Goal: Book appointment/travel/reservation

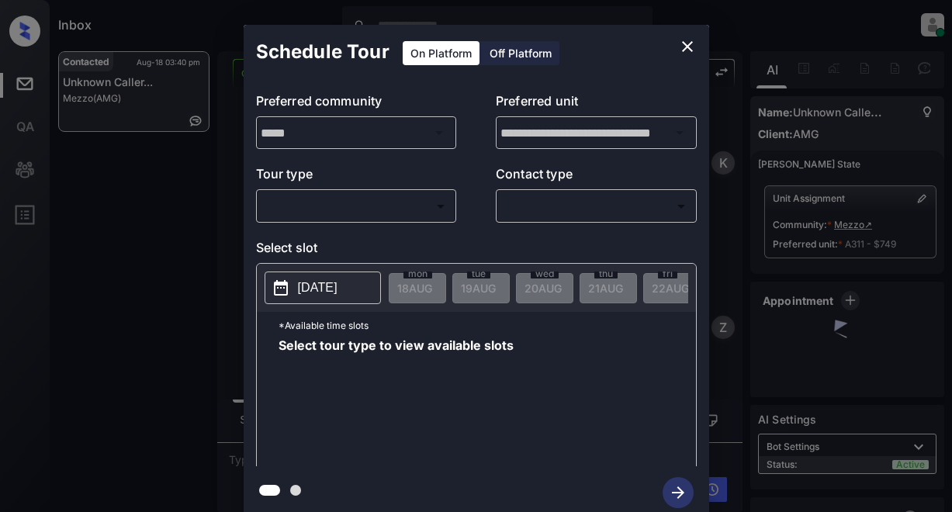
scroll to position [1690, 0]
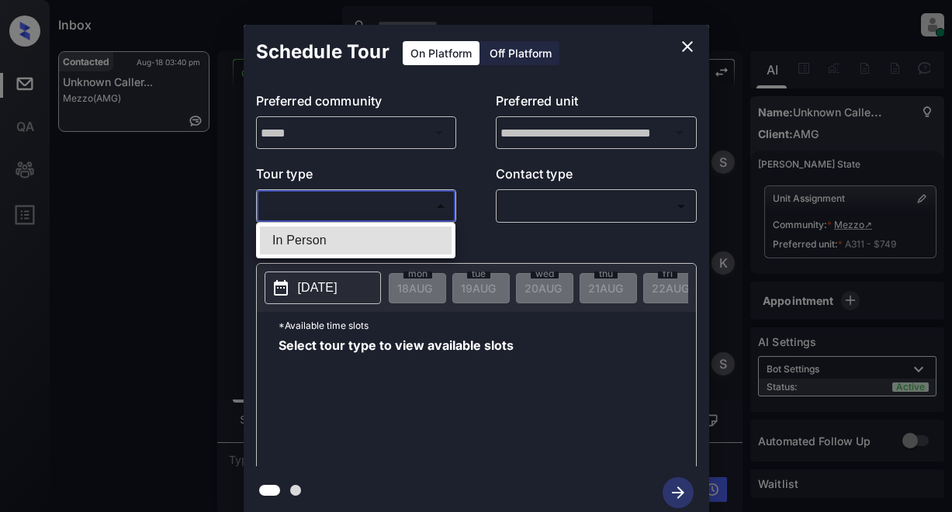
click at [352, 199] on body "Inbox Lyzzelle [PERSON_NAME] Online Set yourself offline Set yourself on break …" at bounding box center [476, 256] width 952 height 512
click at [315, 243] on li "In Person" at bounding box center [356, 241] width 192 height 28
type input "********"
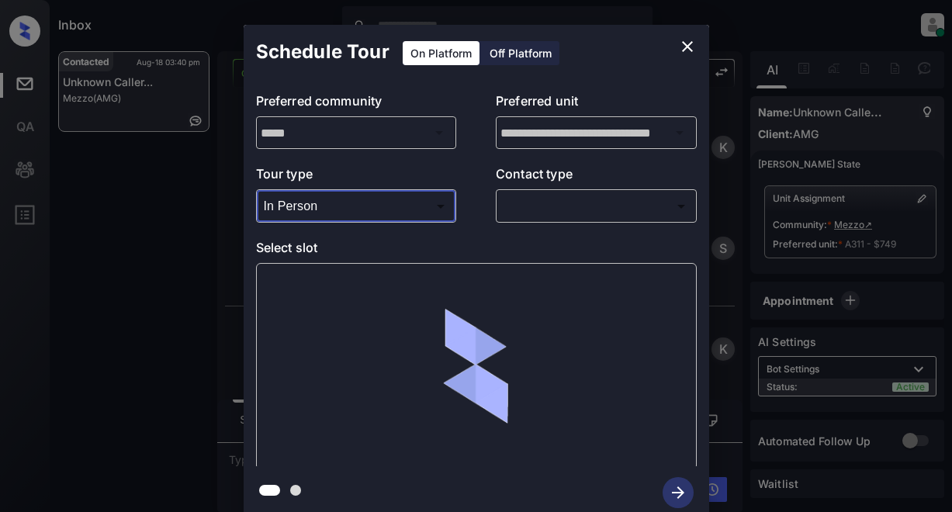
scroll to position [1805, 0]
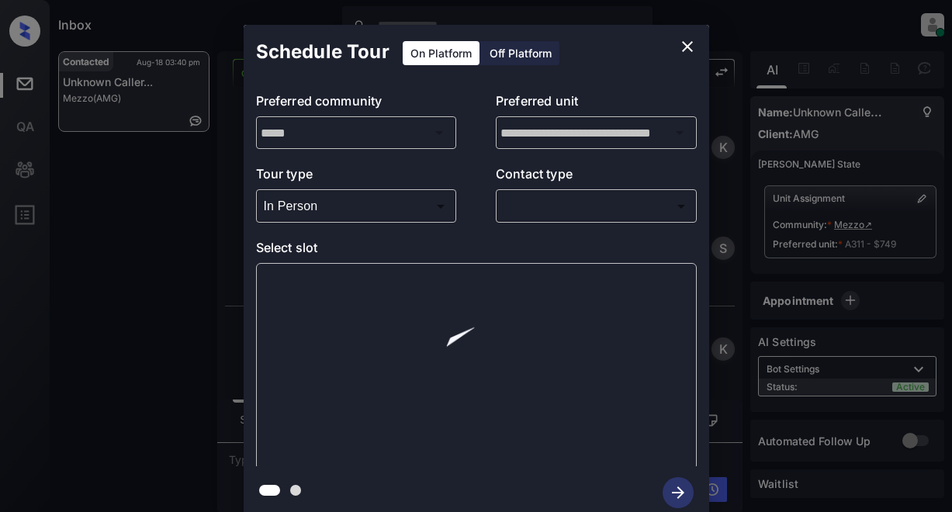
click at [560, 219] on div "​ ​" at bounding box center [596, 205] width 201 height 33
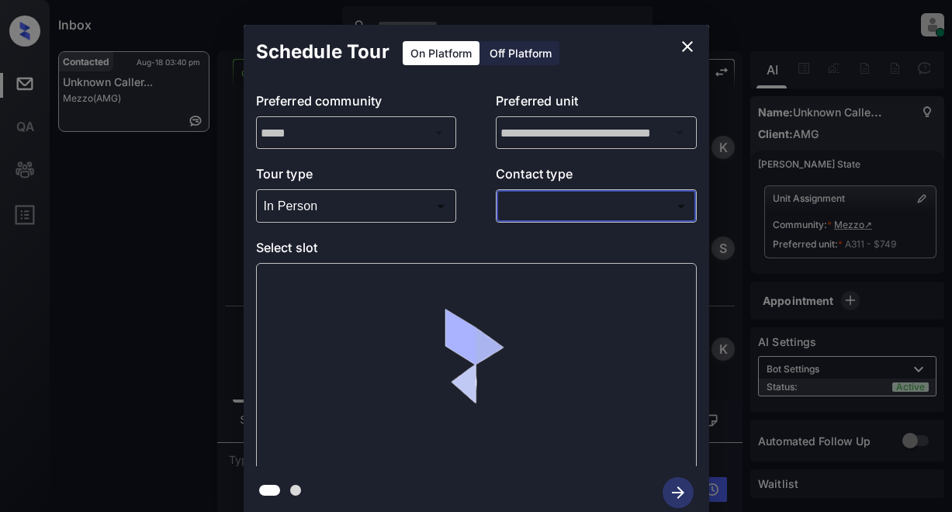
click at [532, 206] on body "Inbox Lyzzelle [PERSON_NAME] Online Set yourself offline Set yourself on break …" at bounding box center [476, 256] width 952 height 512
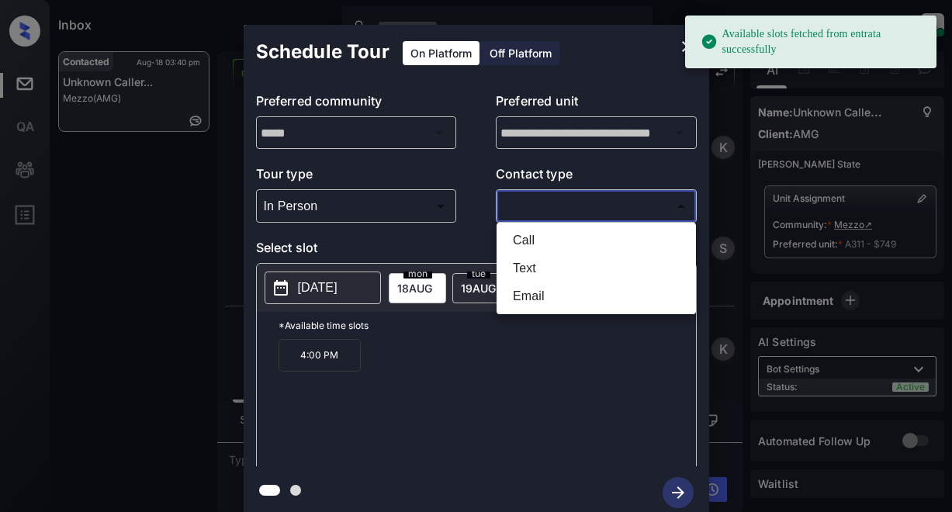
drag, startPoint x: 532, startPoint y: 269, endPoint x: 523, endPoint y: 265, distance: 9.7
click at [530, 268] on li "Text" at bounding box center [597, 269] width 192 height 28
type input "****"
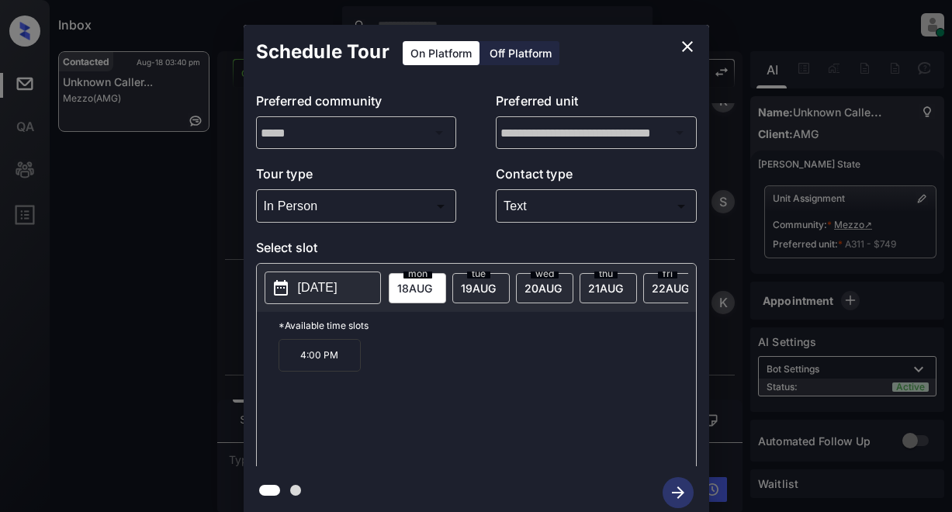
scroll to position [1906, 0]
click at [432, 286] on span "19 AUG" at bounding box center [414, 288] width 35 height 13
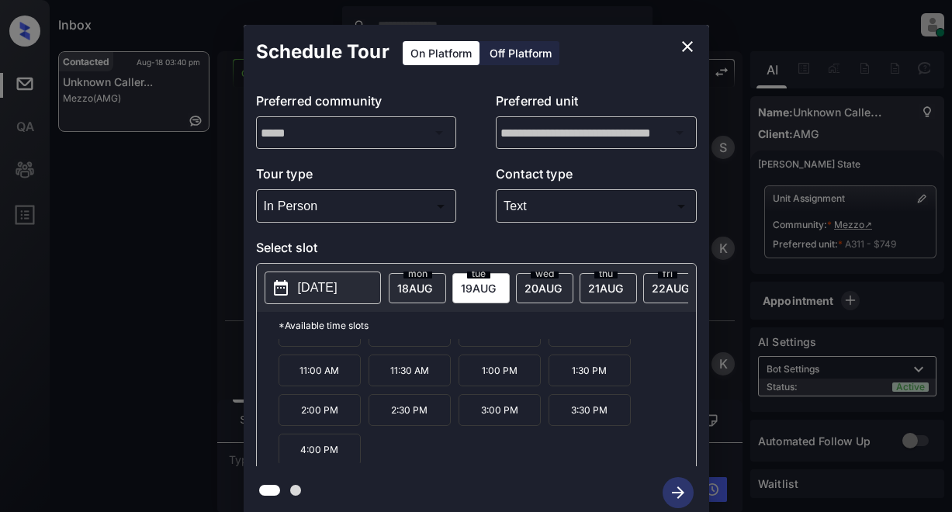
scroll to position [19, 0]
click at [687, 46] on icon "close" at bounding box center [687, 46] width 11 height 11
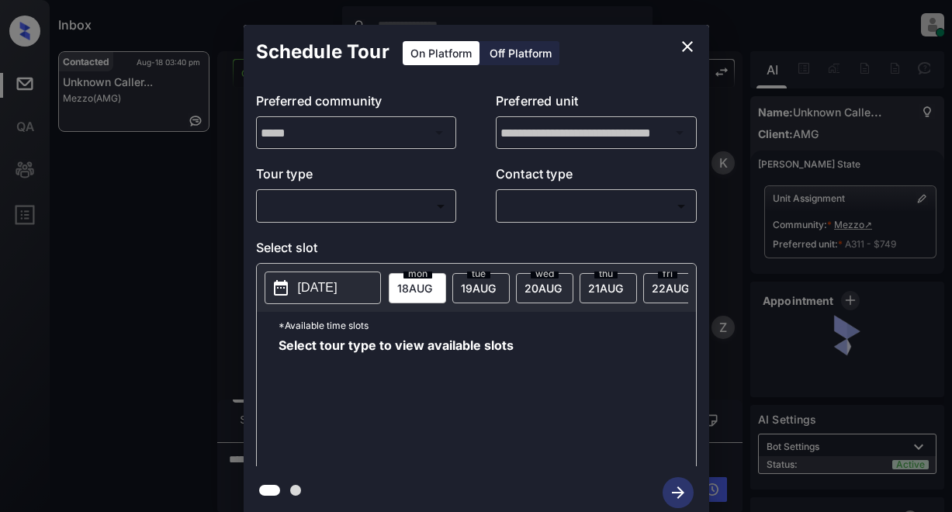
scroll to position [1906, 0]
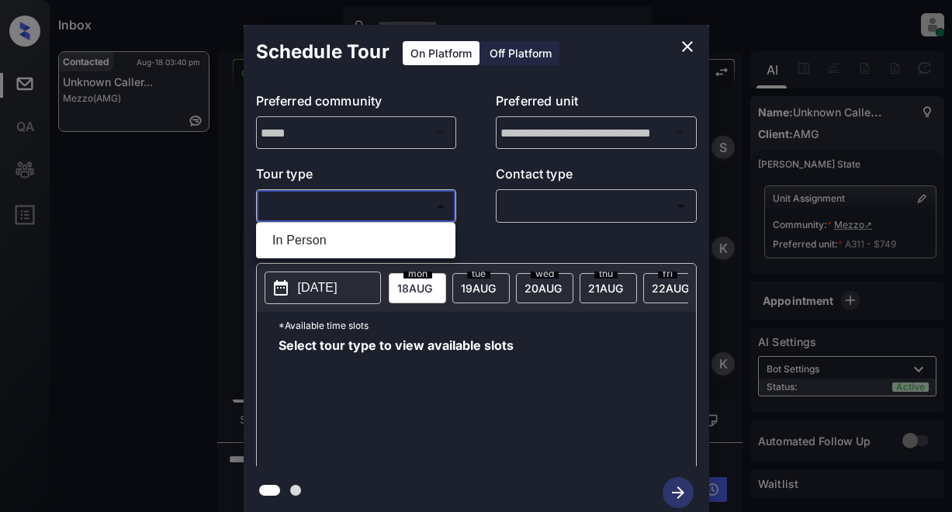
click at [336, 213] on body "Inbox Lyzzelle [PERSON_NAME] Online Set yourself offline Set yourself on break …" at bounding box center [476, 256] width 952 height 512
drag, startPoint x: 299, startPoint y: 237, endPoint x: 484, endPoint y: 205, distance: 188.2
click at [309, 233] on li "In Person" at bounding box center [356, 241] width 192 height 28
type input "********"
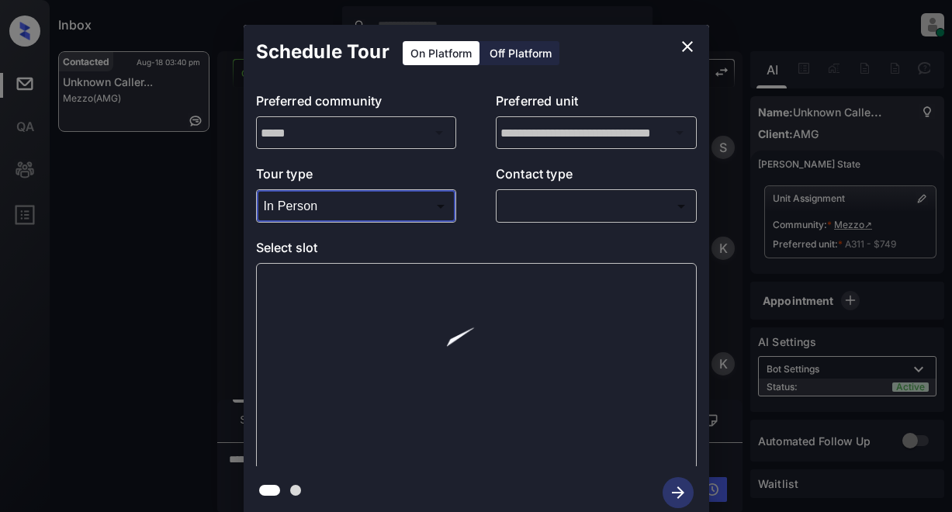
click at [558, 189] on p "Contact type" at bounding box center [596, 177] width 201 height 25
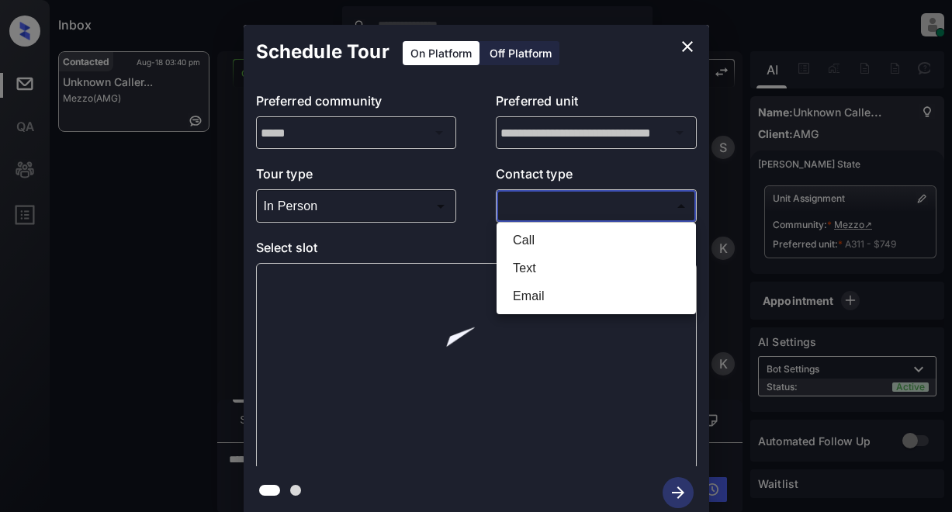
click at [559, 195] on body "Inbox Lyzzelle M. Ceralde Online Set yourself offline Set yourself on break Pro…" at bounding box center [476, 256] width 952 height 512
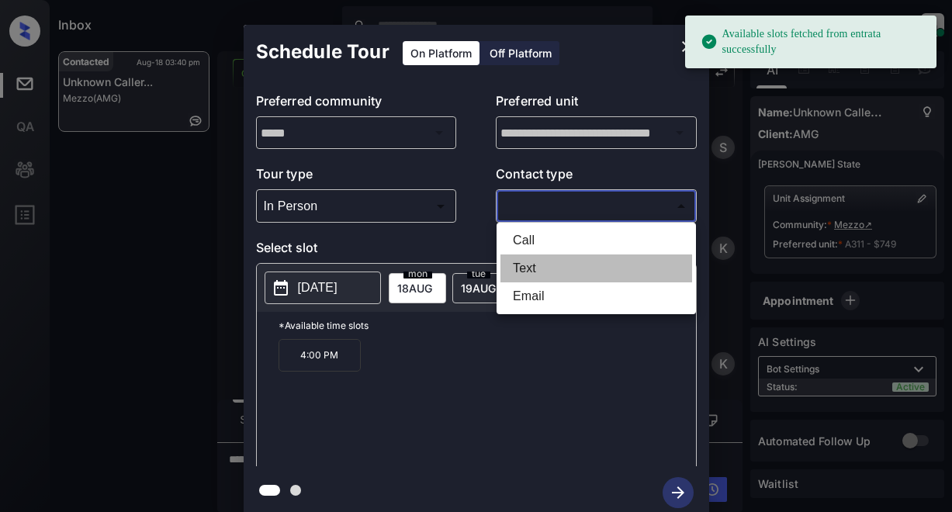
click at [522, 267] on li "Text" at bounding box center [597, 269] width 192 height 28
type input "****"
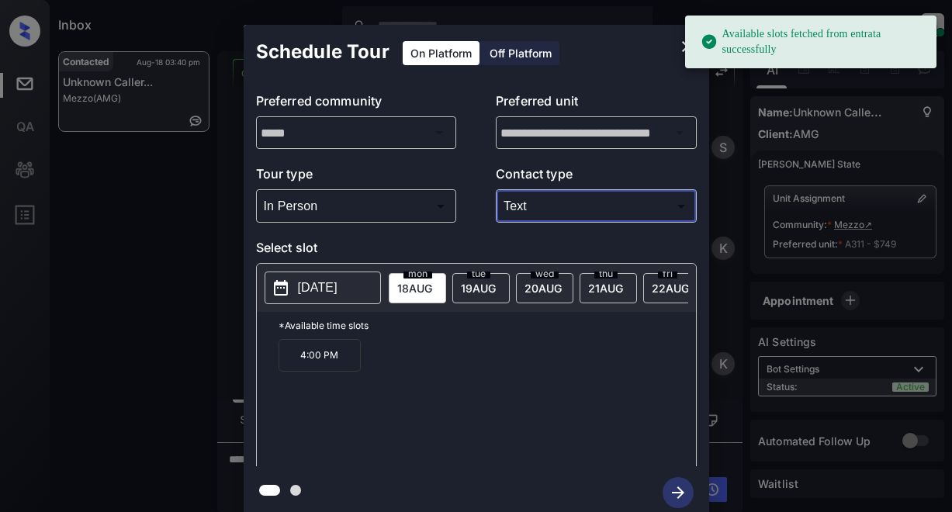
drag, startPoint x: 324, startPoint y: 287, endPoint x: 366, endPoint y: 272, distance: 43.7
click at [331, 286] on p "[DATE]" at bounding box center [318, 288] width 40 height 19
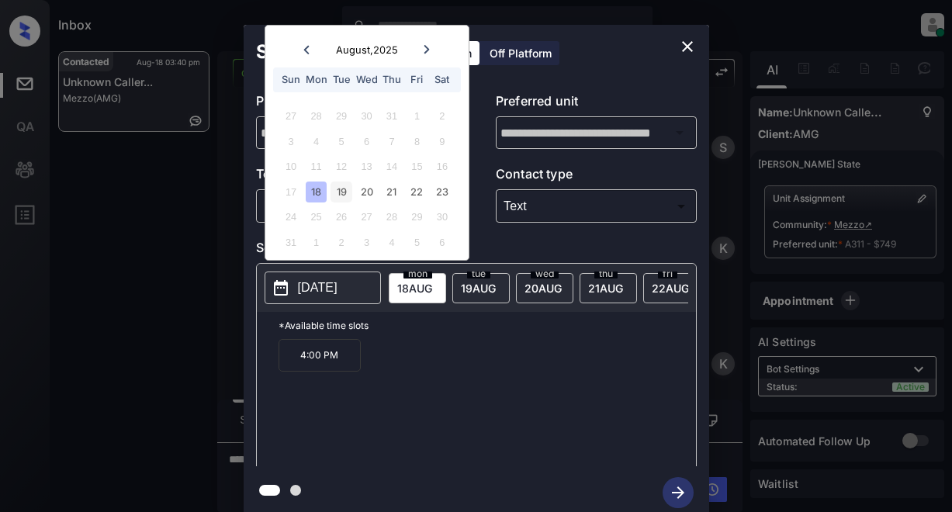
click at [342, 189] on div "19" at bounding box center [341, 192] width 21 height 21
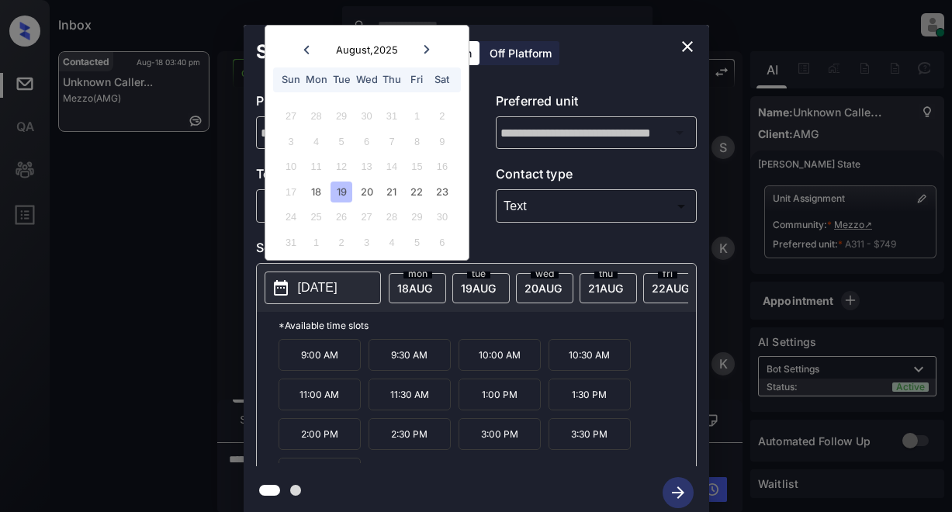
scroll to position [26, 0]
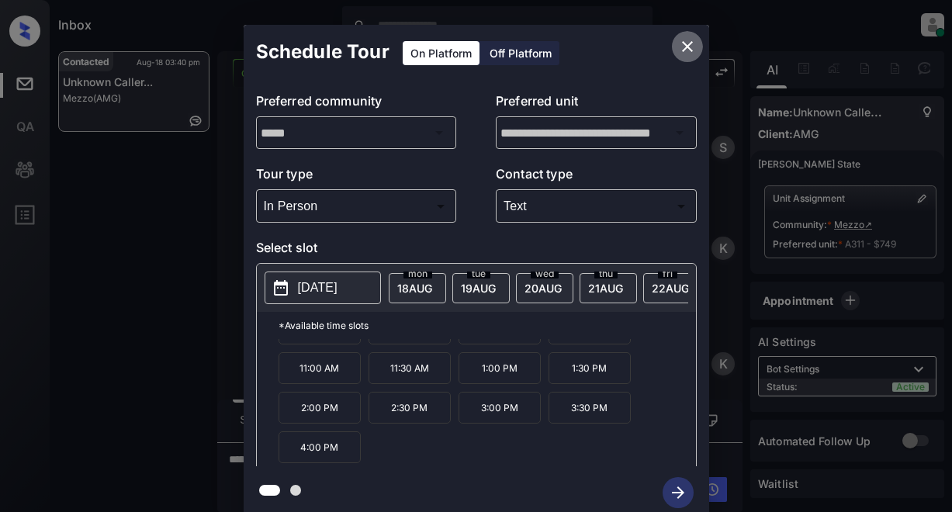
click at [685, 47] on icon "close" at bounding box center [687, 46] width 19 height 19
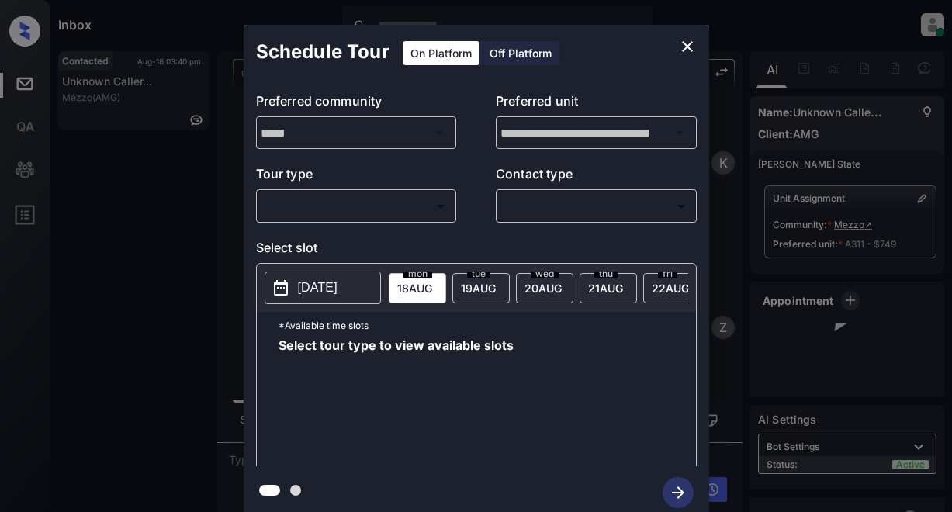
scroll to position [2171, 0]
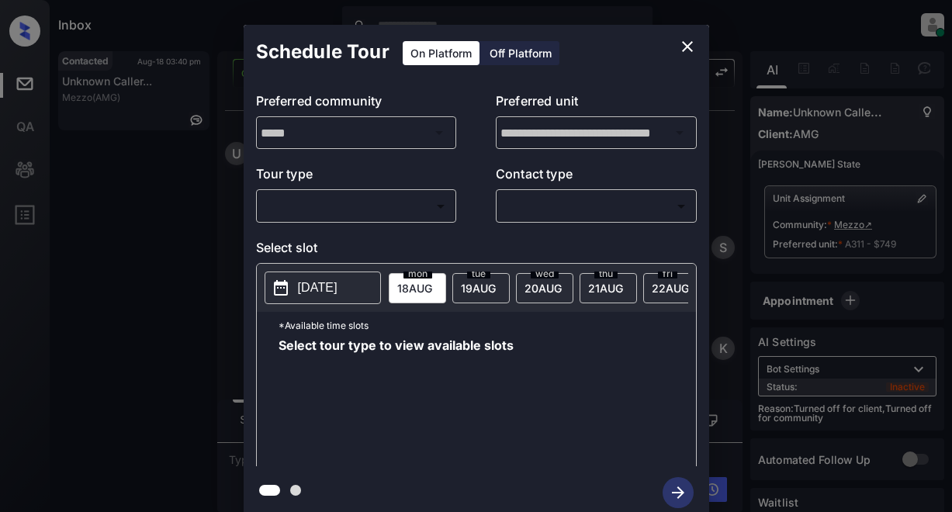
click at [404, 198] on body "Inbox Lyzzelle [PERSON_NAME] Online Set yourself offline Set yourself on break …" at bounding box center [476, 256] width 952 height 512
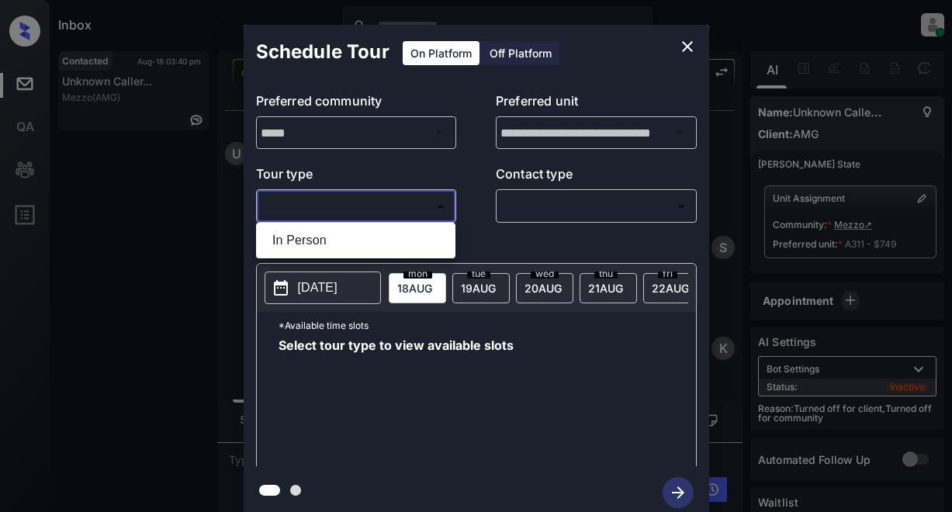
drag, startPoint x: 345, startPoint y: 237, endPoint x: 358, endPoint y: 235, distance: 13.3
click at [345, 238] on li "In Person" at bounding box center [356, 241] width 192 height 28
type input "********"
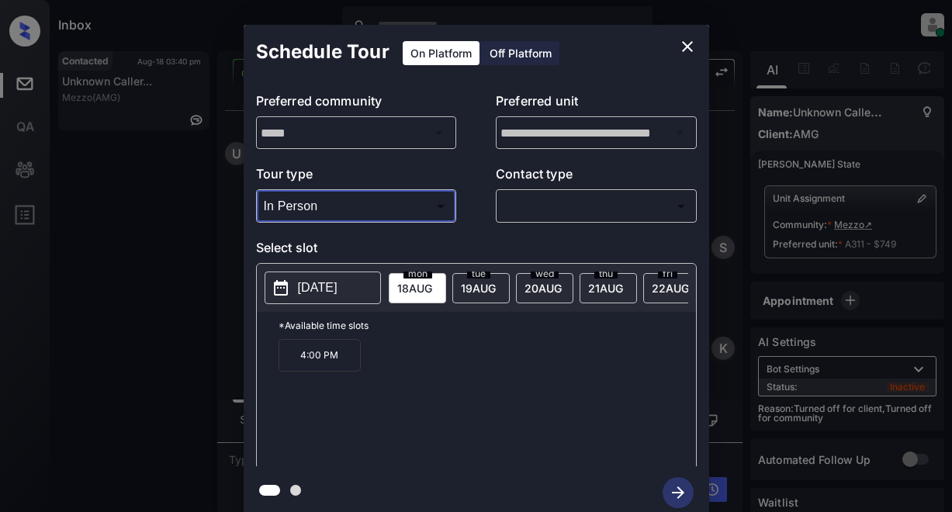
click at [527, 206] on body "Inbox Lyzzelle [PERSON_NAME] Online Set yourself offline Set yourself on break …" at bounding box center [476, 256] width 952 height 512
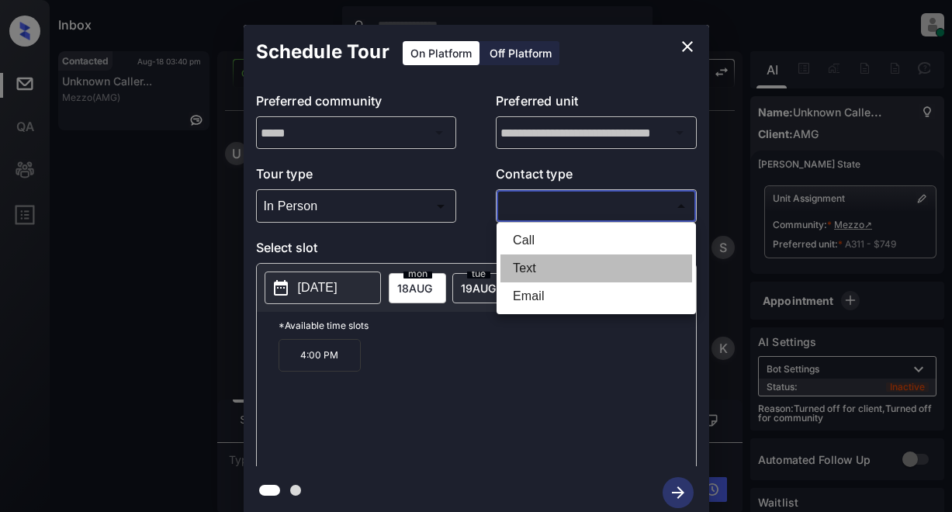
click at [525, 271] on li "Text" at bounding box center [597, 269] width 192 height 28
type input "****"
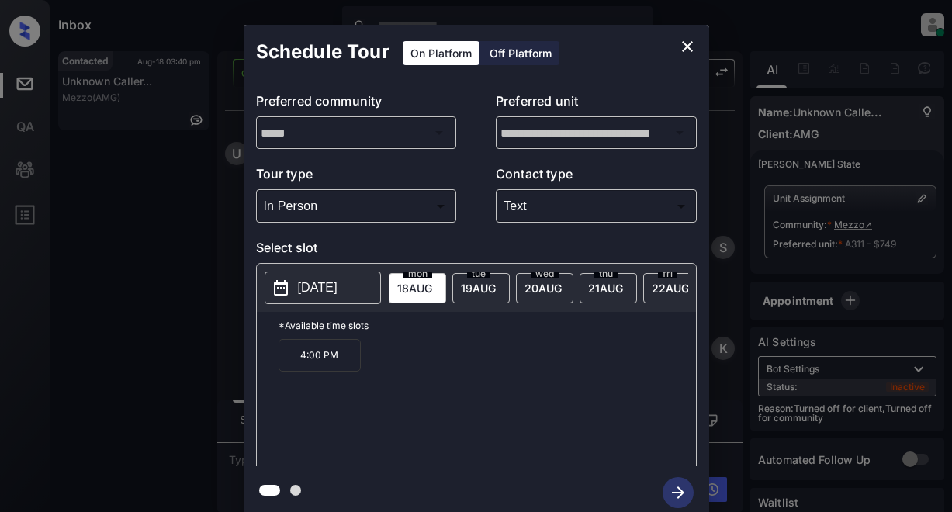
drag, startPoint x: 328, startPoint y: 295, endPoint x: 364, endPoint y: 286, distance: 37.5
click at [332, 291] on p "[DATE]" at bounding box center [318, 288] width 40 height 19
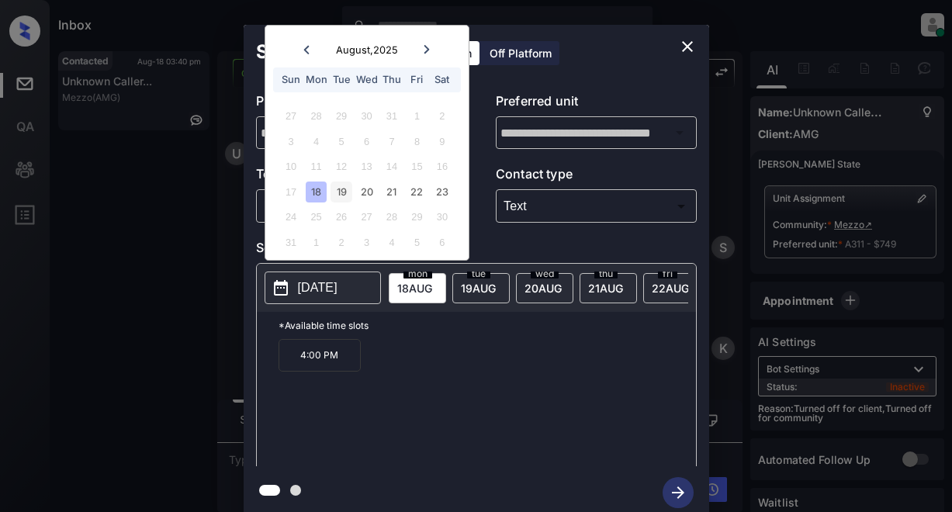
click at [332, 193] on div "19" at bounding box center [341, 192] width 21 height 21
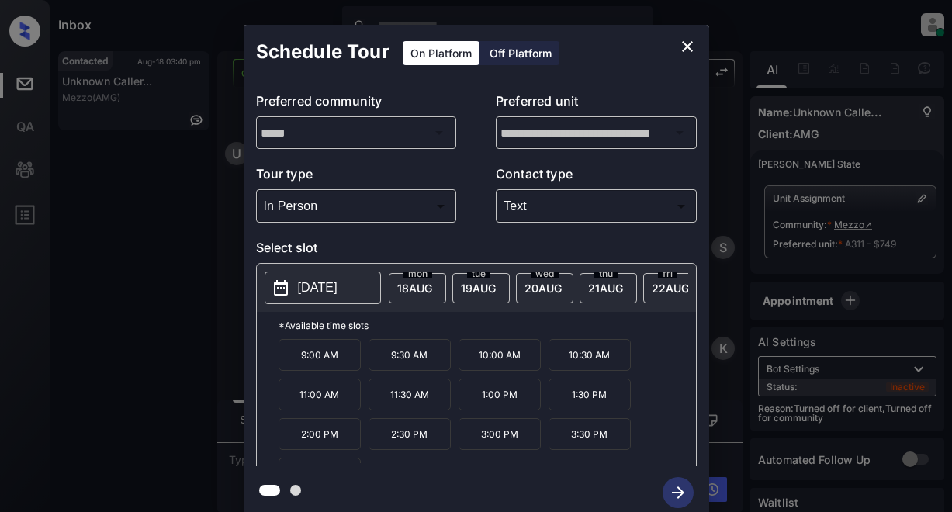
click at [498, 364] on p "10:00 AM" at bounding box center [500, 355] width 82 height 32
click at [684, 485] on icon "button" at bounding box center [678, 492] width 31 height 31
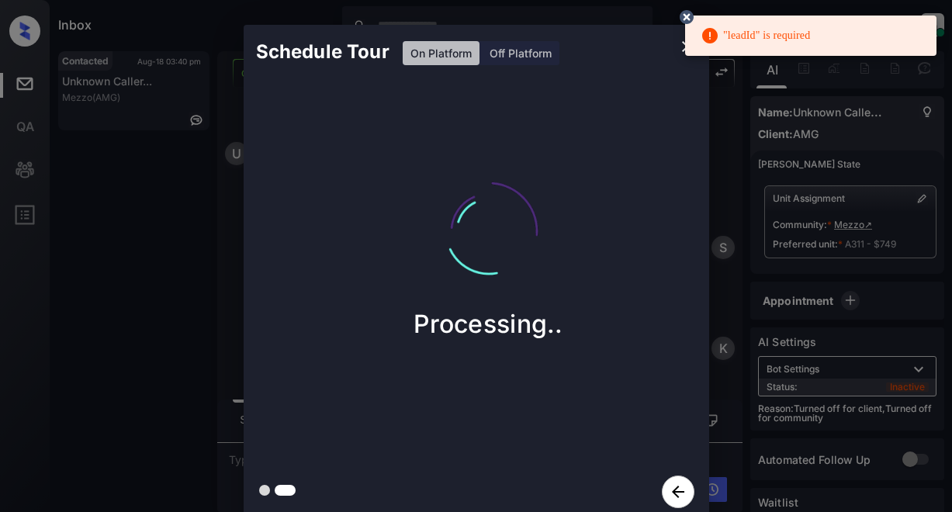
click at [682, 16] on icon at bounding box center [687, 17] width 14 height 14
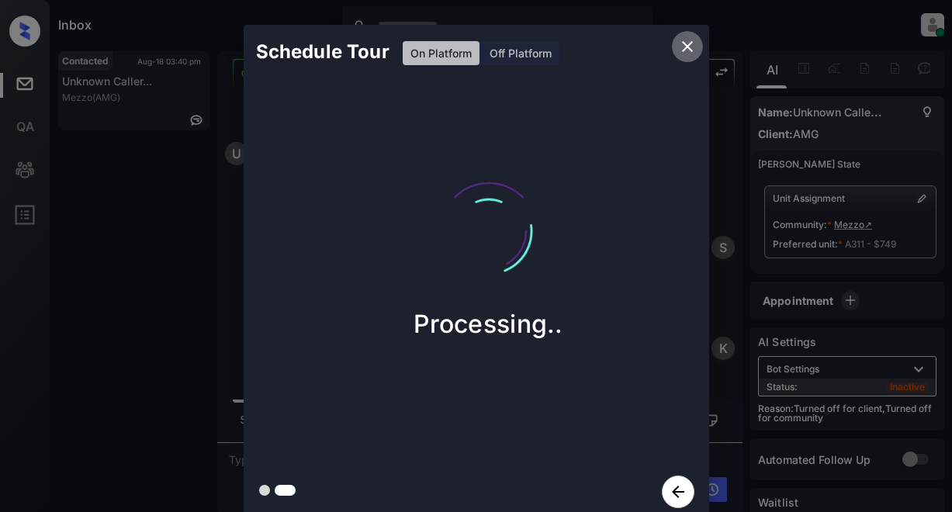
click at [686, 49] on icon "close" at bounding box center [687, 46] width 19 height 19
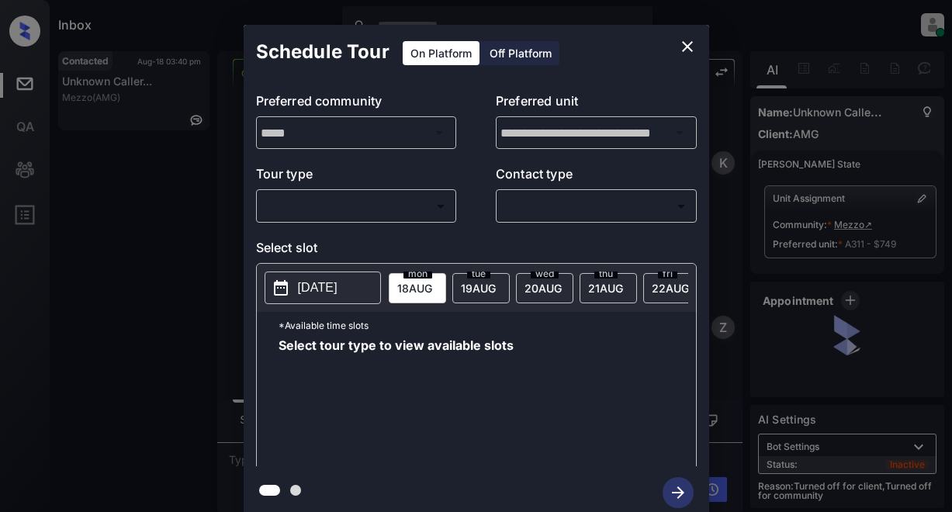
scroll to position [2171, 0]
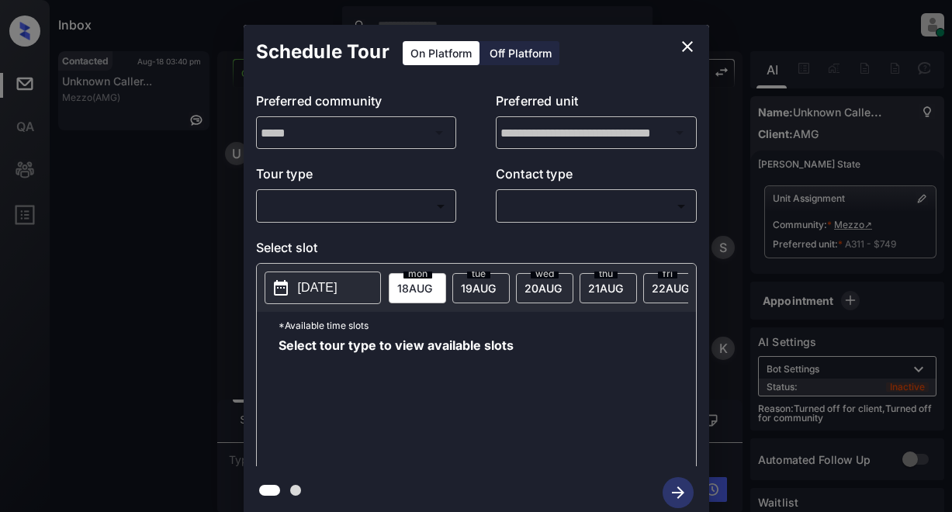
click at [393, 207] on body "Inbox Lyzzelle [PERSON_NAME] Online Set yourself offline Set yourself on break …" at bounding box center [476, 256] width 952 height 512
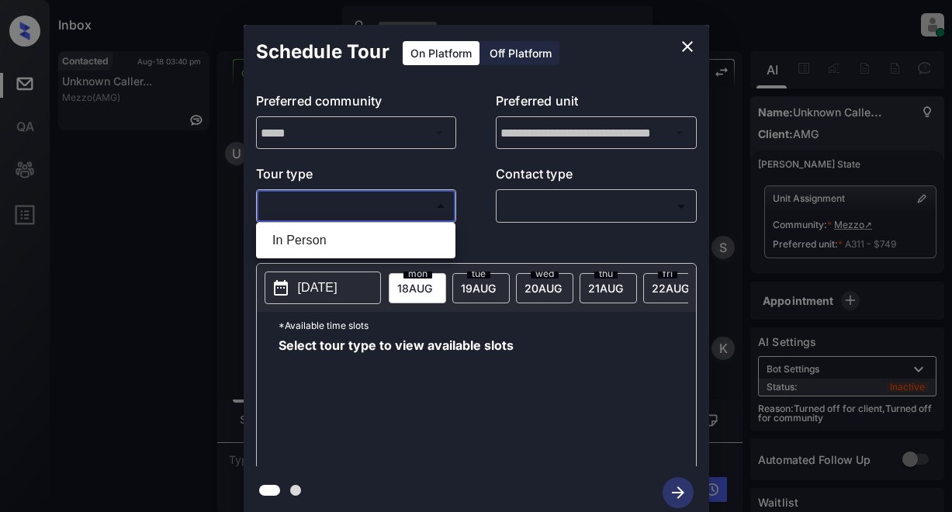
click at [530, 199] on div at bounding box center [476, 256] width 952 height 512
drag, startPoint x: 314, startPoint y: 210, endPoint x: 333, endPoint y: 211, distance: 19.5
click at [317, 210] on body "Inbox Lyzzelle [PERSON_NAME] Online Set yourself offline Set yourself on break …" at bounding box center [476, 256] width 952 height 512
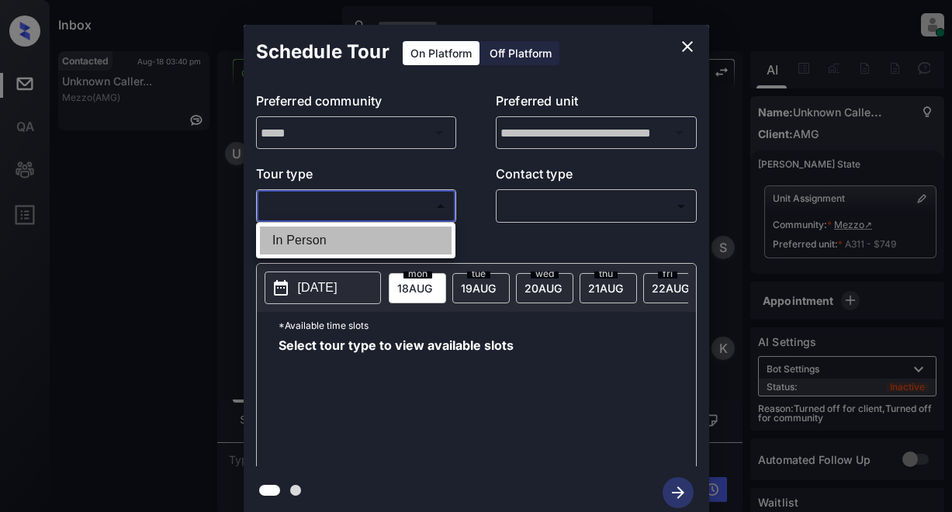
click at [314, 245] on li "In Person" at bounding box center [356, 241] width 192 height 28
type input "********"
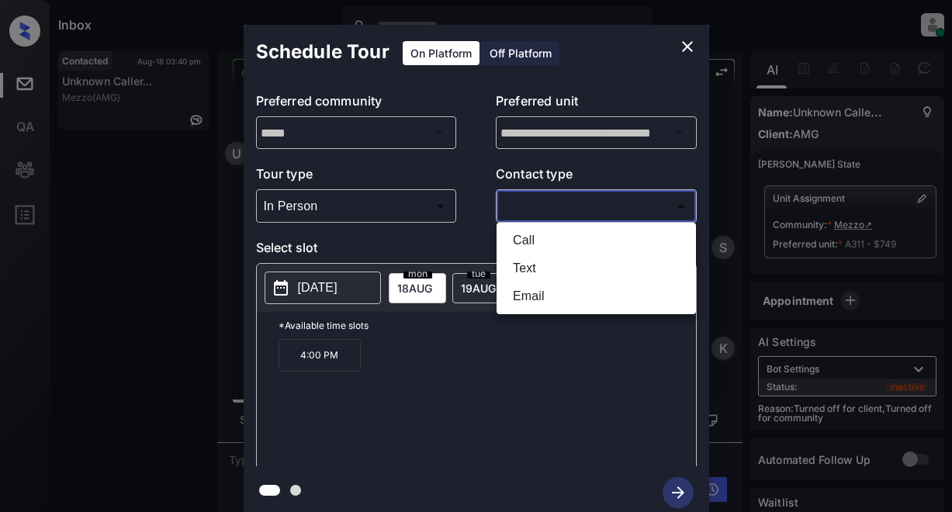
click at [577, 206] on body "Inbox Lyzzelle M. Ceralde Online Set yourself offline Set yourself on break Pro…" at bounding box center [476, 256] width 952 height 512
click at [530, 275] on li "Text" at bounding box center [597, 269] width 192 height 28
type input "****"
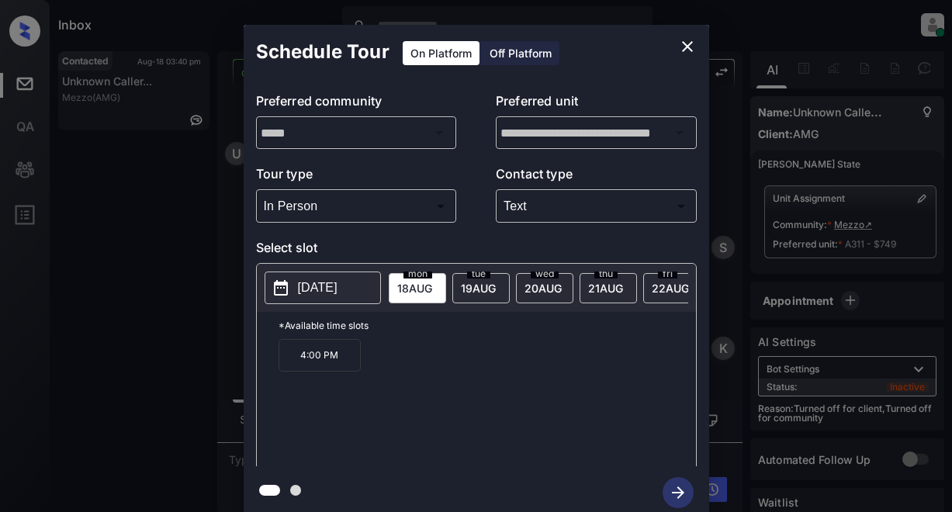
click at [315, 287] on p "2025-08-18" at bounding box center [318, 288] width 40 height 19
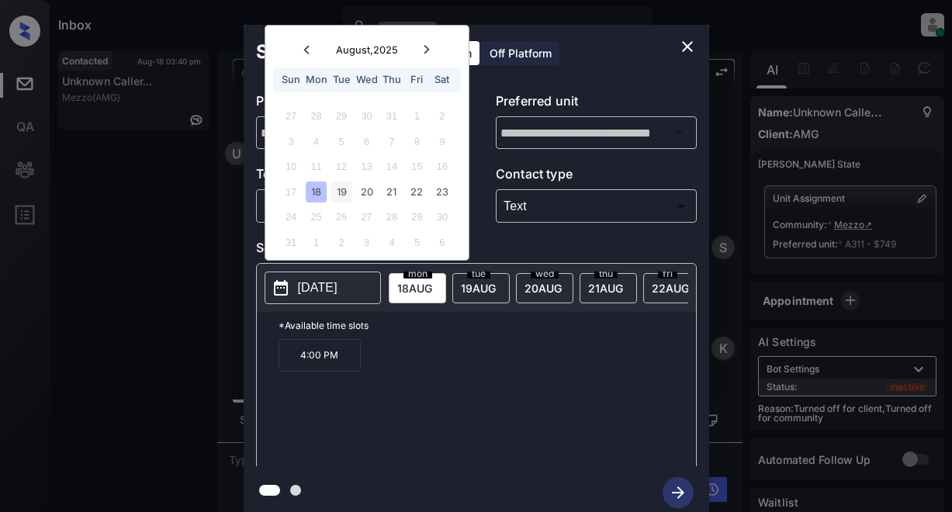
click at [343, 192] on div "19" at bounding box center [341, 192] width 21 height 21
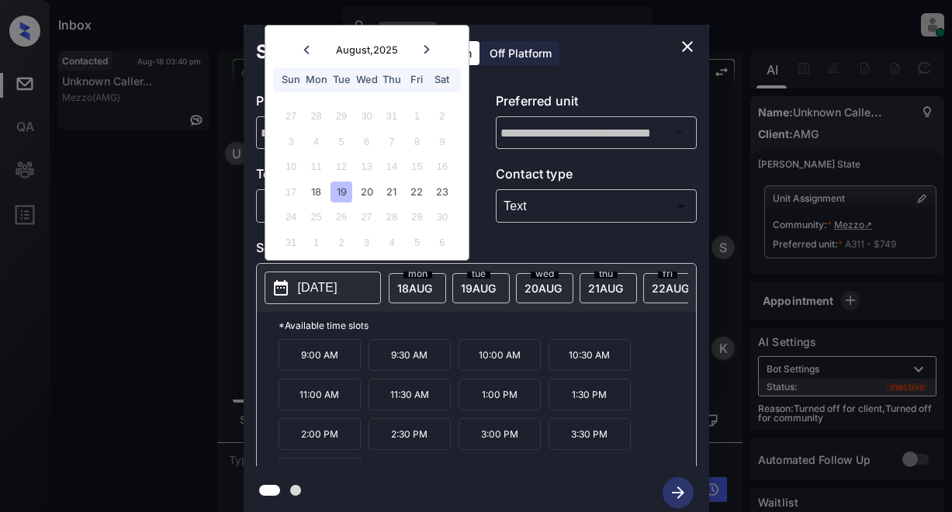
click at [512, 369] on p "10:00 AM" at bounding box center [500, 355] width 82 height 32
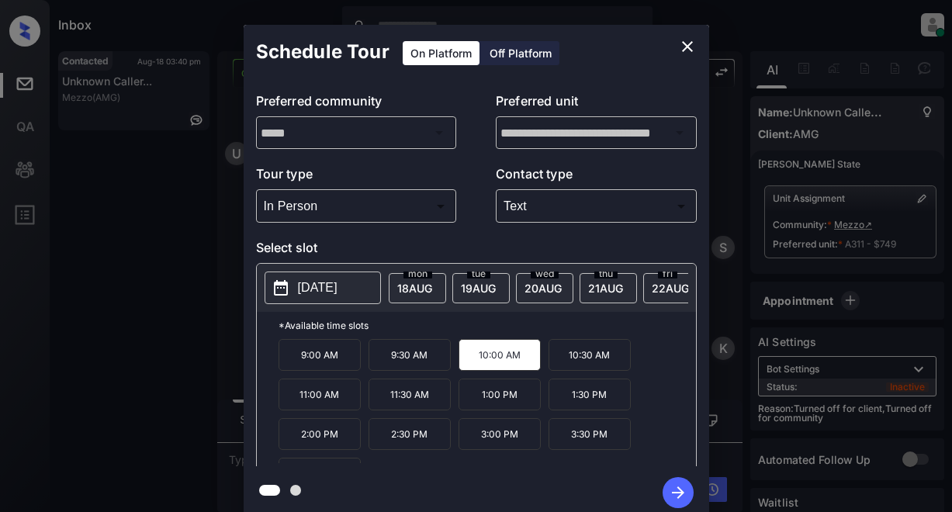
click at [676, 491] on icon "button" at bounding box center [678, 492] width 31 height 31
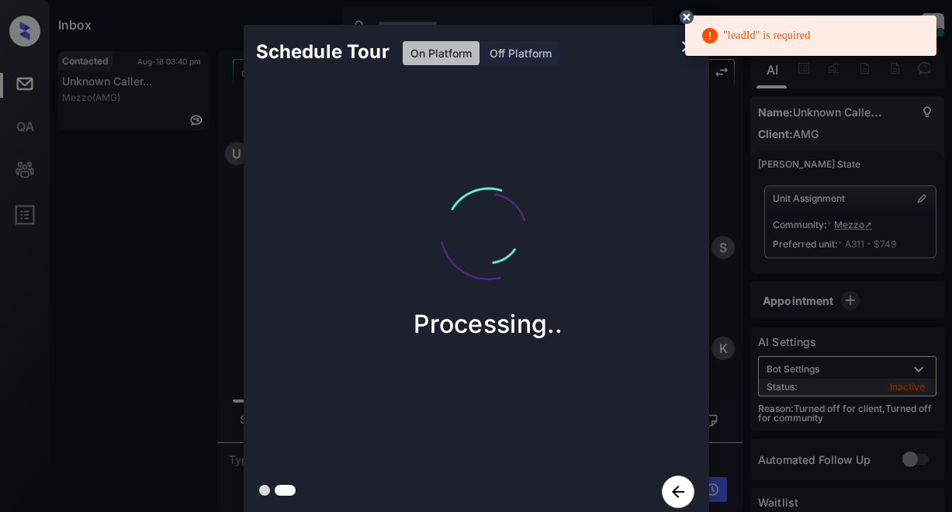
click at [684, 15] on icon at bounding box center [687, 17] width 14 height 14
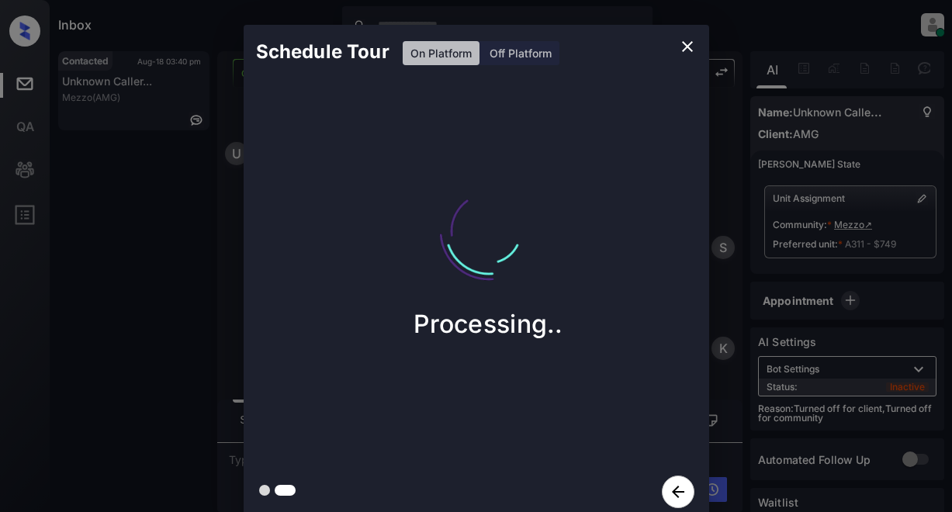
click at [682, 46] on icon "close" at bounding box center [687, 46] width 19 height 19
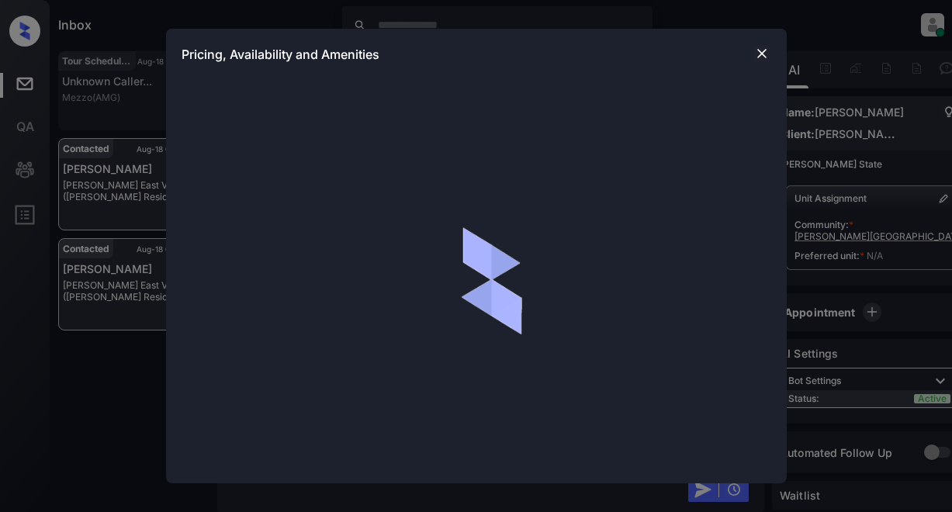
scroll to position [3443, 0]
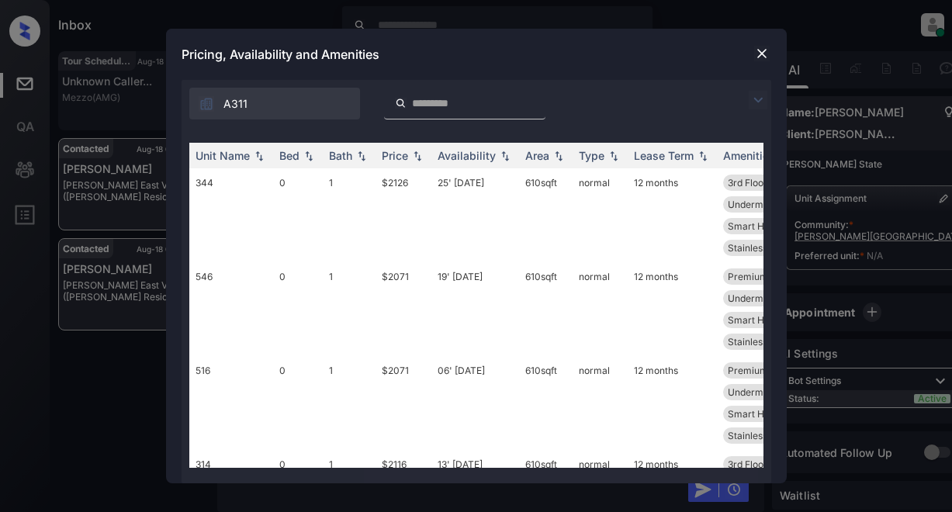
click at [755, 95] on img at bounding box center [758, 100] width 19 height 19
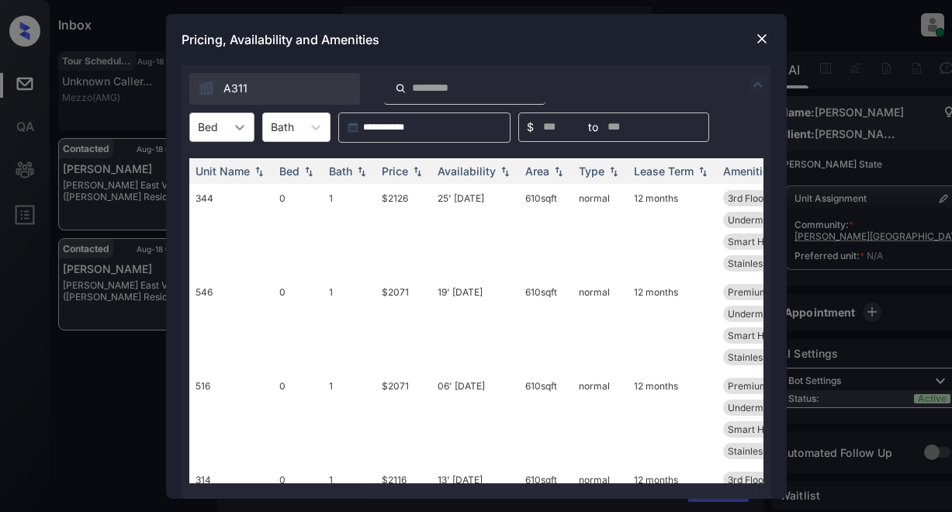
click at [244, 128] on icon at bounding box center [240, 128] width 16 height 16
click at [210, 196] on div "1" at bounding box center [221, 193] width 65 height 28
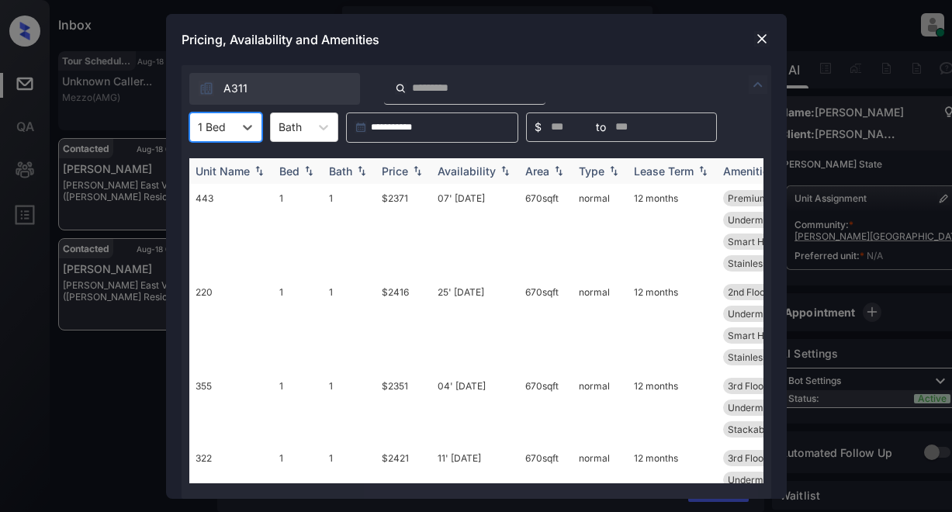
click at [407, 171] on div "Price" at bounding box center [395, 171] width 26 height 13
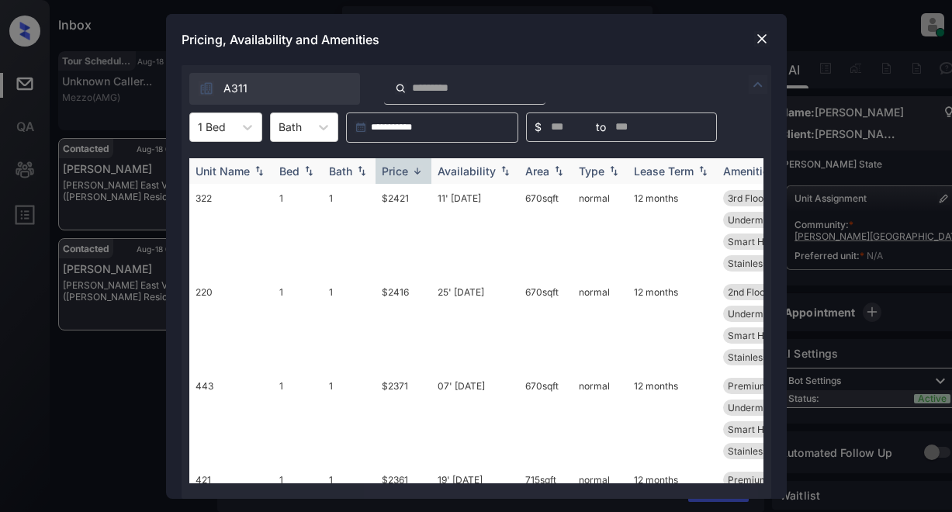
click at [407, 170] on div "Price" at bounding box center [395, 171] width 26 height 13
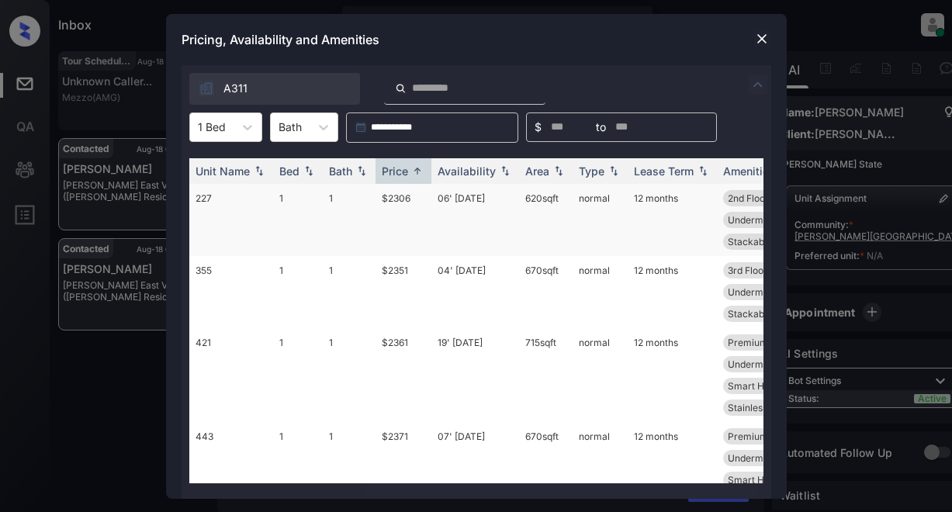
click at [397, 199] on td "$2306" at bounding box center [404, 220] width 56 height 72
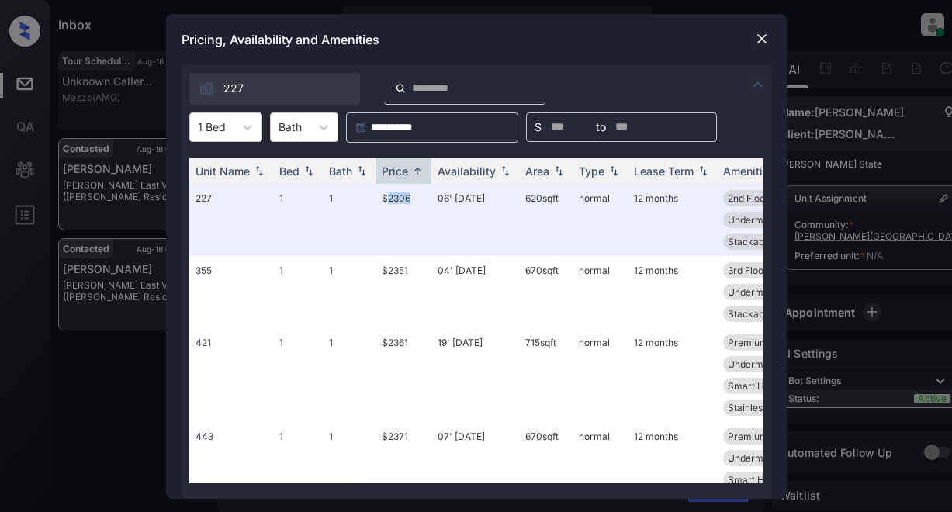
click at [754, 39] on img at bounding box center [762, 39] width 16 height 16
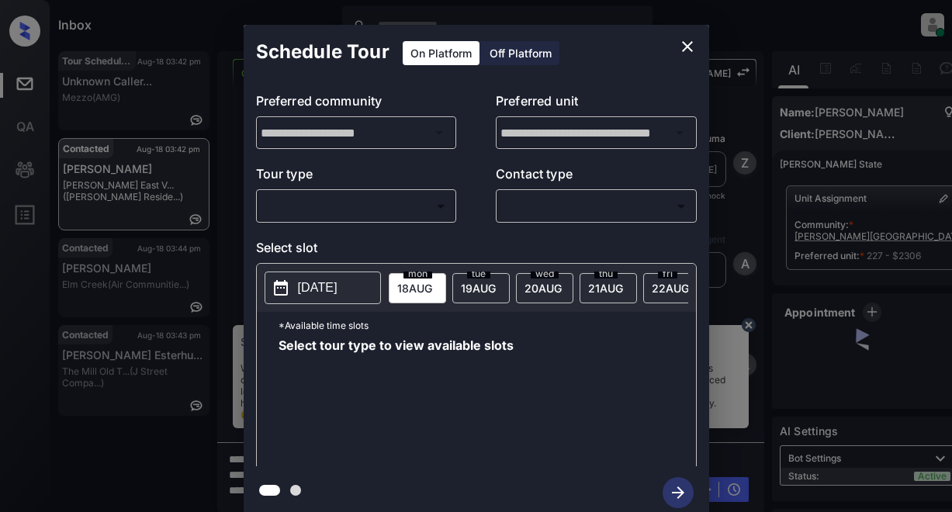
scroll to position [3544, 0]
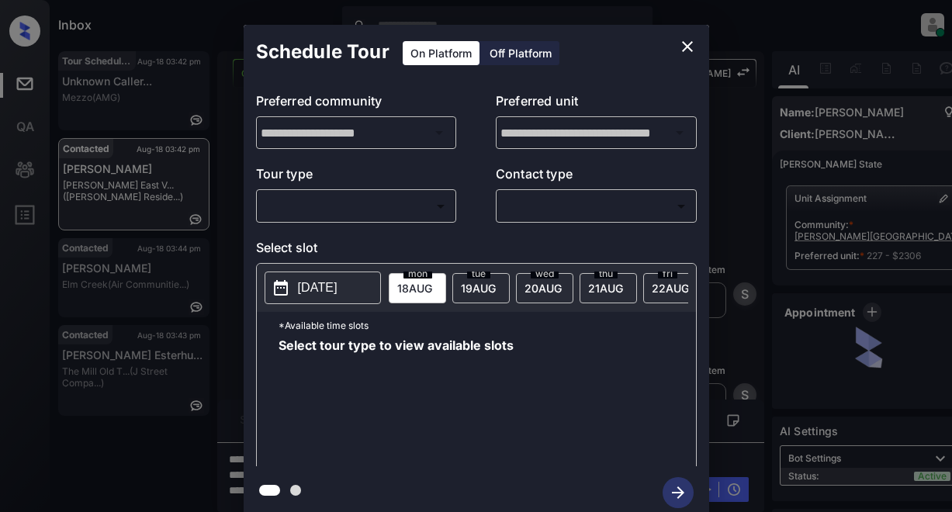
click at [352, 223] on div "​ ​" at bounding box center [356, 205] width 201 height 33
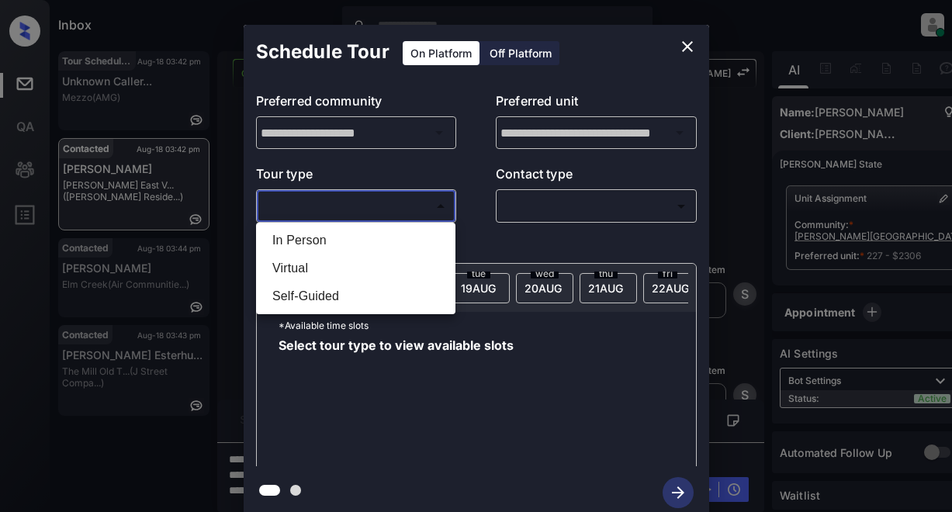
click at [358, 201] on body "Inbox Lyzzelle M. Ceralde Online Set yourself offline Set yourself on break Pro…" at bounding box center [476, 256] width 952 height 512
click at [290, 245] on li "In Person" at bounding box center [356, 241] width 192 height 28
type input "********"
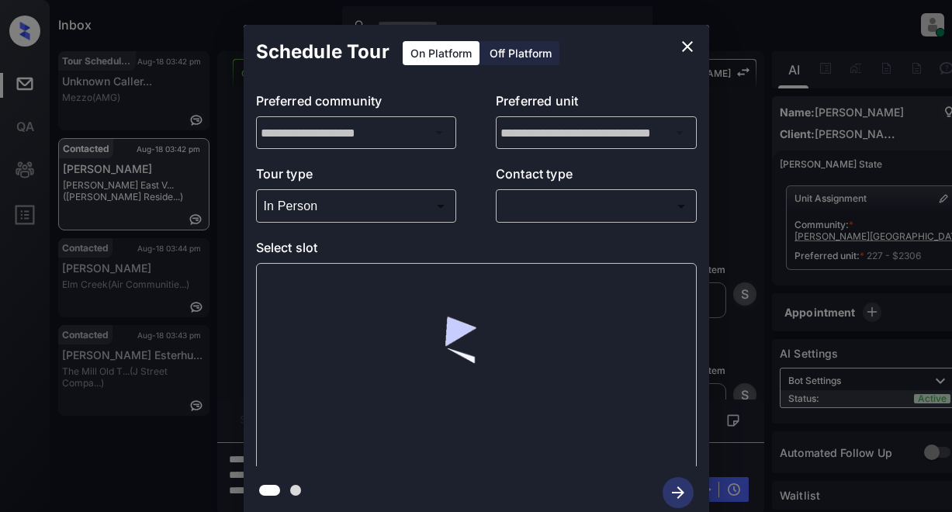
click at [576, 220] on div "​ ​" at bounding box center [596, 205] width 201 height 33
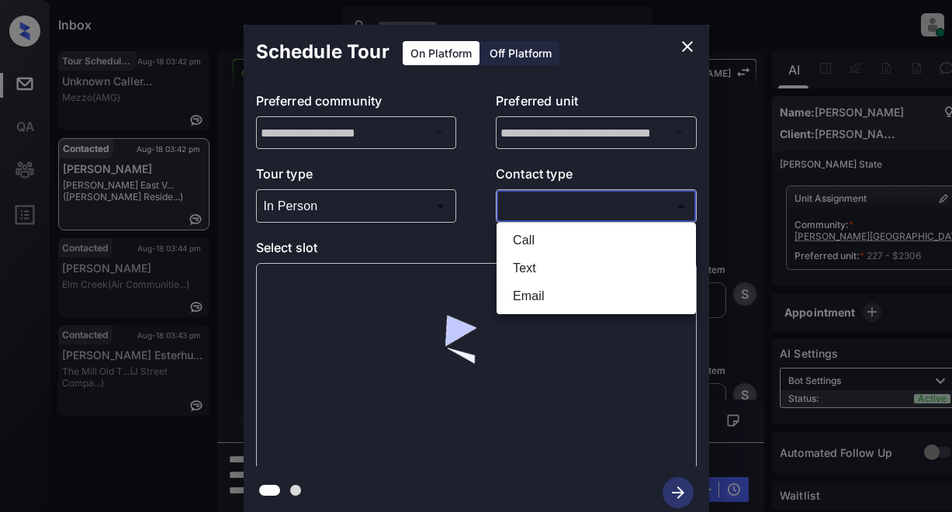
click at [577, 205] on body "Inbox Lyzzelle M. Ceralde Online Set yourself offline Set yourself on break Pro…" at bounding box center [476, 256] width 952 height 512
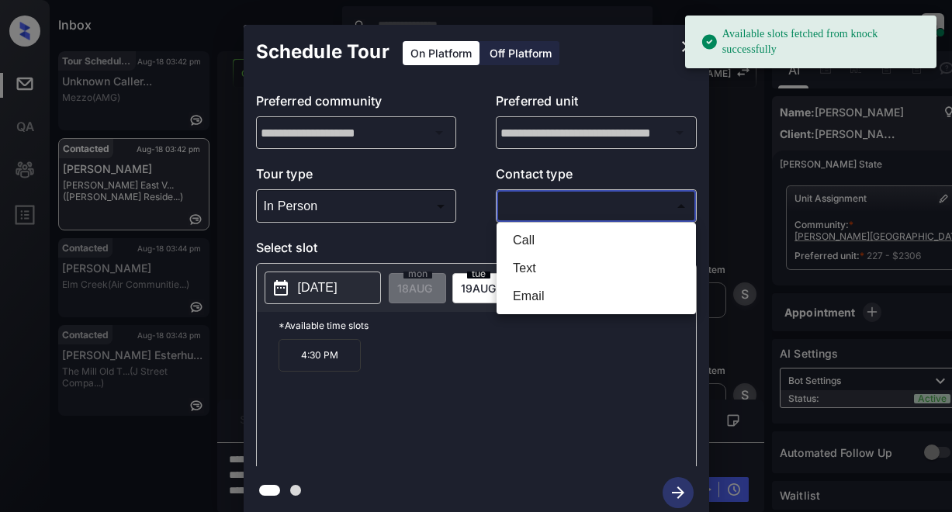
click at [518, 264] on li "Text" at bounding box center [597, 269] width 192 height 28
type input "****"
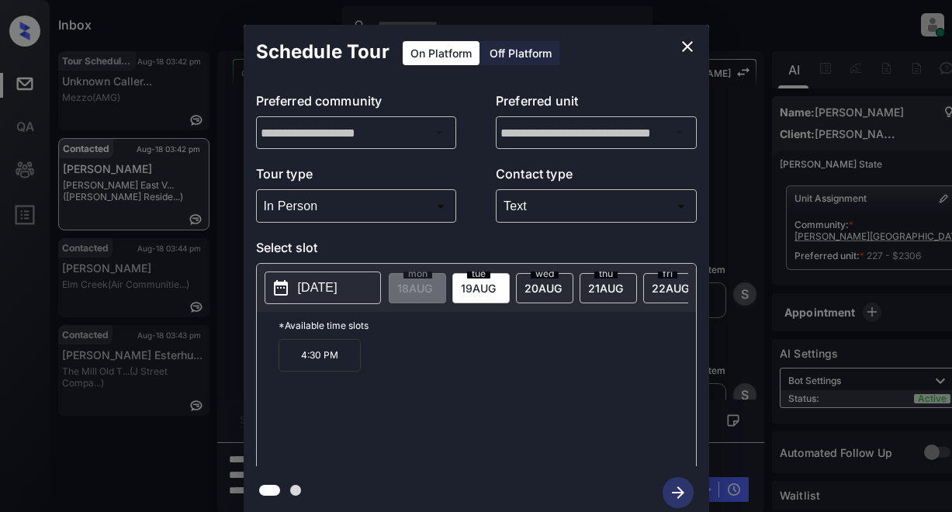
click at [432, 288] on span "19 AUG" at bounding box center [414, 288] width 35 height 13
click at [688, 37] on button "close" at bounding box center [687, 46] width 31 height 31
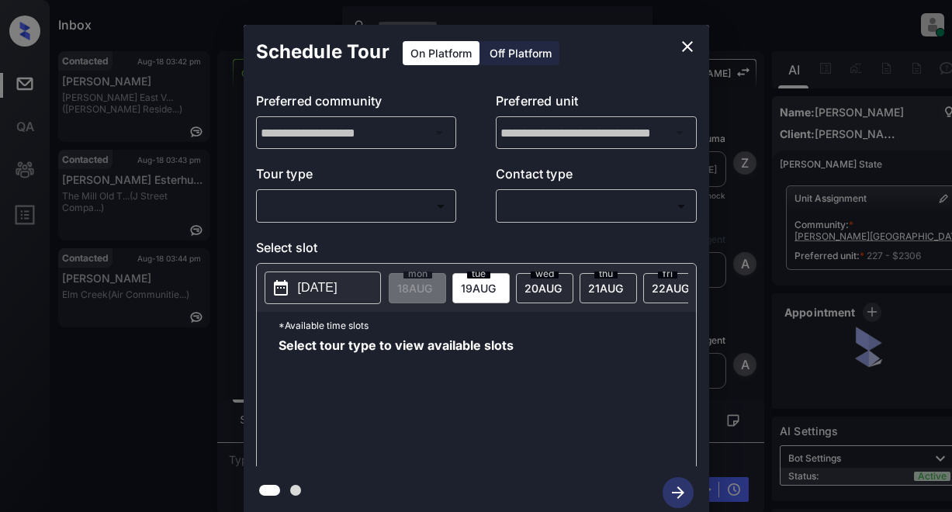
scroll to position [3970, 0]
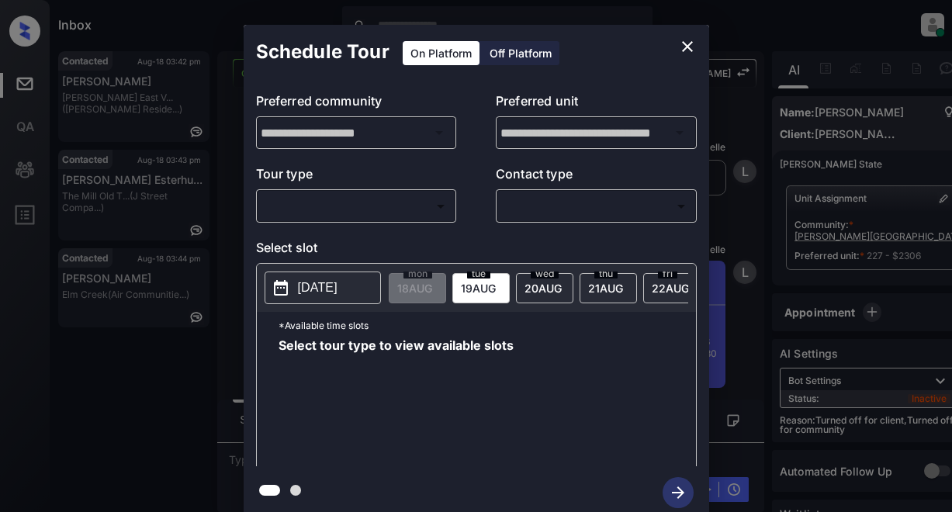
click at [305, 213] on body "Inbox Lyzzelle [PERSON_NAME] Online Set yourself offline Set yourself on break …" at bounding box center [476, 256] width 952 height 512
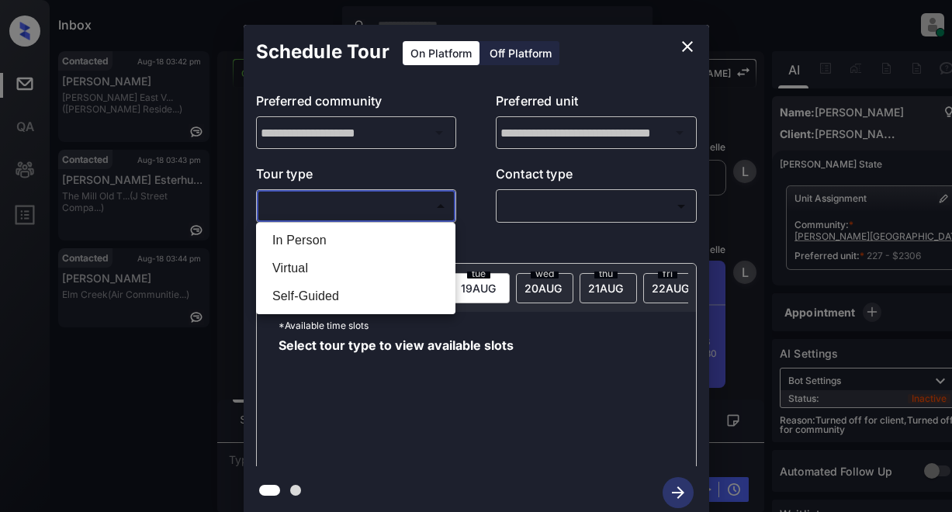
drag, startPoint x: 307, startPoint y: 245, endPoint x: 321, endPoint y: 245, distance: 13.2
click at [308, 245] on li "In Person" at bounding box center [356, 241] width 192 height 28
type input "********"
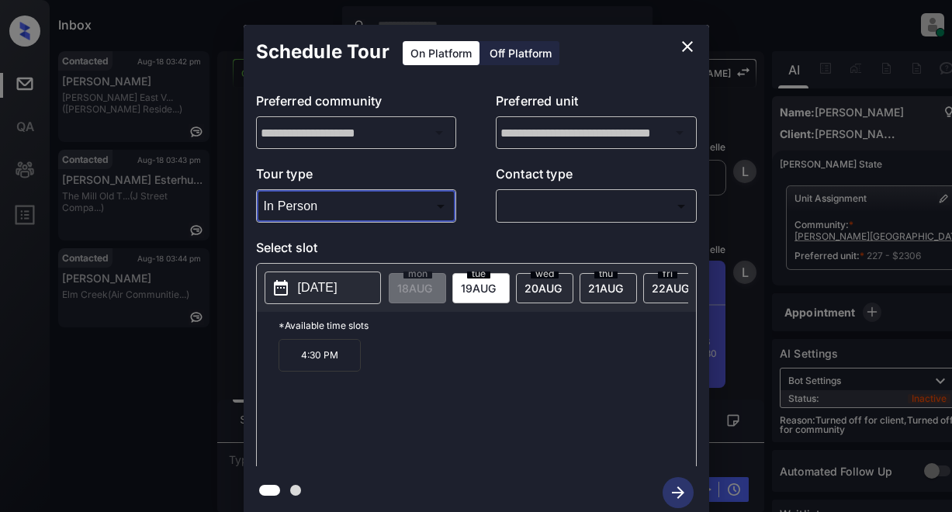
click at [553, 215] on body "Inbox Lyzzelle [PERSON_NAME] Online Set yourself offline Set yourself on break …" at bounding box center [476, 256] width 952 height 512
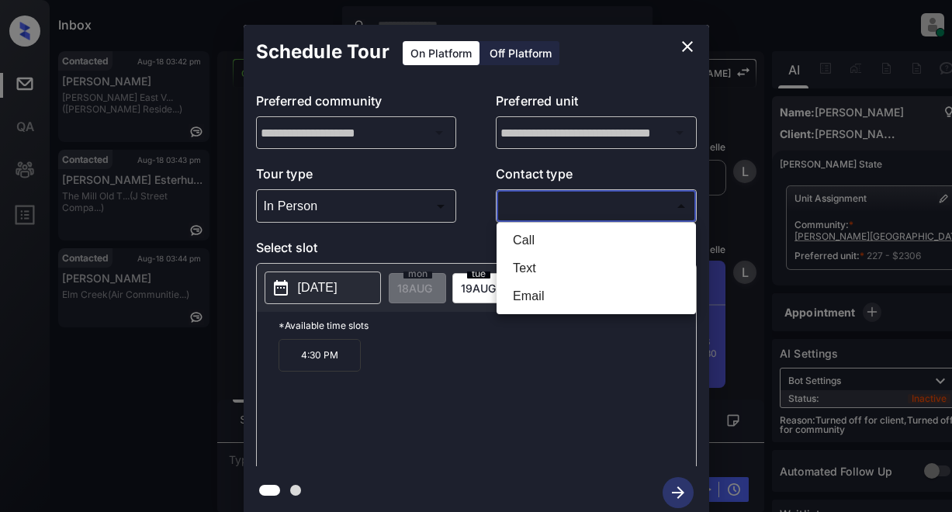
drag, startPoint x: 526, startPoint y: 264, endPoint x: 541, endPoint y: 265, distance: 14.8
click at [532, 264] on li "Text" at bounding box center [597, 269] width 192 height 28
type input "****"
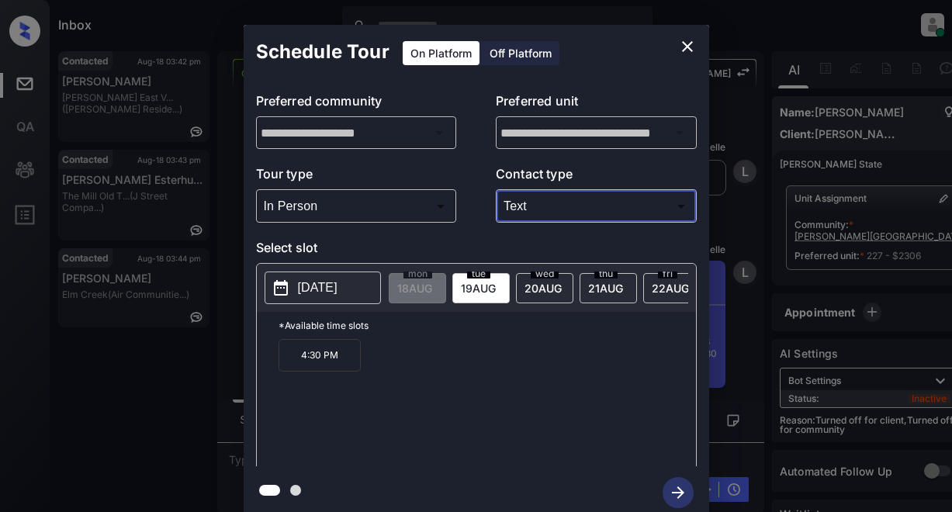
click at [683, 39] on icon "close" at bounding box center [687, 46] width 19 height 19
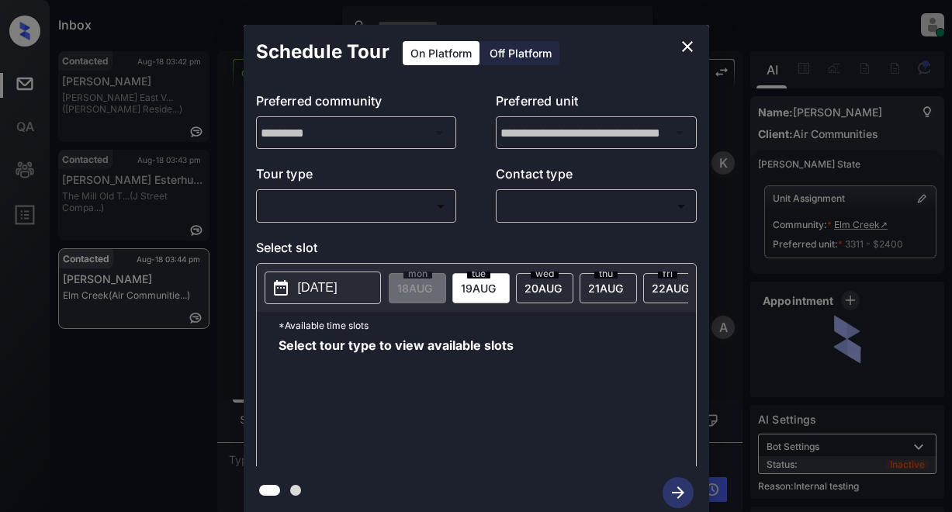
scroll to position [10527, 0]
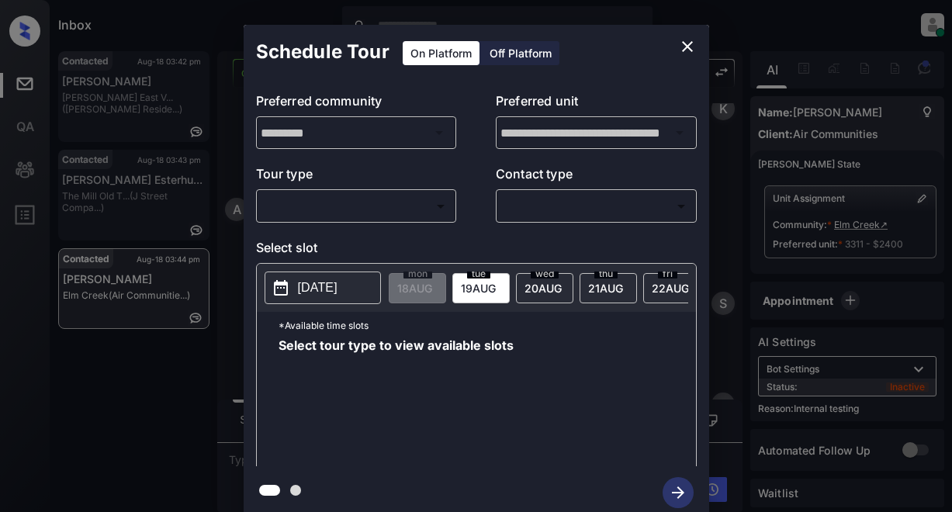
click at [343, 199] on body "Inbox Lyzzelle [PERSON_NAME] Online Set yourself offline Set yourself on break …" at bounding box center [476, 256] width 952 height 512
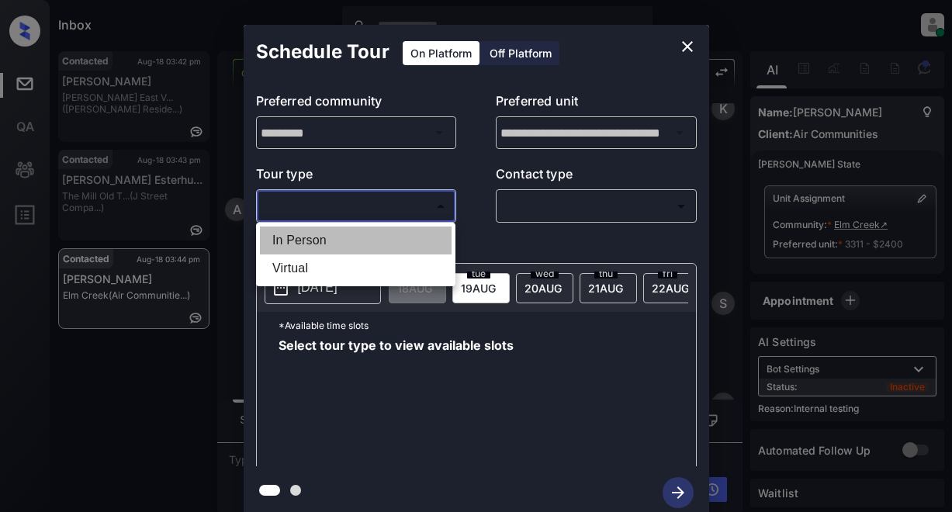
drag, startPoint x: 303, startPoint y: 245, endPoint x: 413, endPoint y: 233, distance: 110.1
click at [310, 244] on li "In Person" at bounding box center [356, 241] width 192 height 28
type input "********"
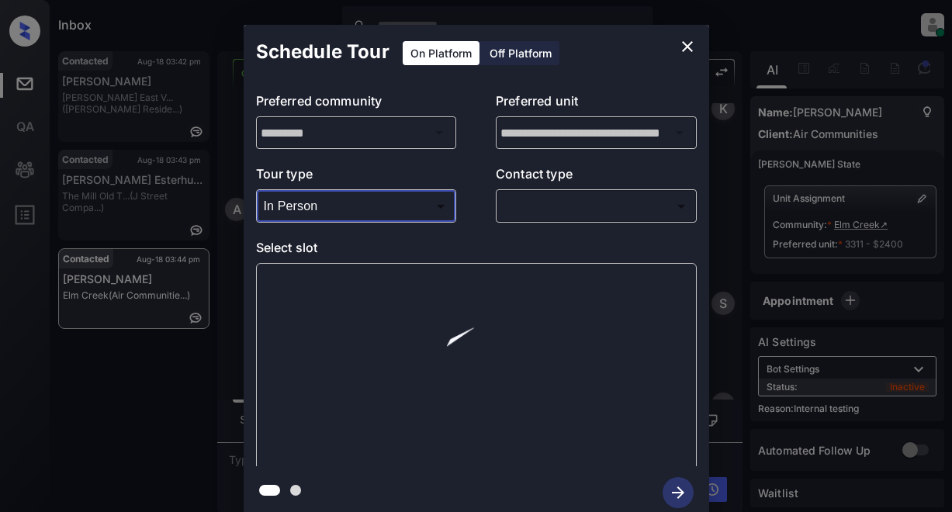
click at [543, 207] on body "Inbox Lyzzelle [PERSON_NAME] Online Set yourself offline Set yourself on break …" at bounding box center [476, 256] width 952 height 512
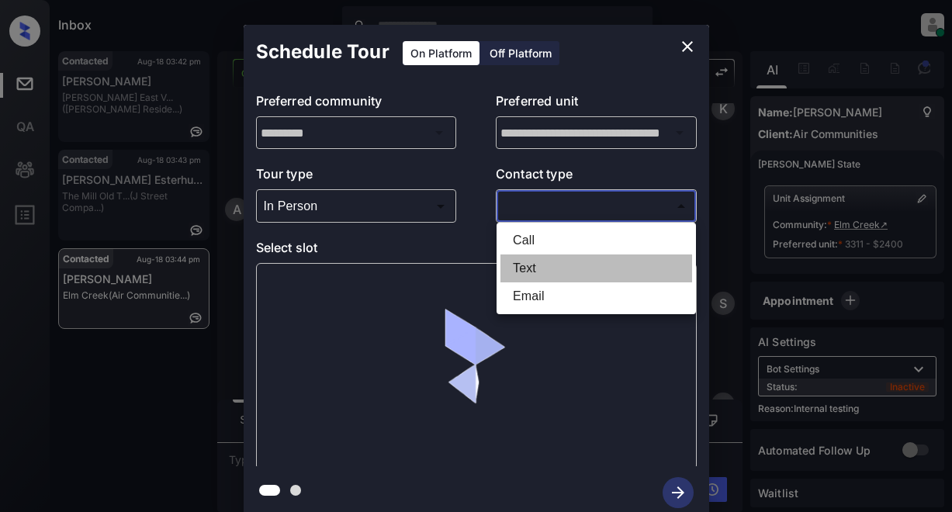
click at [538, 268] on li "Text" at bounding box center [597, 269] width 192 height 28
type input "****"
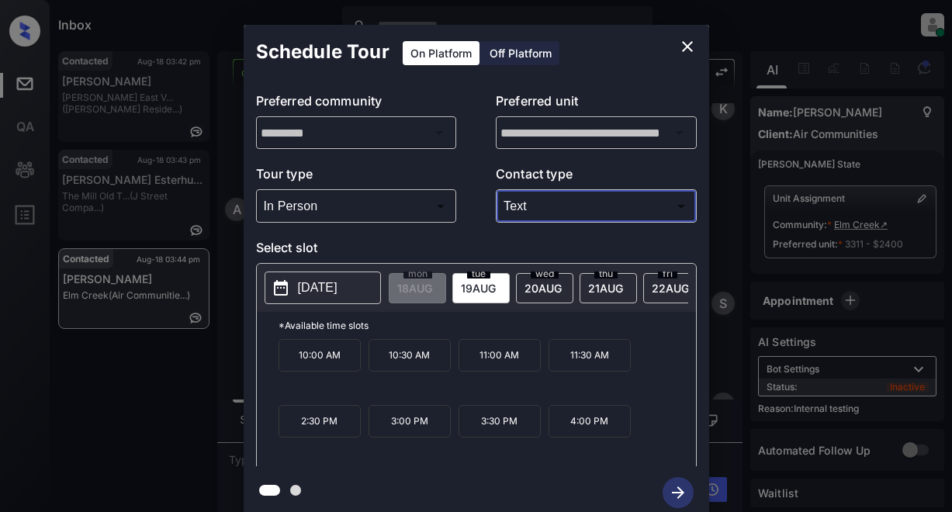
drag, startPoint x: 322, startPoint y: 433, endPoint x: 401, endPoint y: 407, distance: 82.7
click at [327, 432] on p "2:30 PM" at bounding box center [320, 421] width 82 height 33
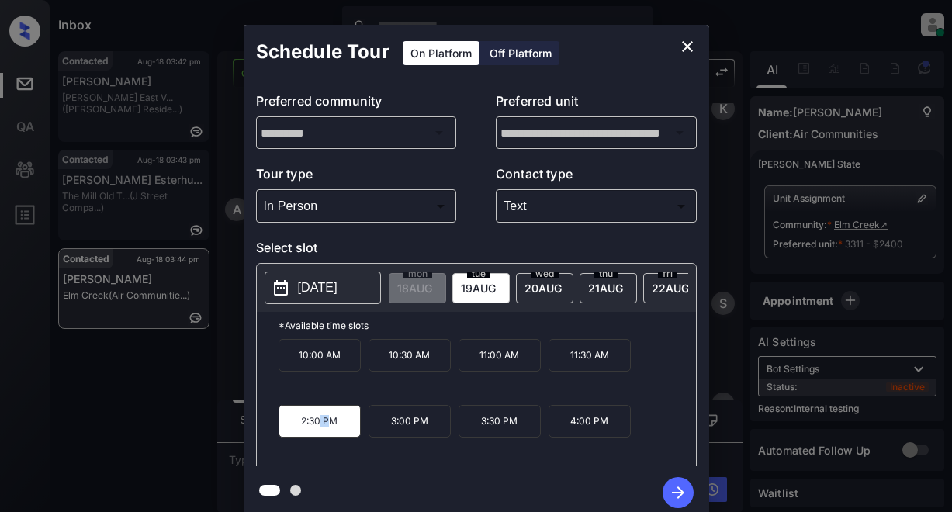
click at [694, 46] on icon "close" at bounding box center [687, 46] width 19 height 19
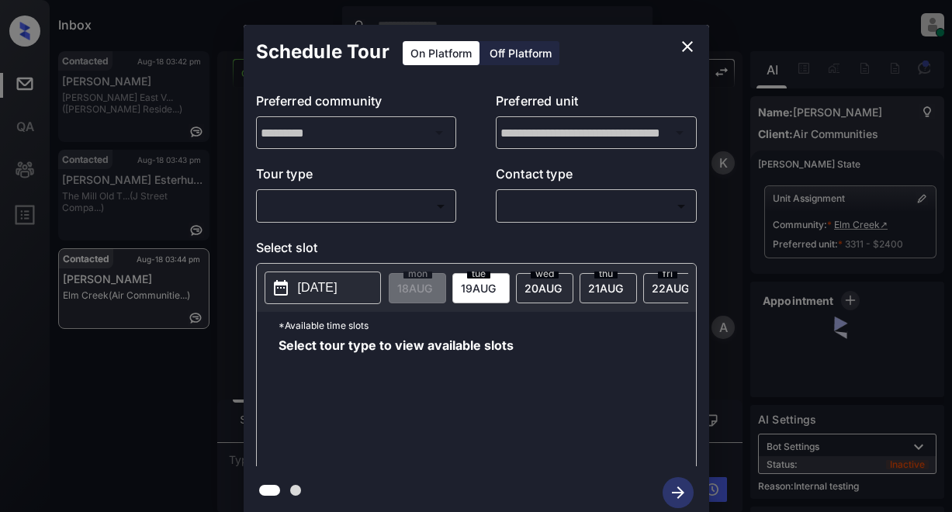
scroll to position [10527, 0]
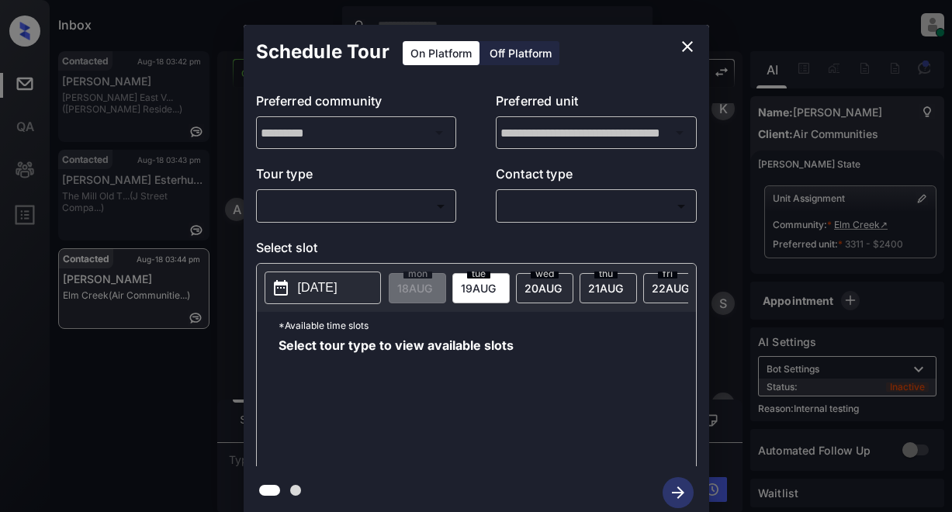
click at [366, 210] on body "Inbox Lyzzelle [PERSON_NAME] Online Set yourself offline Set yourself on break …" at bounding box center [476, 256] width 952 height 512
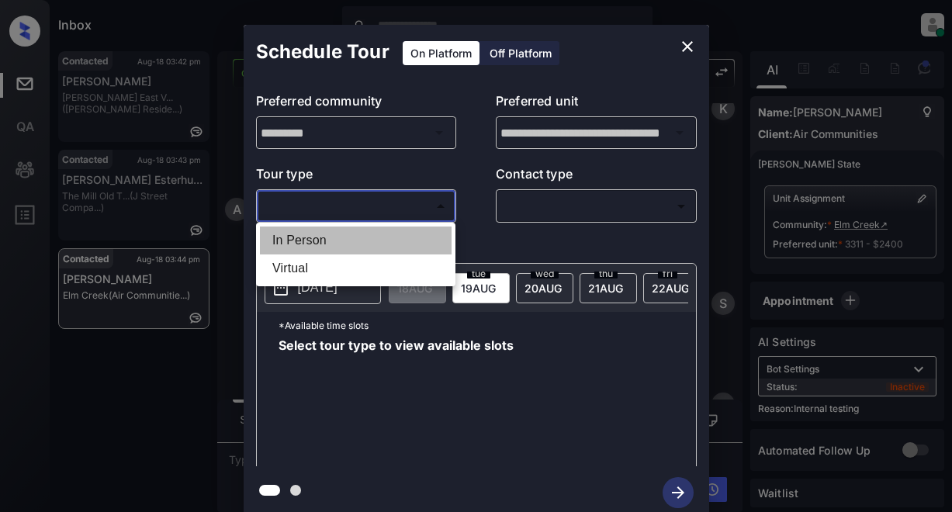
drag, startPoint x: 314, startPoint y: 240, endPoint x: 504, endPoint y: 218, distance: 191.4
click at [321, 240] on li "In Person" at bounding box center [356, 241] width 192 height 28
type input "********"
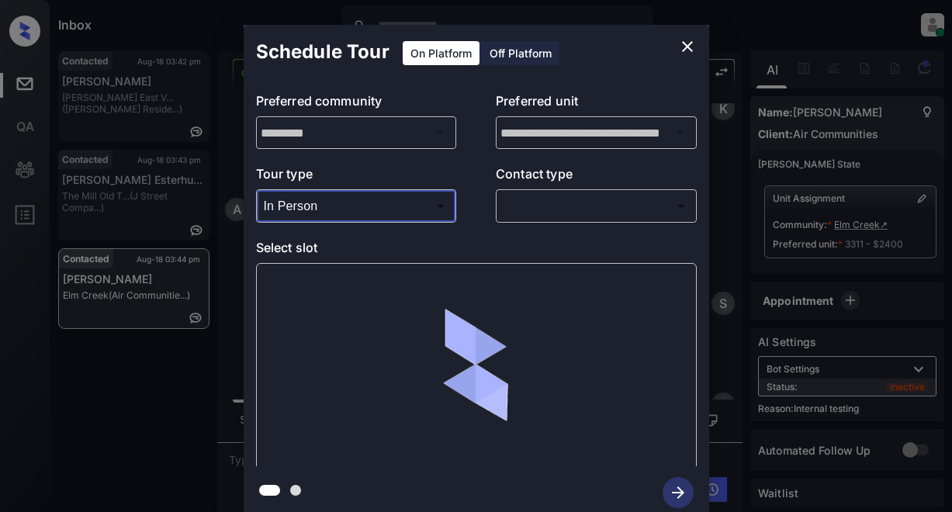
click at [531, 210] on body "Inbox Lyzzelle [PERSON_NAME] Online Set yourself offline Set yourself on break …" at bounding box center [476, 256] width 952 height 512
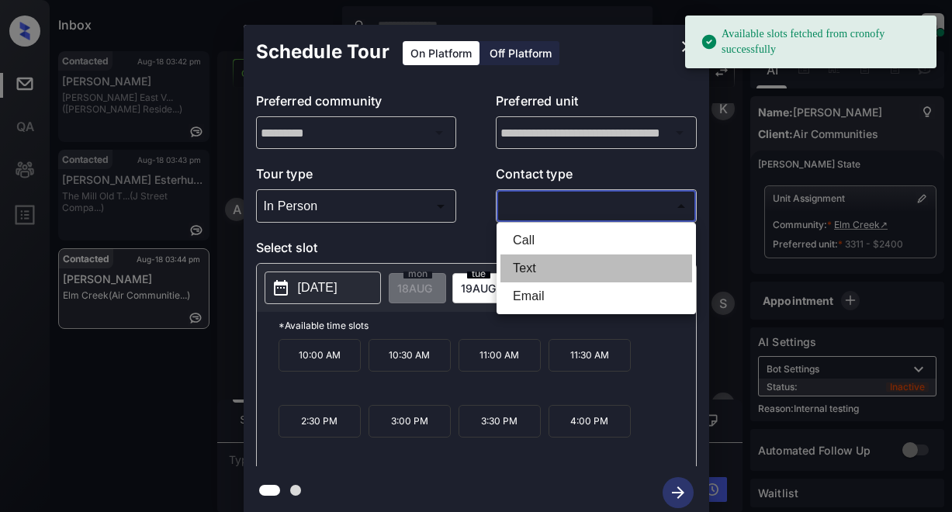
click at [532, 267] on li "Text" at bounding box center [597, 269] width 192 height 28
type input "****"
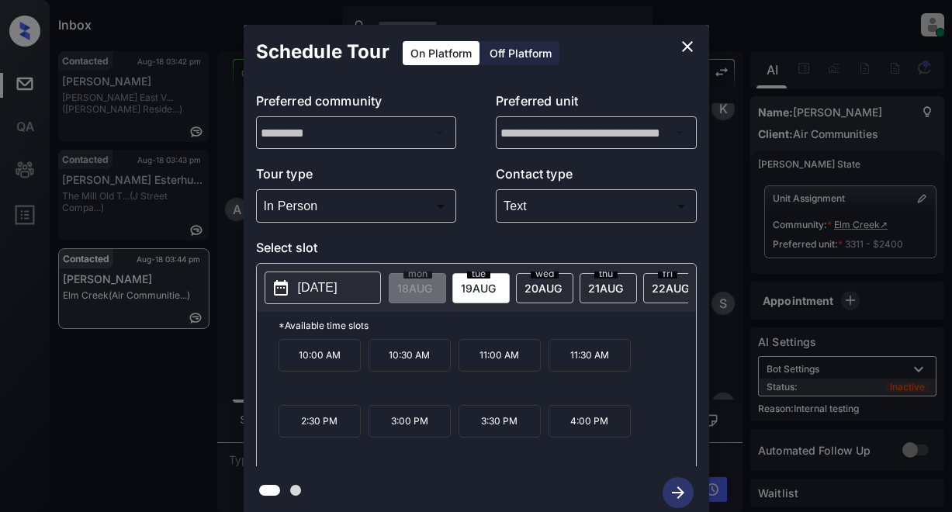
click at [334, 283] on p "[DATE]" at bounding box center [318, 288] width 40 height 19
click at [334, 428] on p "2:30 PM" at bounding box center [320, 421] width 82 height 33
click at [677, 484] on icon "button" at bounding box center [678, 492] width 31 height 31
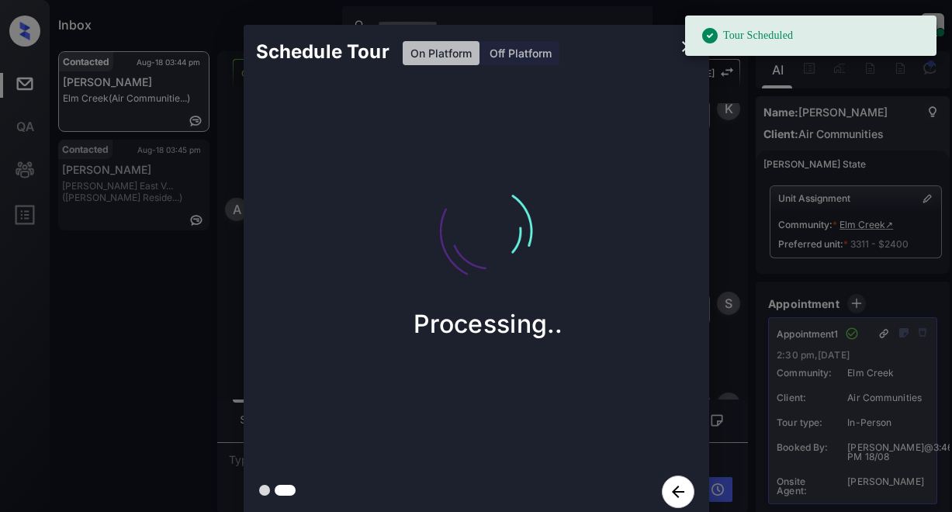
click at [680, 131] on div "Processing.." at bounding box center [489, 272] width 491 height 386
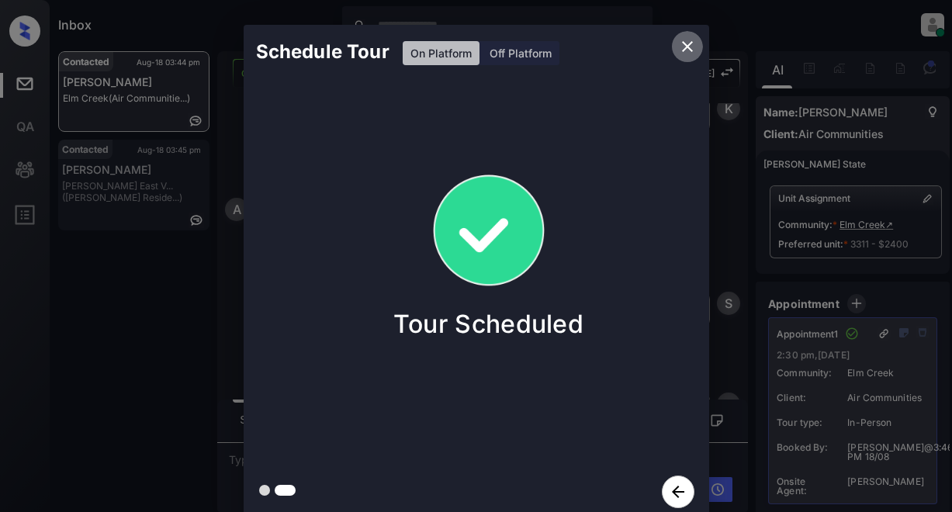
click at [685, 50] on icon "close" at bounding box center [687, 46] width 19 height 19
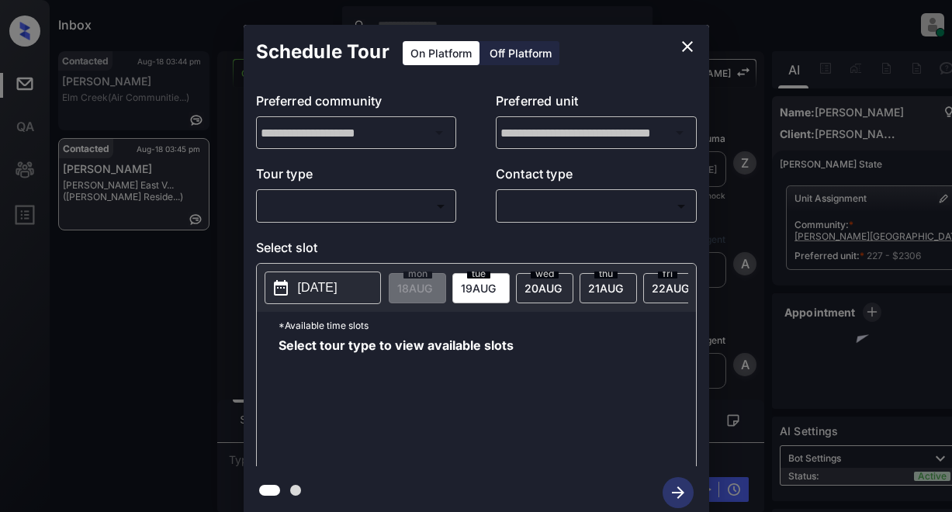
scroll to position [4067, 0]
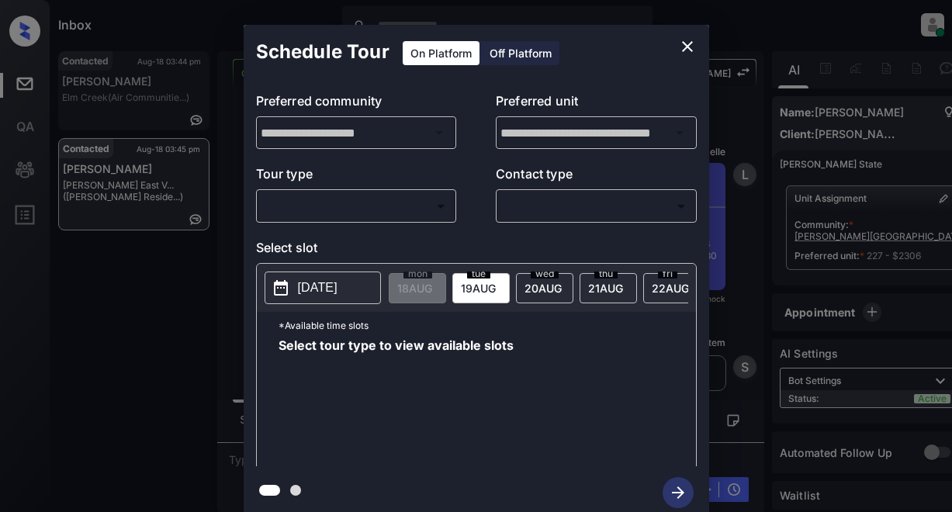
click at [390, 210] on body "Inbox Lyzzelle M. Ceralde Online Set yourself offline Set yourself on break Pro…" at bounding box center [476, 256] width 952 height 512
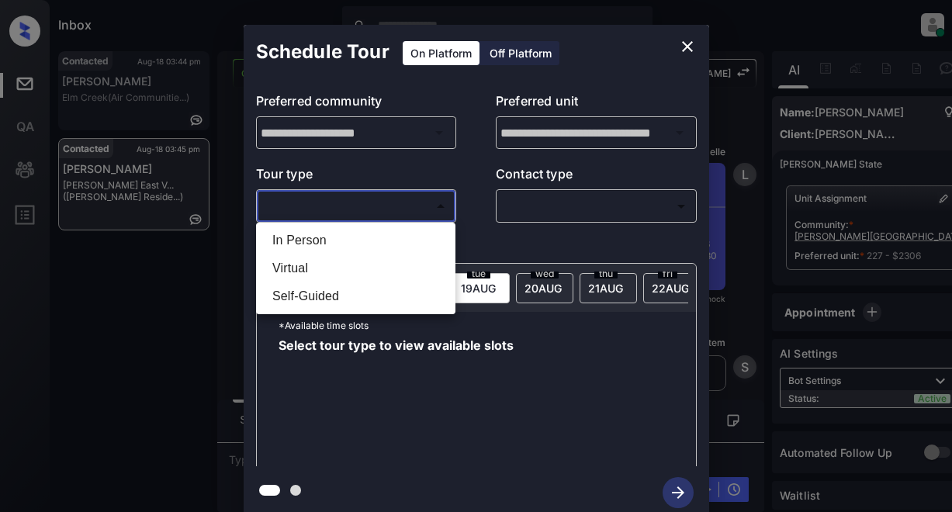
drag, startPoint x: 322, startPoint y: 247, endPoint x: 434, endPoint y: 223, distance: 114.3
click at [324, 247] on li "In Person" at bounding box center [356, 241] width 192 height 28
type input "********"
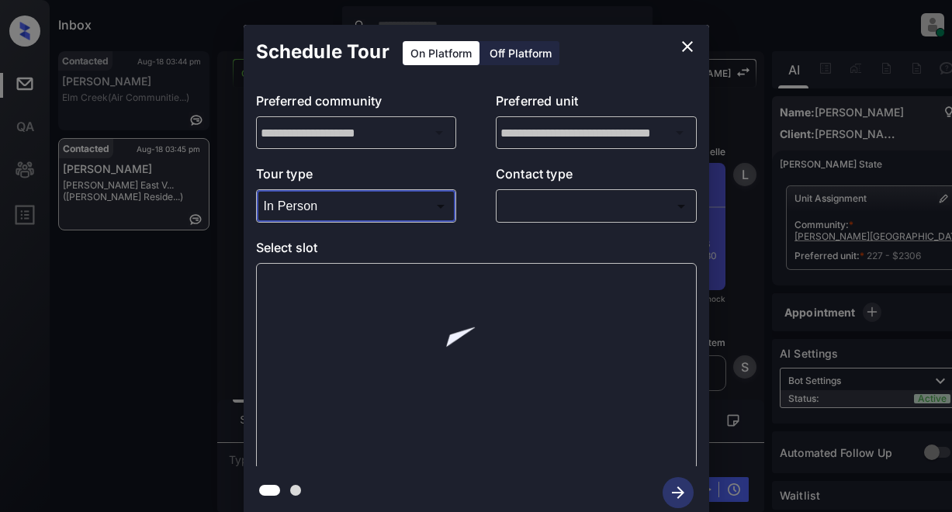
click at [531, 210] on body "Inbox Lyzzelle [PERSON_NAME] Online Set yourself offline Set yourself on break …" at bounding box center [476, 256] width 952 height 512
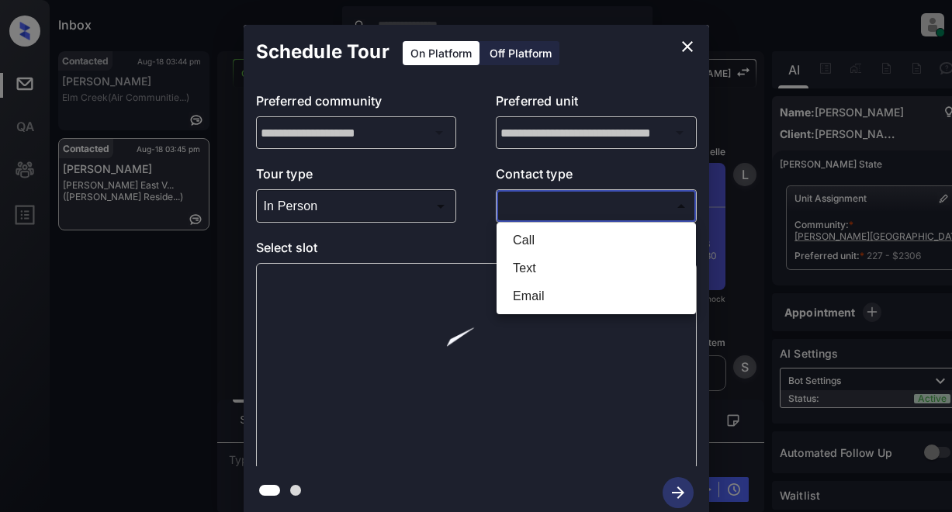
click at [537, 265] on li "Text" at bounding box center [597, 269] width 192 height 28
type input "****"
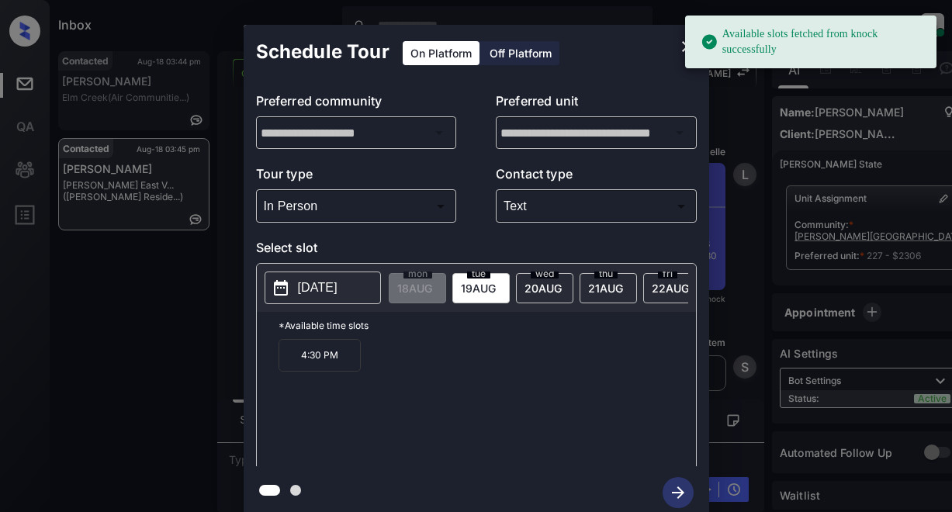
click at [307, 287] on p "[DATE]" at bounding box center [318, 288] width 40 height 19
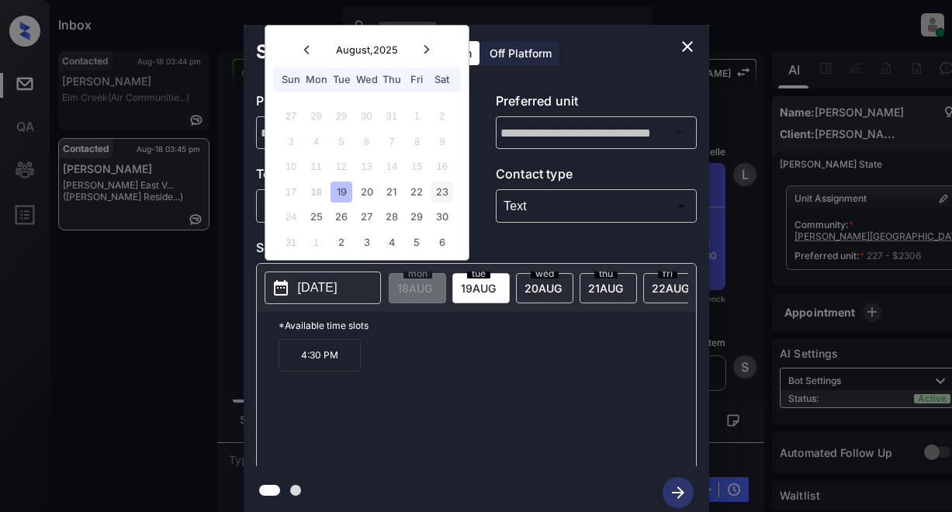
click at [444, 192] on div "23" at bounding box center [442, 192] width 21 height 21
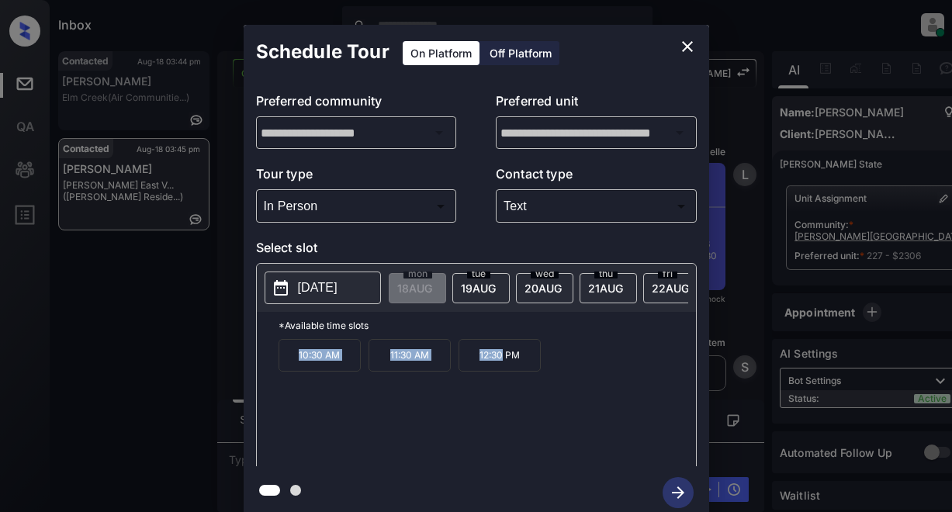
drag, startPoint x: 303, startPoint y: 359, endPoint x: 502, endPoint y: 362, distance: 199.5
click at [502, 362] on div "10:30 AM 11:30 AM 12:30 PM" at bounding box center [488, 401] width 418 height 124
drag, startPoint x: 502, startPoint y: 362, endPoint x: 686, endPoint y: 47, distance: 364.2
click at [686, 47] on icon "close" at bounding box center [687, 46] width 11 height 11
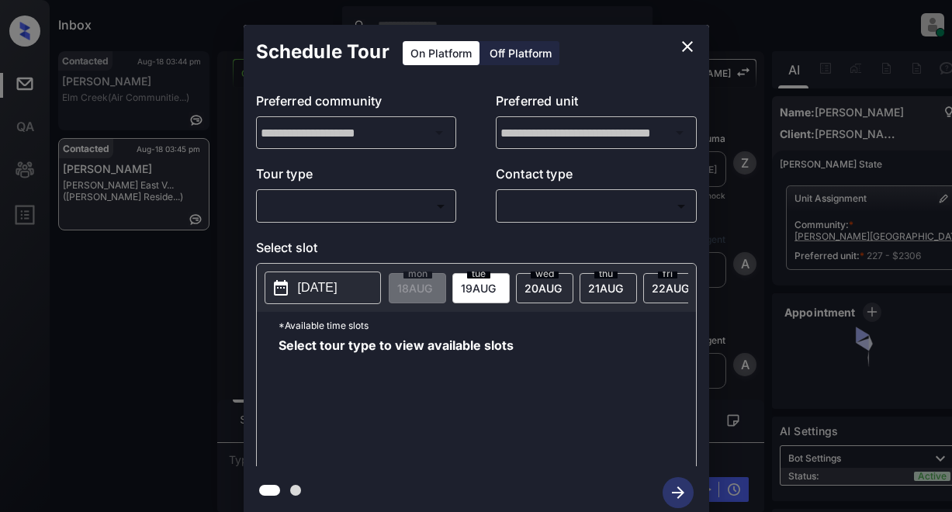
scroll to position [4067, 0]
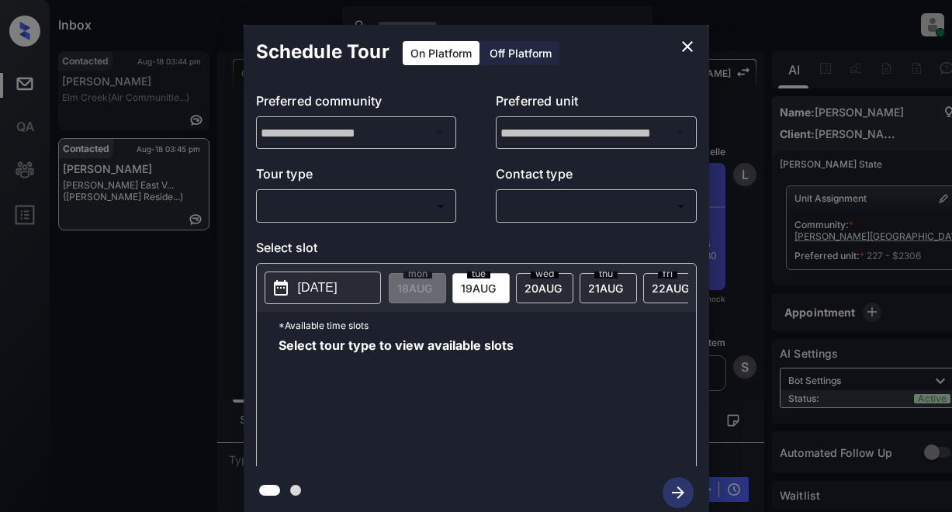
click at [301, 217] on body "Inbox Lyzzelle M. Ceralde Online Set yourself offline Set yourself on break Pro…" at bounding box center [476, 256] width 952 height 512
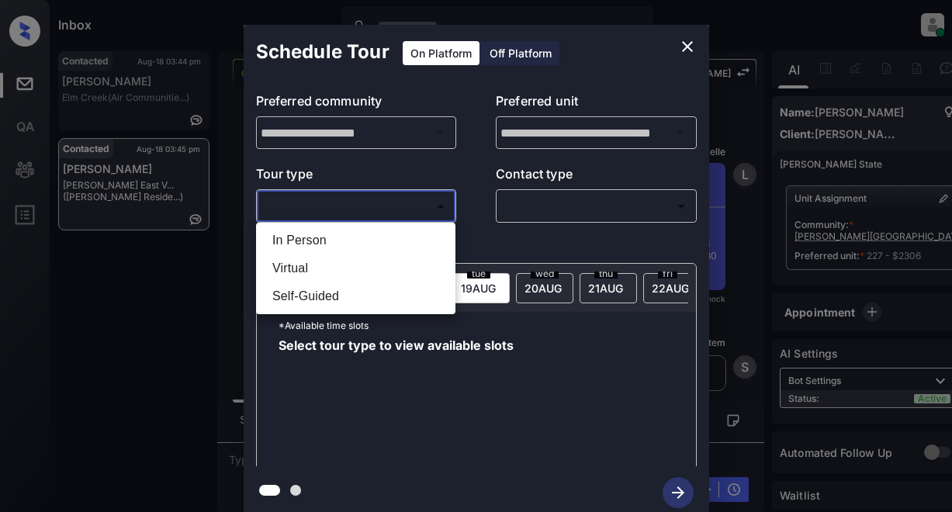
drag, startPoint x: 302, startPoint y: 240, endPoint x: 401, endPoint y: 230, distance: 99.1
click at [308, 240] on li "In Person" at bounding box center [356, 241] width 192 height 28
type input "********"
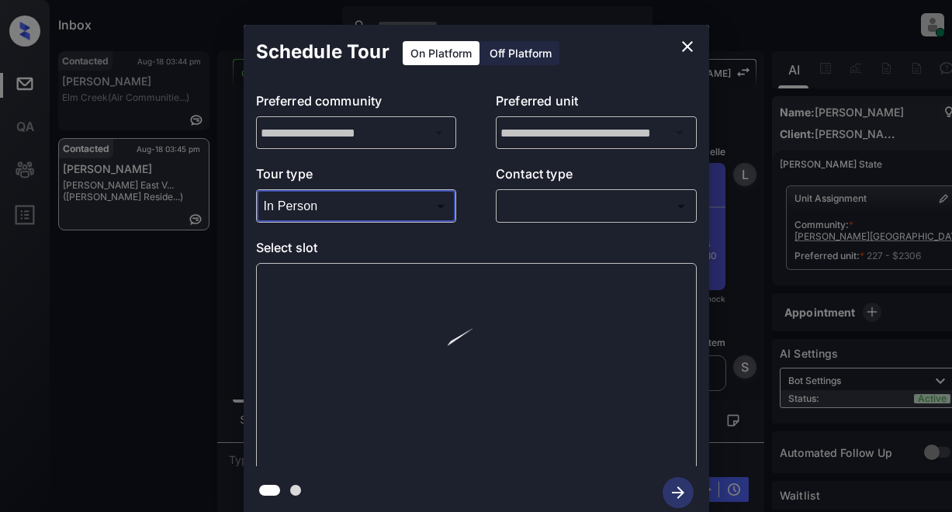
click at [550, 203] on body "Inbox Lyzzelle M. Ceralde Online Set yourself offline Set yourself on break Pro…" at bounding box center [476, 256] width 952 height 512
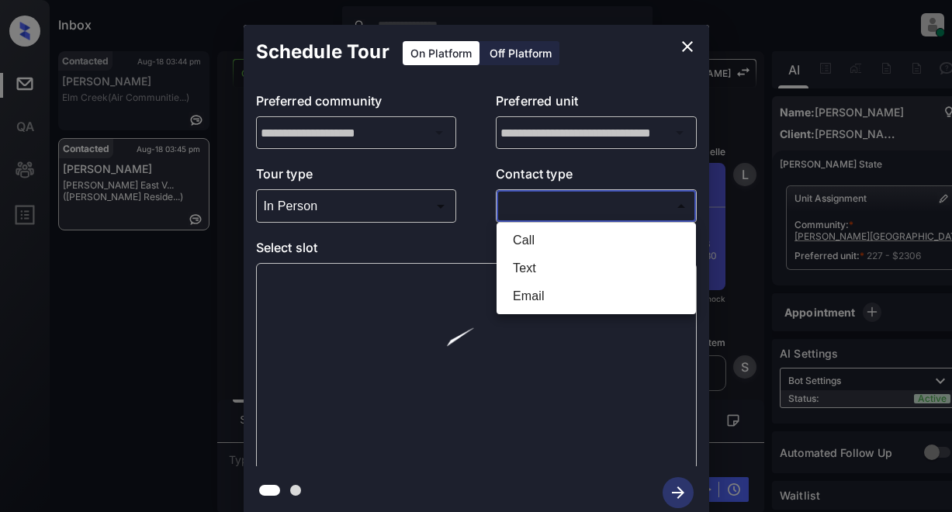
click at [540, 269] on li "Text" at bounding box center [597, 269] width 192 height 28
type input "****"
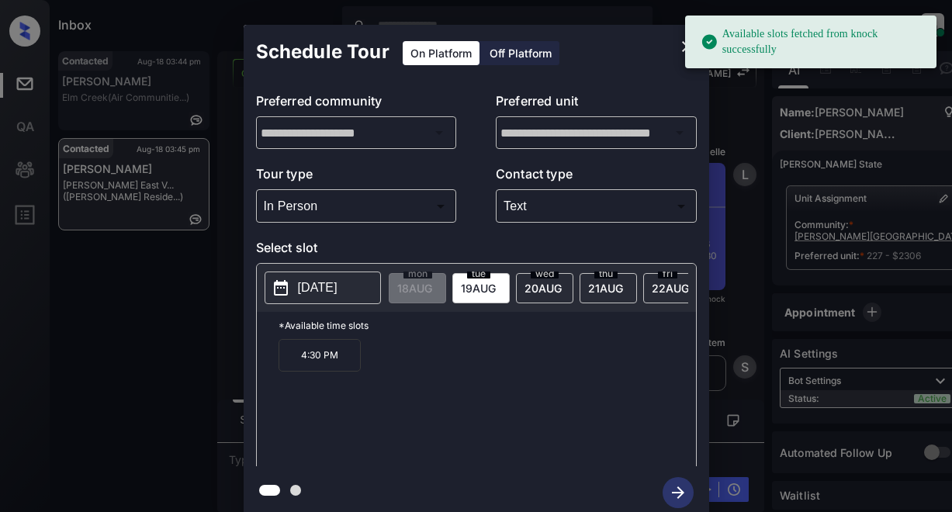
click at [338, 290] on p "[DATE]" at bounding box center [318, 288] width 40 height 19
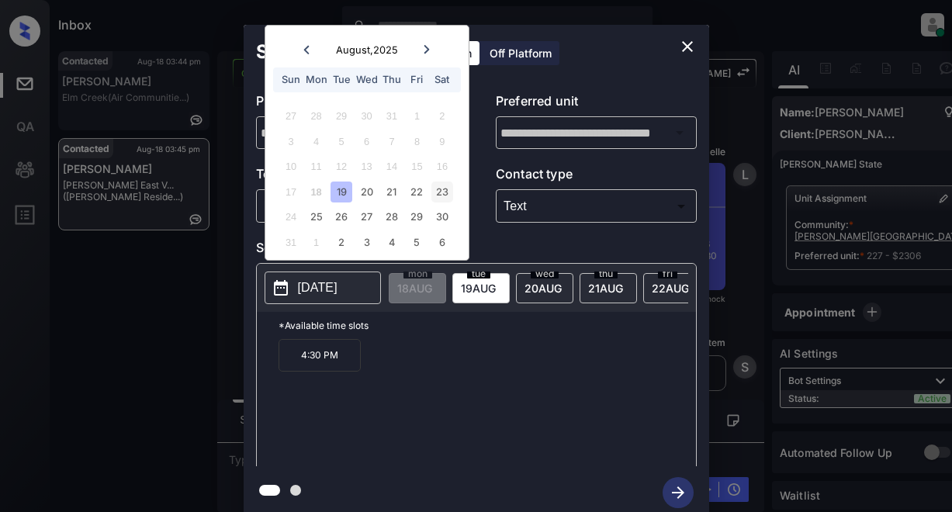
click at [440, 189] on div "23" at bounding box center [442, 192] width 21 height 21
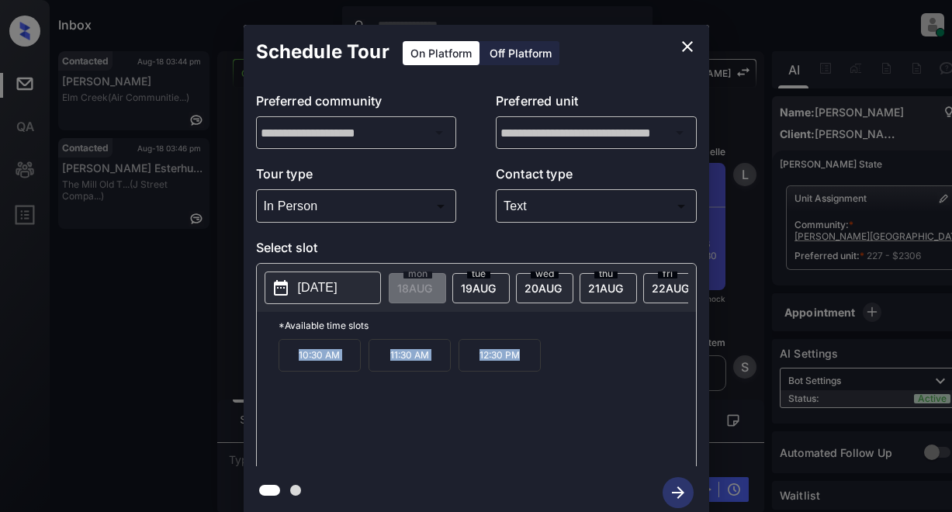
drag, startPoint x: 289, startPoint y: 367, endPoint x: 552, endPoint y: 370, distance: 263.2
click at [552, 370] on div "10:30 AM 11:30 AM 12:30 PM" at bounding box center [488, 401] width 418 height 124
copy div "10:30 AM 11:30 AM 12:30 PM"
click at [682, 45] on icon "close" at bounding box center [687, 46] width 19 height 19
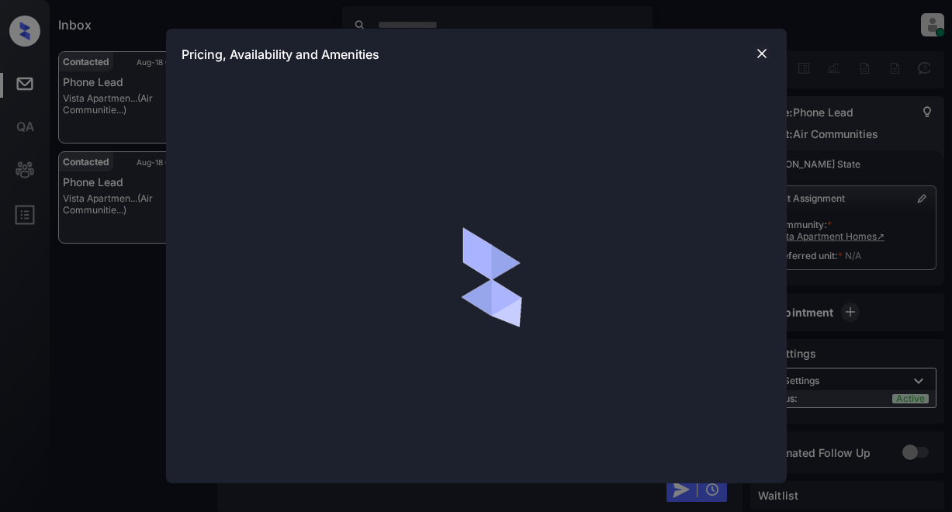
scroll to position [2462, 0]
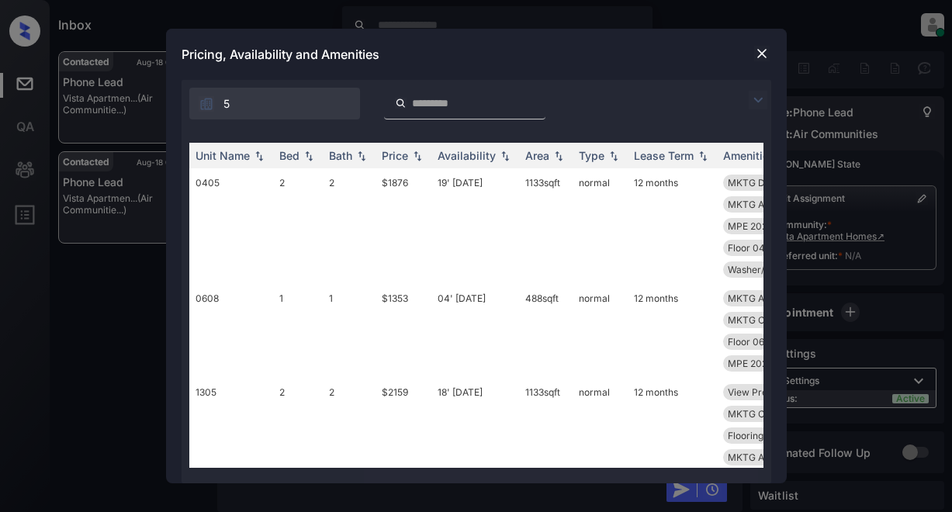
click at [753, 98] on img at bounding box center [758, 100] width 19 height 19
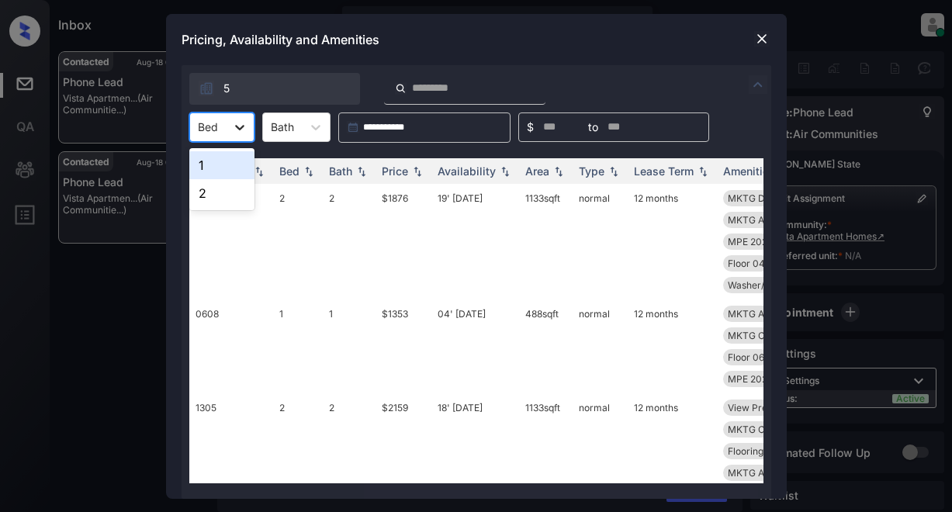
drag, startPoint x: 235, startPoint y: 130, endPoint x: 251, endPoint y: 130, distance: 15.5
click at [241, 129] on icon at bounding box center [240, 128] width 16 height 16
drag, startPoint x: 231, startPoint y: 157, endPoint x: 251, endPoint y: 159, distance: 20.3
click at [238, 158] on div "1" at bounding box center [221, 165] width 65 height 28
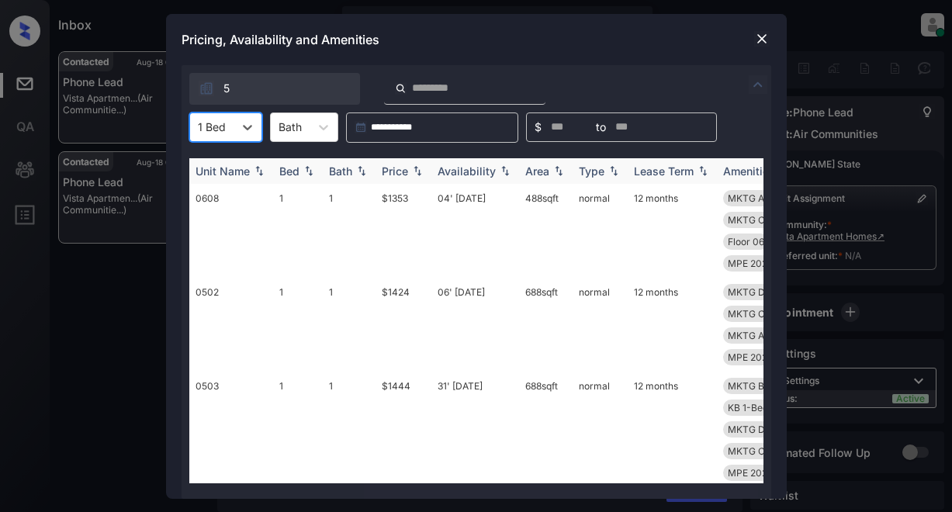
click at [405, 172] on div "Price" at bounding box center [395, 171] width 26 height 13
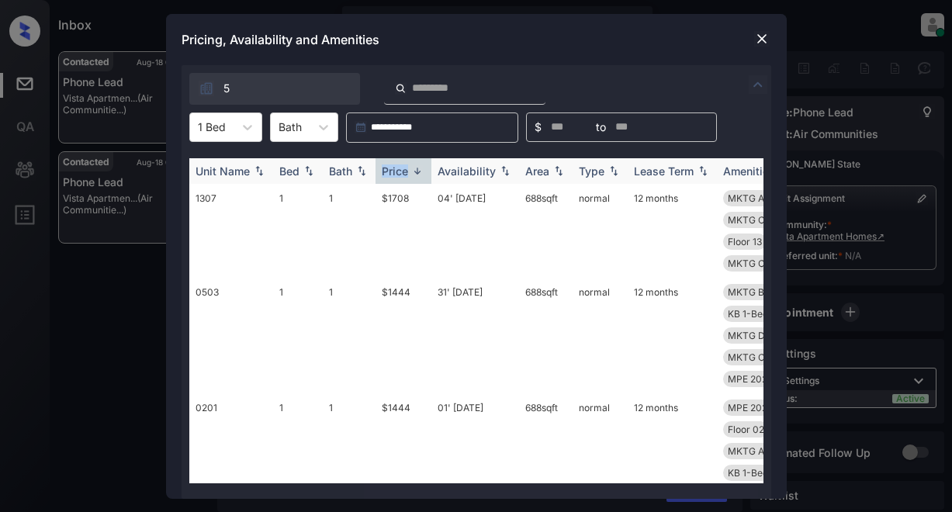
drag, startPoint x: 405, startPoint y: 172, endPoint x: 414, endPoint y: 171, distance: 9.3
click at [406, 171] on div "Price" at bounding box center [395, 171] width 26 height 13
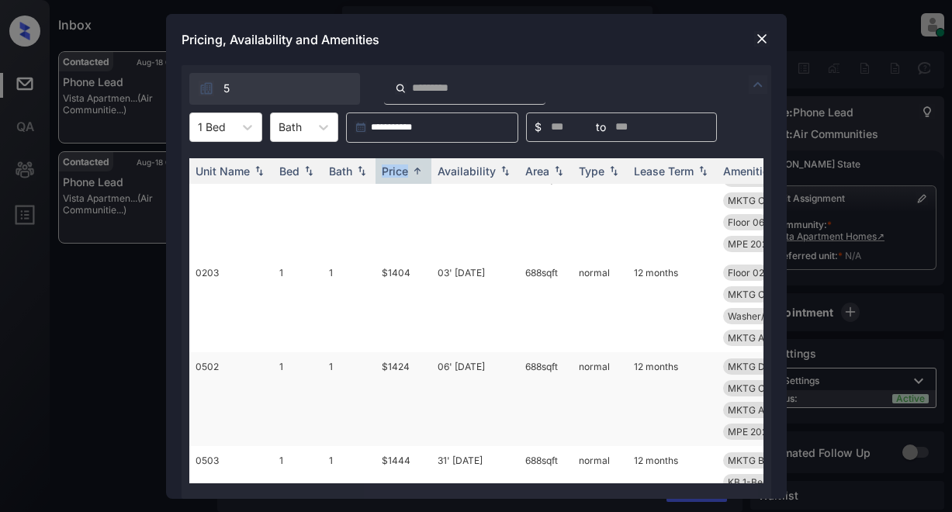
scroll to position [0, 0]
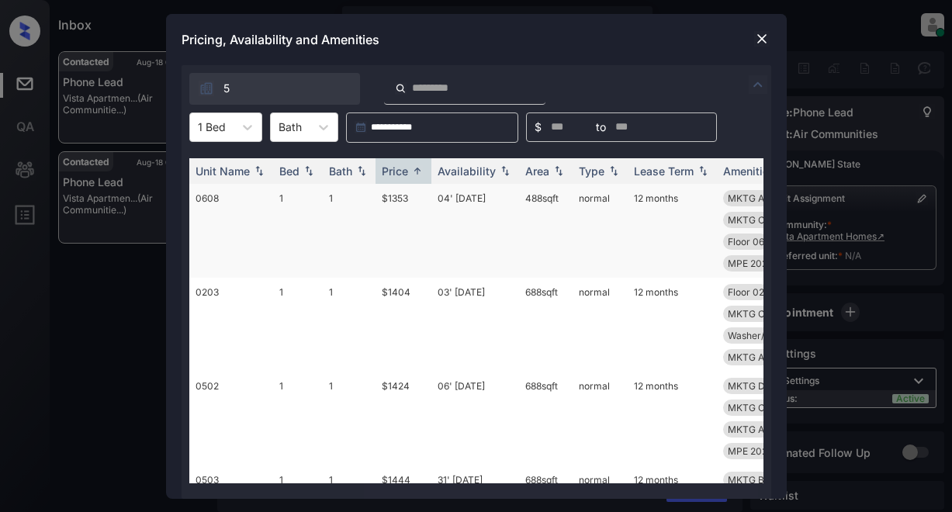
click at [404, 197] on td "$1353" at bounding box center [404, 231] width 56 height 94
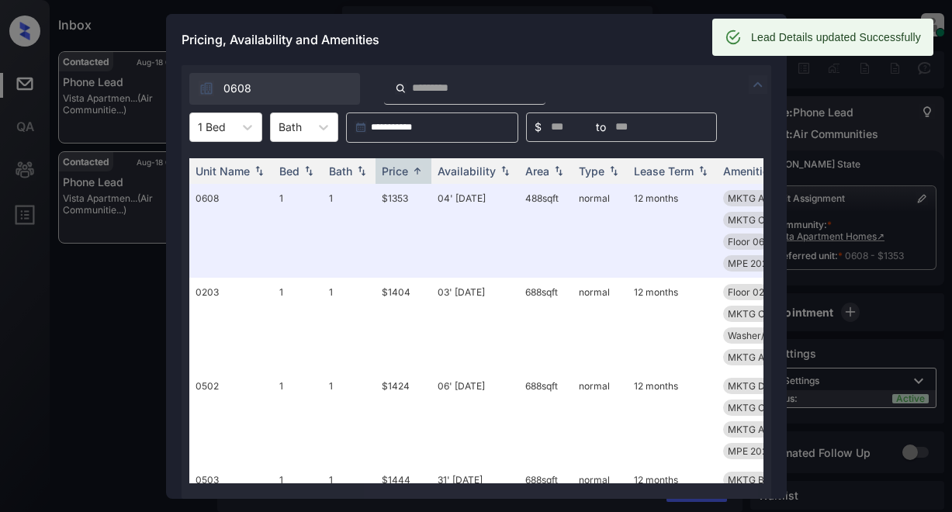
click at [447, 22] on div "Pricing, Availability and Amenities" at bounding box center [476, 39] width 621 height 51
drag, startPoint x: 656, startPoint y: 52, endPoint x: 695, endPoint y: 53, distance: 38.8
click at [657, 52] on div "Pricing, Availability and Amenities" at bounding box center [476, 39] width 621 height 51
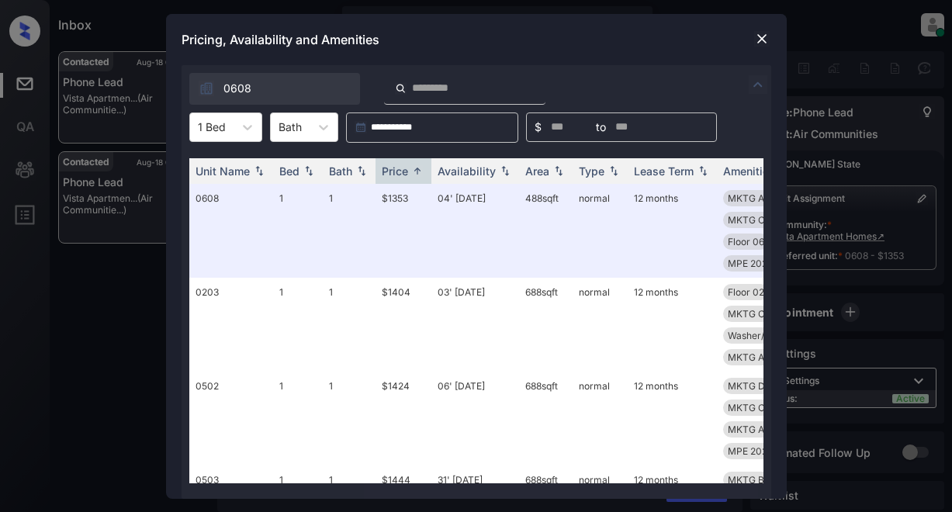
click at [767, 40] on img at bounding box center [762, 39] width 16 height 16
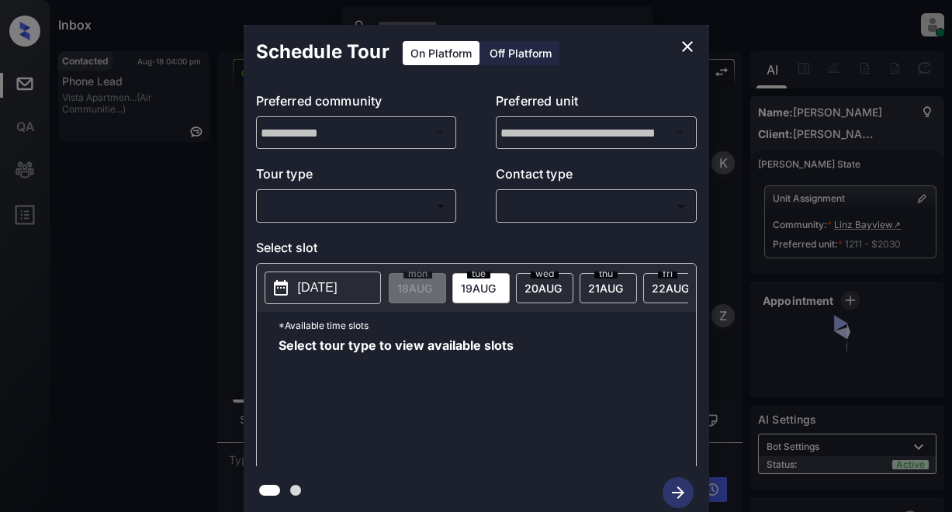
scroll to position [1386, 0]
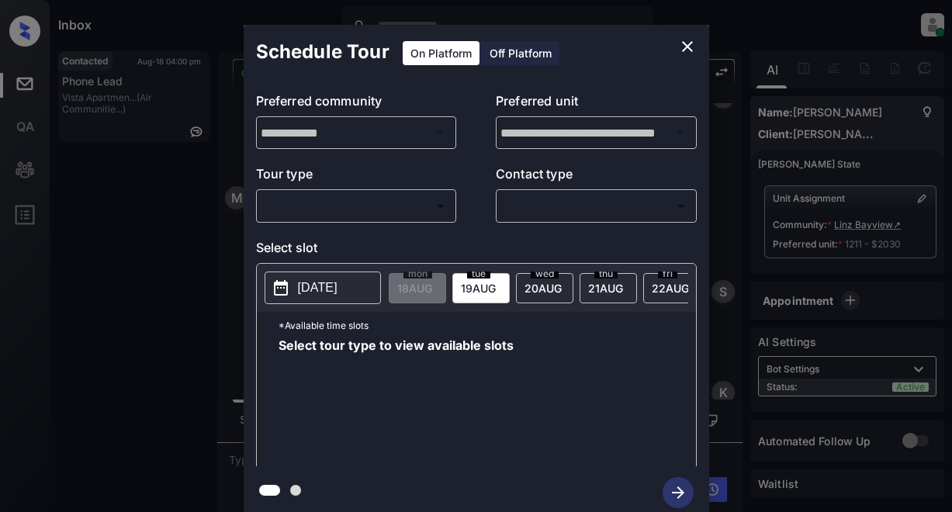
click at [349, 203] on body "Inbox Lyzzelle [PERSON_NAME] Online Set yourself offline Set yourself on break …" at bounding box center [476, 256] width 952 height 512
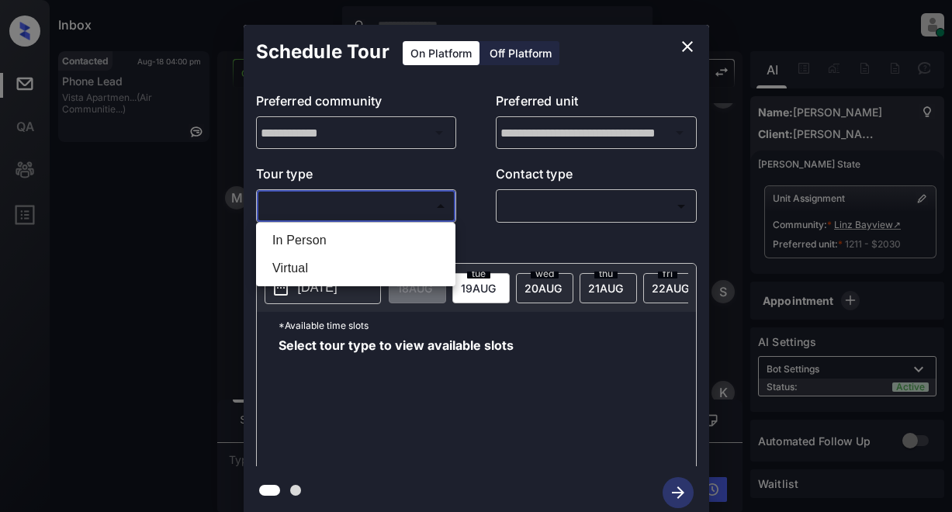
drag, startPoint x: 323, startPoint y: 237, endPoint x: 442, endPoint y: 233, distance: 119.6
click at [342, 238] on li "In Person" at bounding box center [356, 241] width 192 height 28
type input "********"
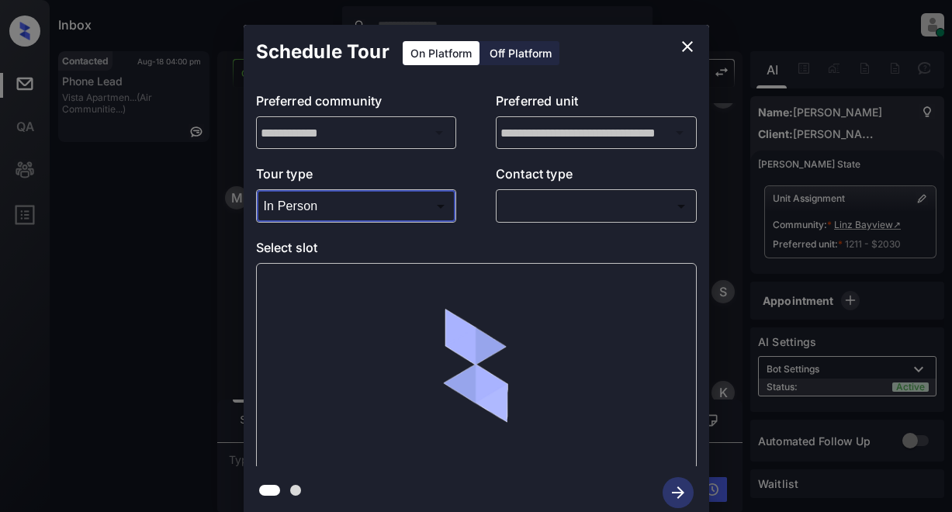
click at [561, 205] on body "Inbox Lyzzelle [PERSON_NAME] Online Set yourself offline Set yourself on break …" at bounding box center [476, 256] width 952 height 512
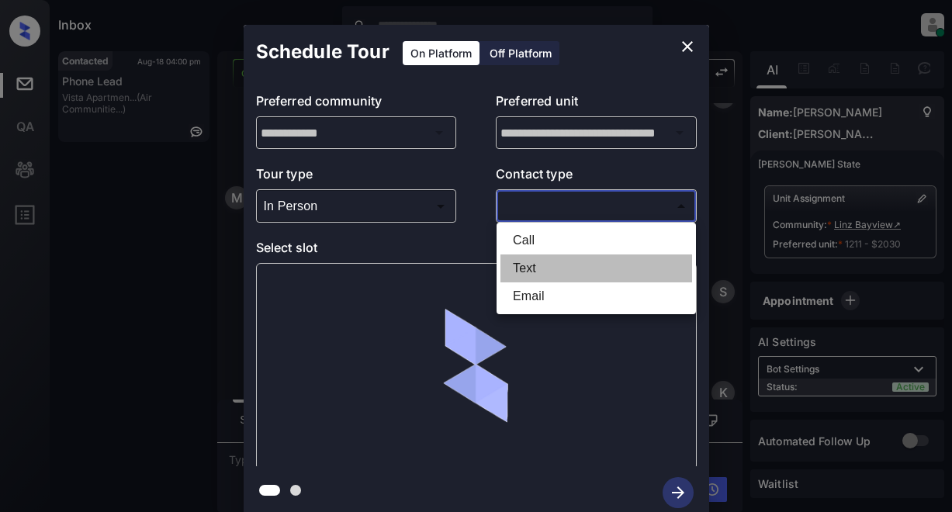
click at [532, 265] on li "Text" at bounding box center [597, 269] width 192 height 28
type input "****"
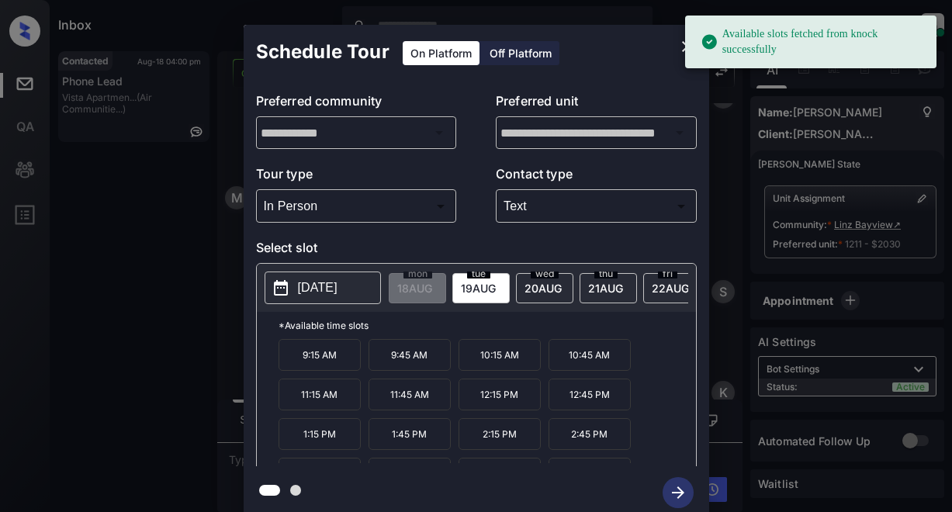
click at [338, 286] on p "[DATE]" at bounding box center [318, 288] width 40 height 19
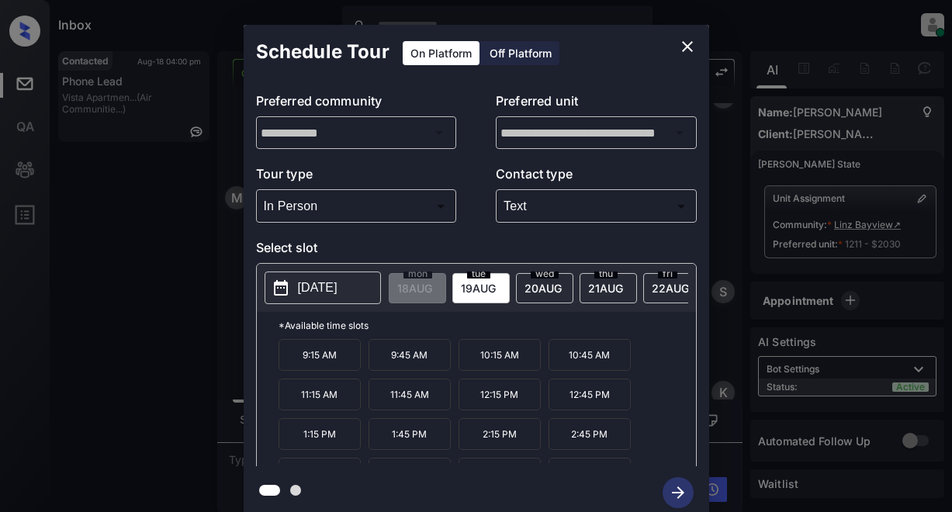
click at [576, 439] on p "2:45 PM" at bounding box center [590, 434] width 82 height 32
drag, startPoint x: 682, startPoint y: 490, endPoint x: 714, endPoint y: 437, distance: 62.0
click at [682, 488] on icon "button" at bounding box center [678, 492] width 31 height 31
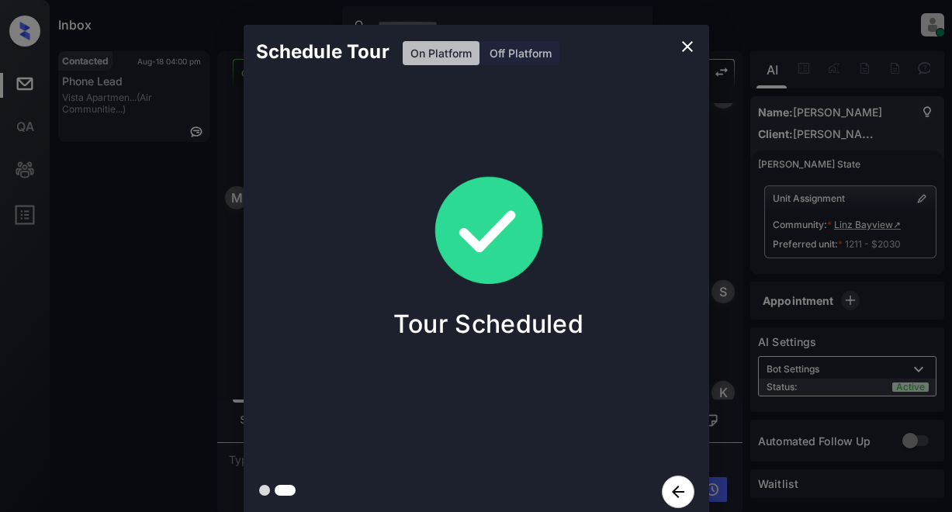
click at [686, 44] on icon "close" at bounding box center [687, 46] width 19 height 19
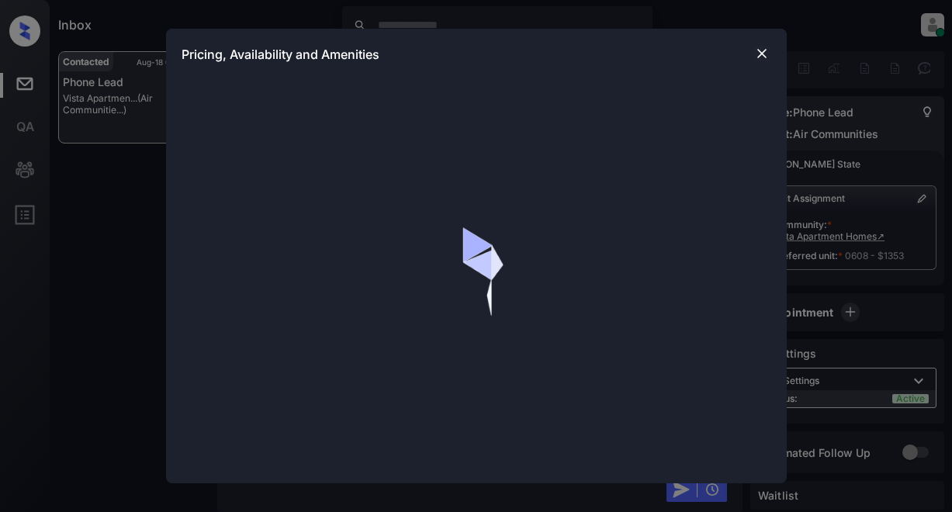
scroll to position [3545, 0]
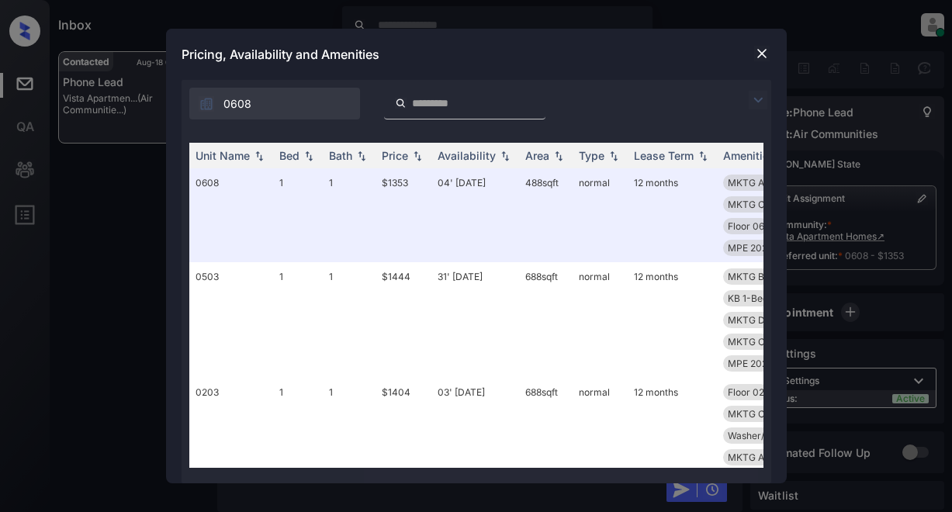
click at [756, 103] on img at bounding box center [758, 100] width 19 height 19
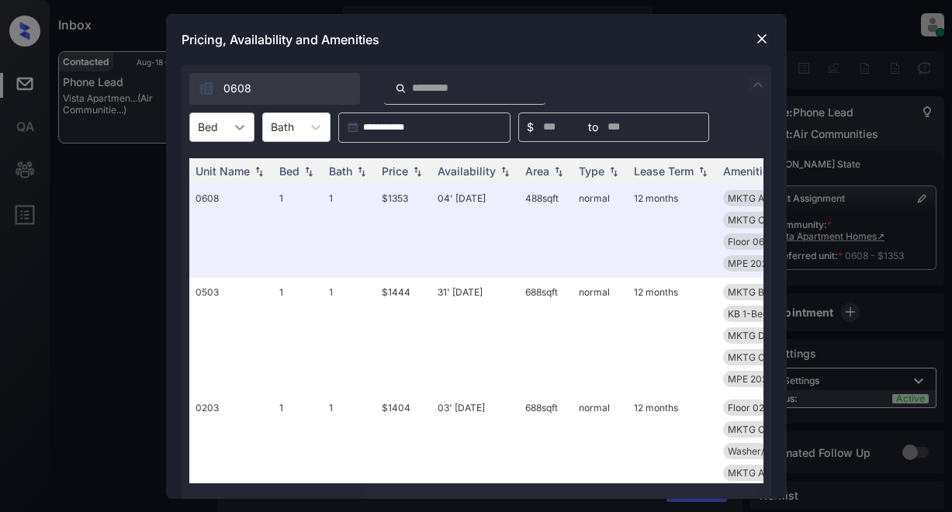
click at [245, 128] on icon at bounding box center [240, 128] width 16 height 16
click at [223, 166] on div "1" at bounding box center [221, 165] width 65 height 28
click at [399, 172] on div "Price" at bounding box center [395, 171] width 26 height 13
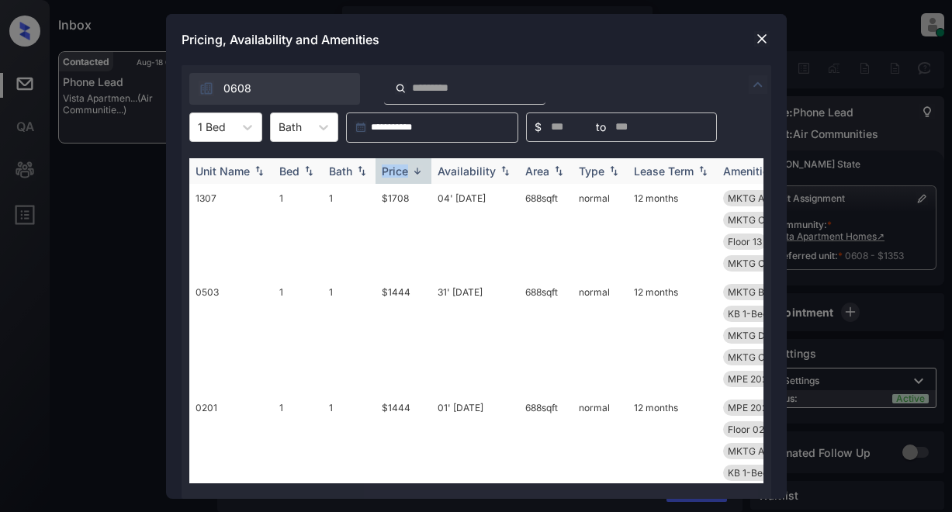
click at [399, 172] on div "Price" at bounding box center [395, 171] width 26 height 13
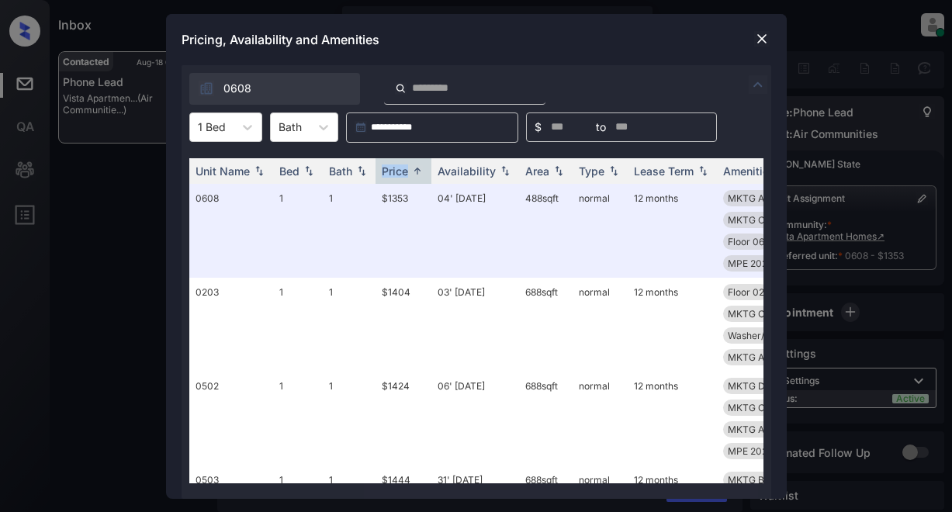
click at [763, 33] on img at bounding box center [762, 39] width 16 height 16
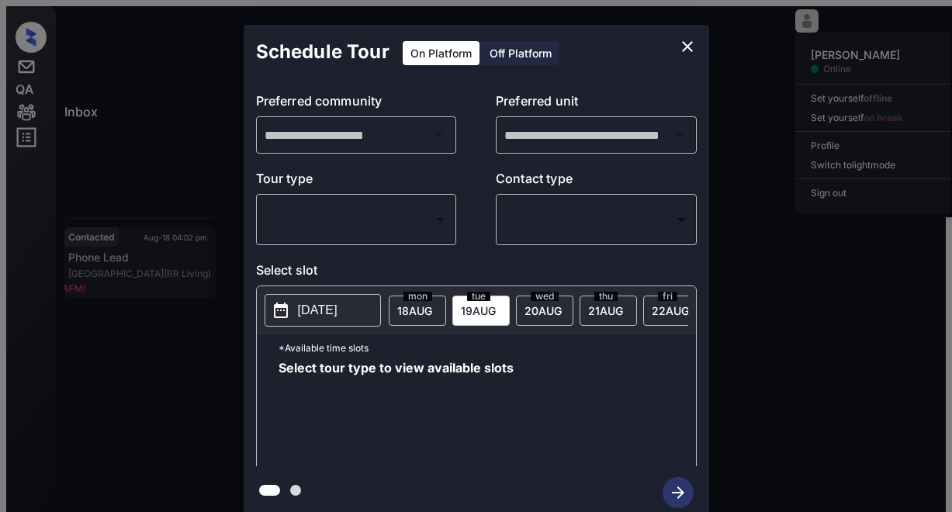
scroll to position [4309, 0]
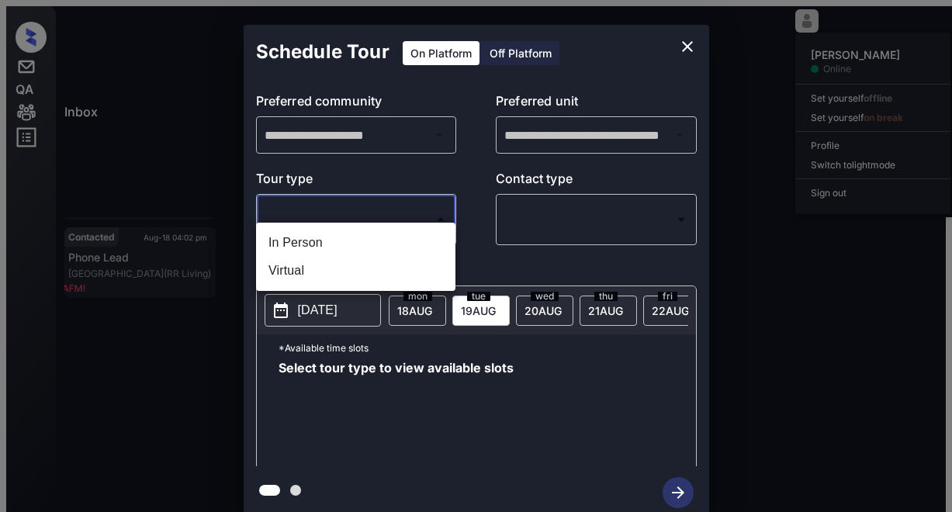
click at [359, 206] on body "Inbox Lyzzelle M. Ceralde Online Set yourself offline Set yourself on break Pro…" at bounding box center [476, 323] width 940 height 635
drag, startPoint x: 314, startPoint y: 243, endPoint x: 363, endPoint y: 234, distance: 49.6
click at [329, 240] on li "In Person" at bounding box center [355, 243] width 199 height 28
type input "********"
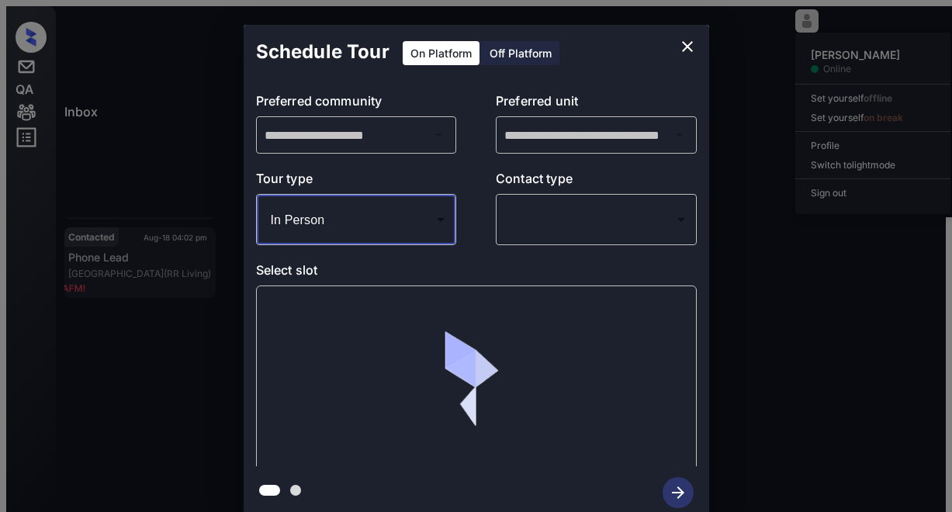
click at [555, 210] on body "Inbox Lyzzelle M. Ceralde Online Set yourself offline Set yourself on break Pro…" at bounding box center [476, 323] width 940 height 635
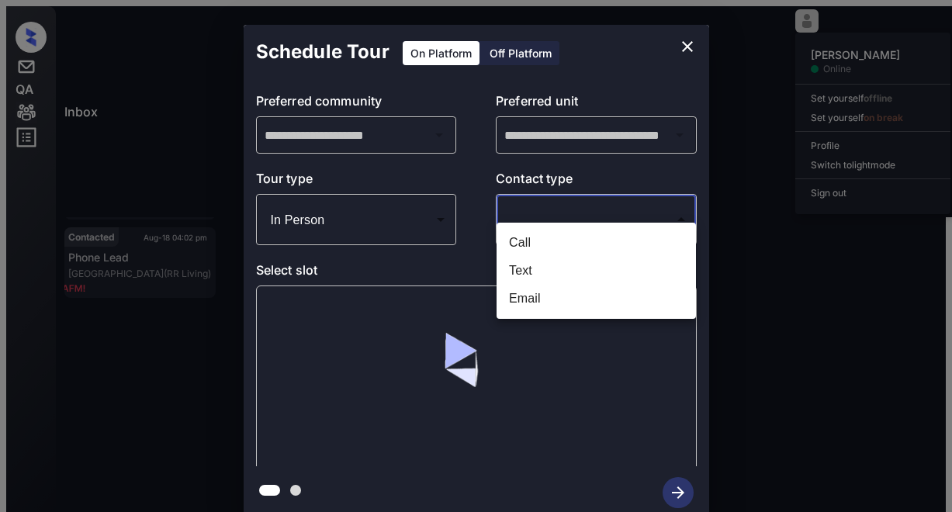
drag, startPoint x: 521, startPoint y: 269, endPoint x: 532, endPoint y: 269, distance: 10.9
click at [524, 269] on li "Text" at bounding box center [596, 271] width 199 height 28
type input "****"
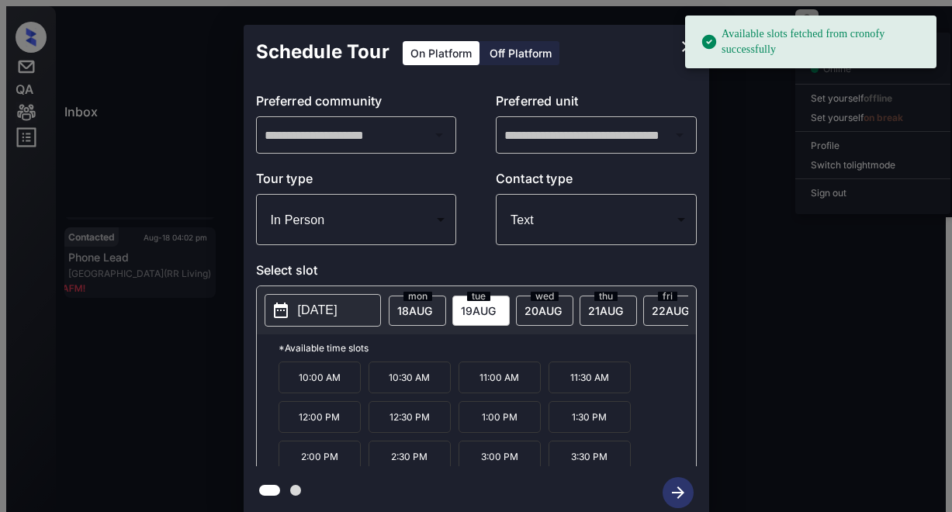
click at [333, 301] on p "2025-08-19" at bounding box center [318, 310] width 40 height 19
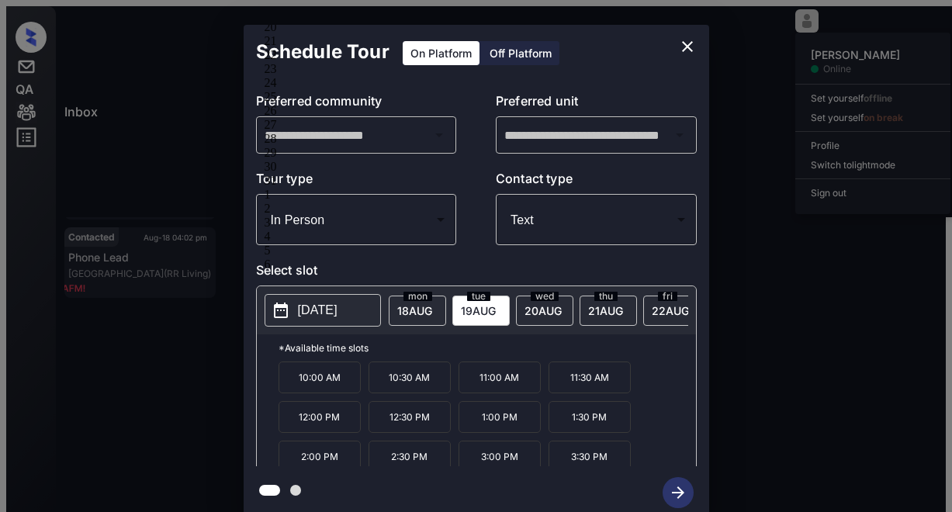
drag, startPoint x: 328, startPoint y: 359, endPoint x: 364, endPoint y: 344, distance: 39.6
click at [328, 362] on p "10:00 AM" at bounding box center [320, 378] width 82 height 32
click at [678, 484] on icon "button" at bounding box center [678, 492] width 31 height 31
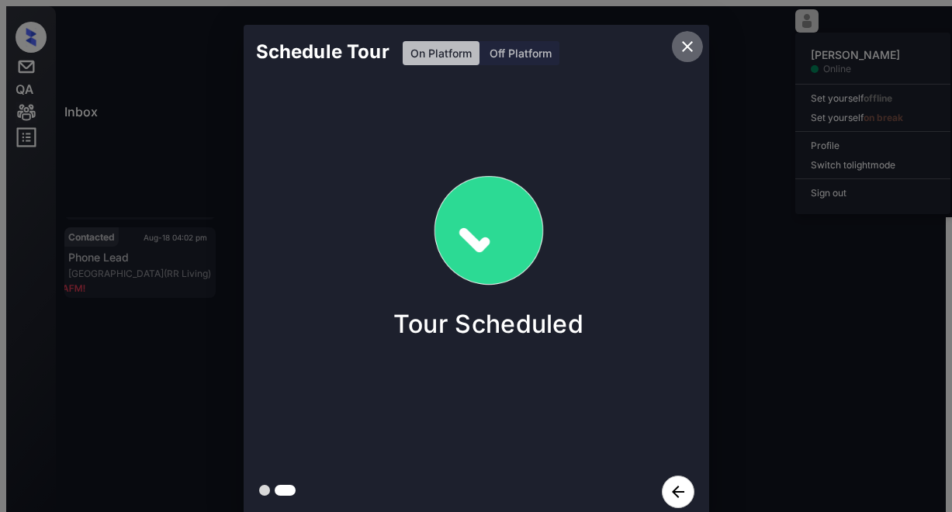
click at [682, 48] on icon "close" at bounding box center [687, 46] width 19 height 19
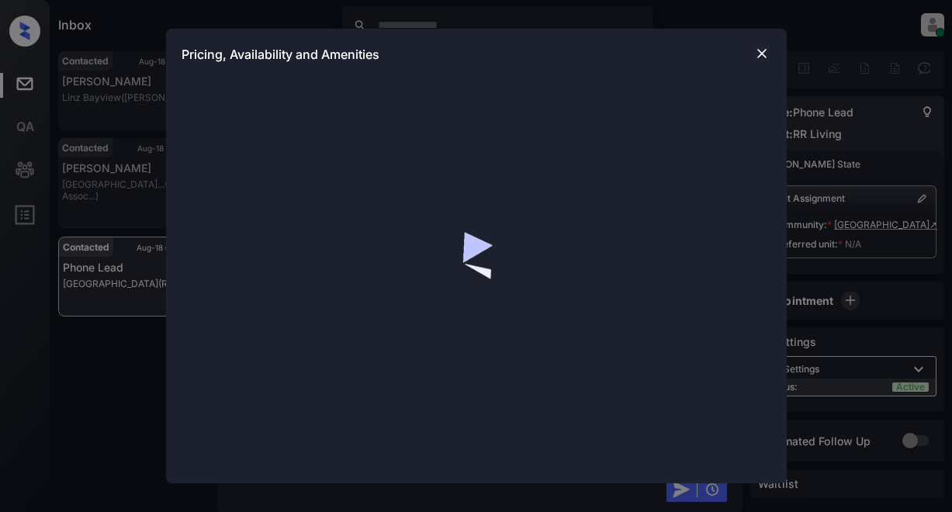
scroll to position [4191, 0]
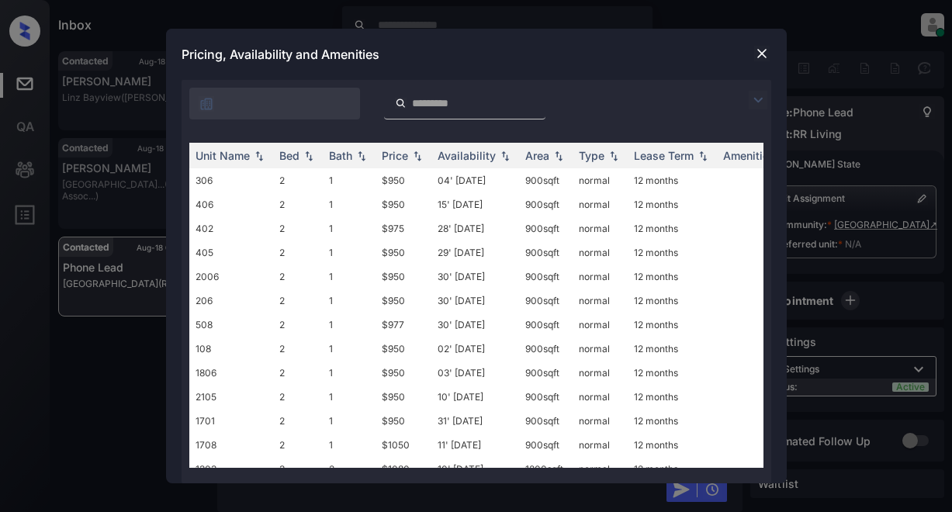
click at [758, 105] on img at bounding box center [758, 100] width 19 height 19
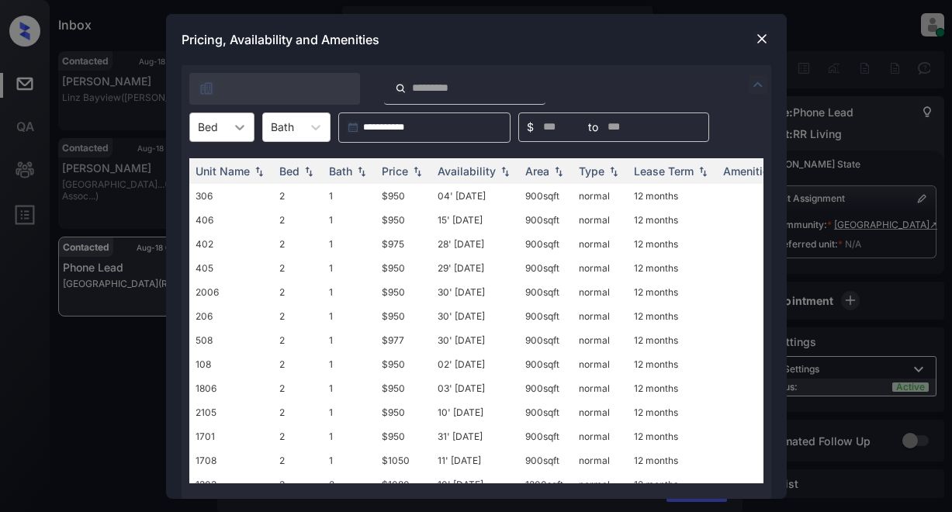
drag, startPoint x: 251, startPoint y: 126, endPoint x: 241, endPoint y: 125, distance: 10.1
click at [245, 126] on div at bounding box center [240, 127] width 28 height 28
drag, startPoint x: 214, startPoint y: 161, endPoint x: 253, endPoint y: 157, distance: 39.0
click at [217, 161] on div "2" at bounding box center [221, 165] width 65 height 28
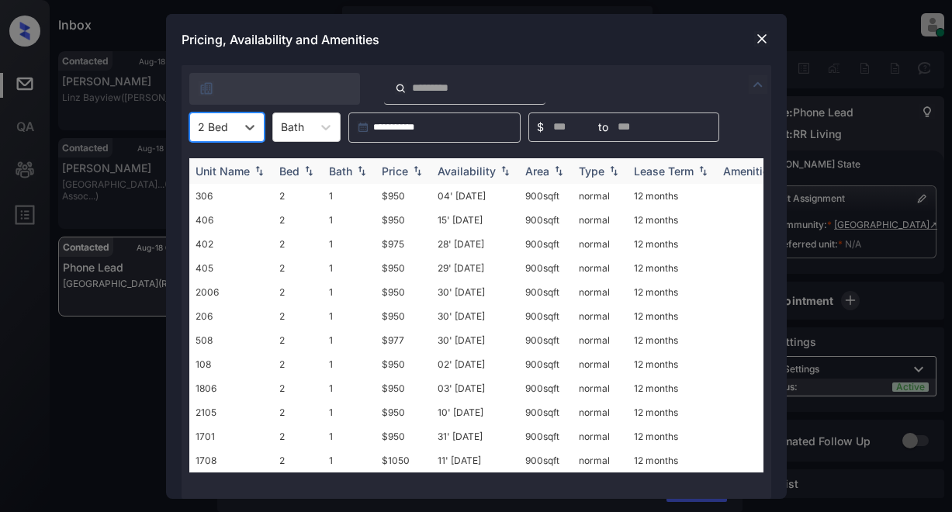
click at [391, 176] on div "Price" at bounding box center [395, 171] width 26 height 13
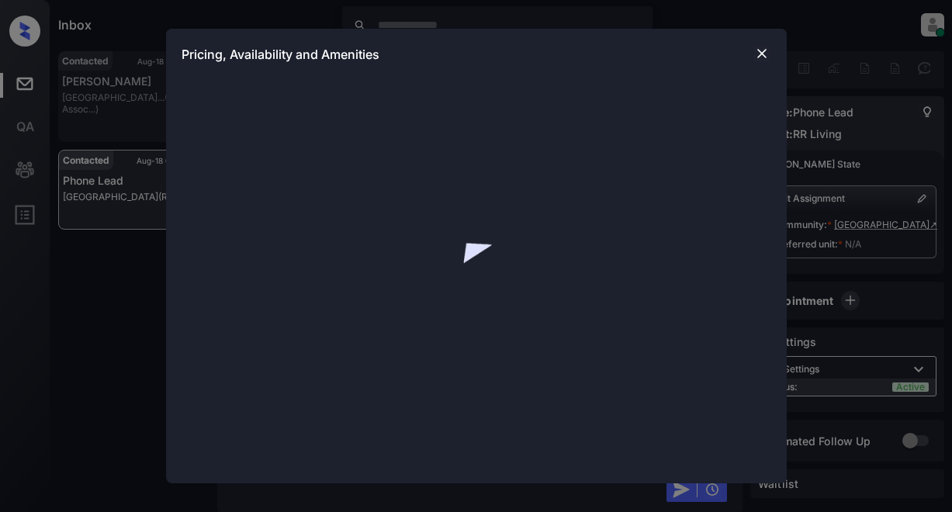
scroll to position [4672, 0]
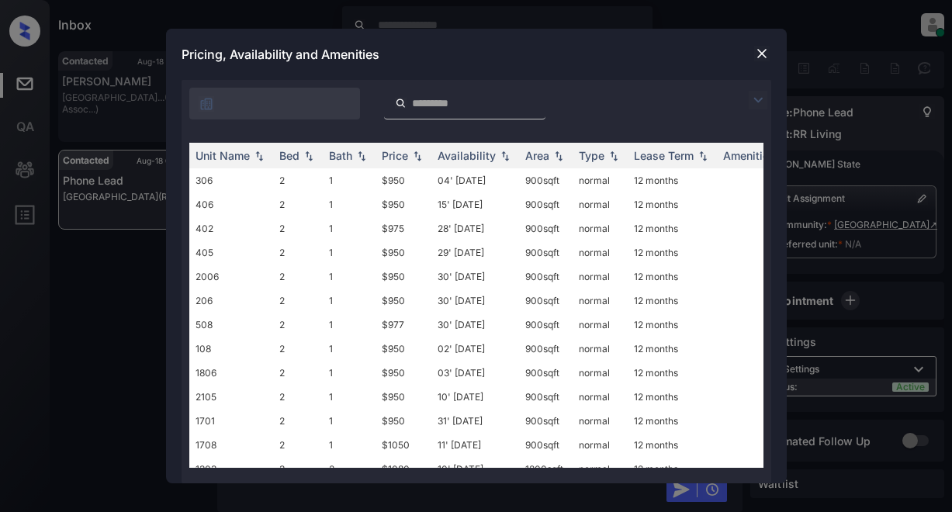
click at [764, 99] on img at bounding box center [758, 100] width 19 height 19
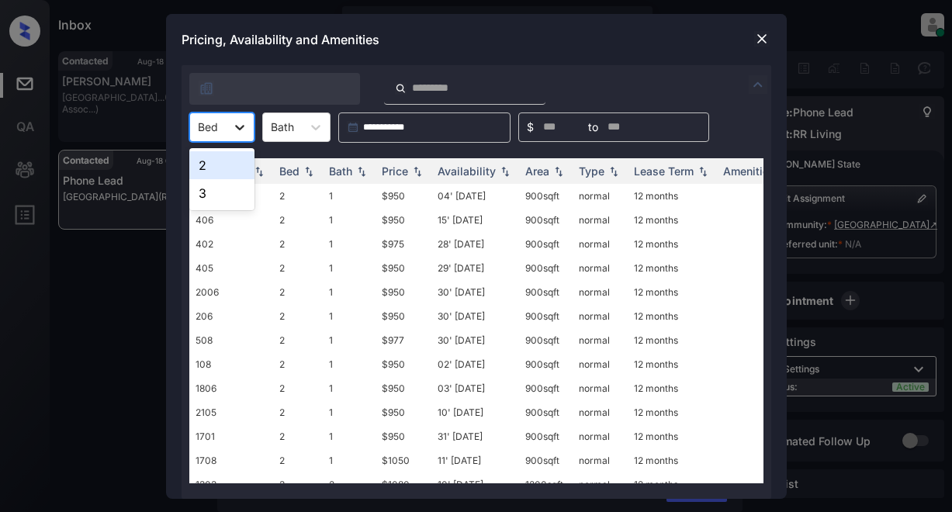
drag, startPoint x: 245, startPoint y: 129, endPoint x: 253, endPoint y: 131, distance: 8.9
click at [248, 129] on div at bounding box center [240, 127] width 28 height 28
drag, startPoint x: 230, startPoint y: 164, endPoint x: 238, endPoint y: 165, distance: 7.8
click at [231, 165] on div "2" at bounding box center [221, 165] width 65 height 28
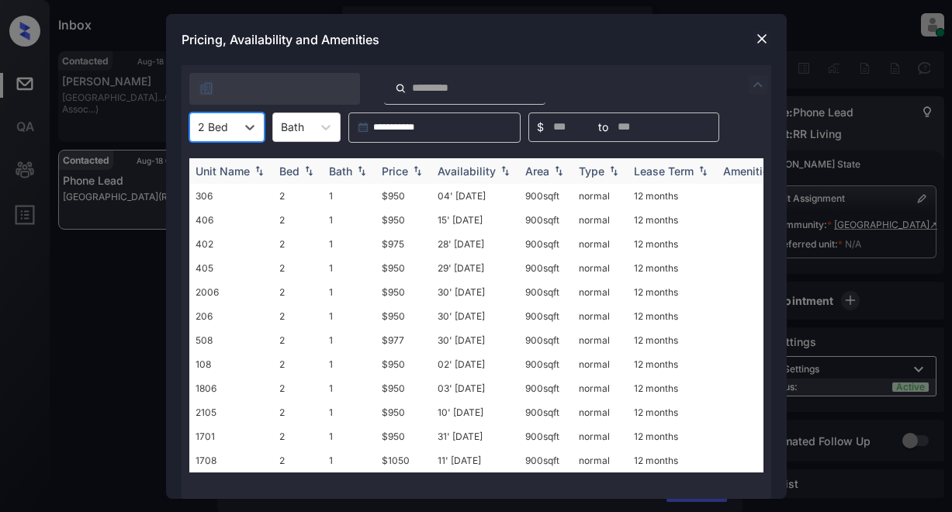
click at [404, 171] on div "Price" at bounding box center [395, 171] width 26 height 13
click at [404, 198] on td "$950" at bounding box center [404, 196] width 56 height 24
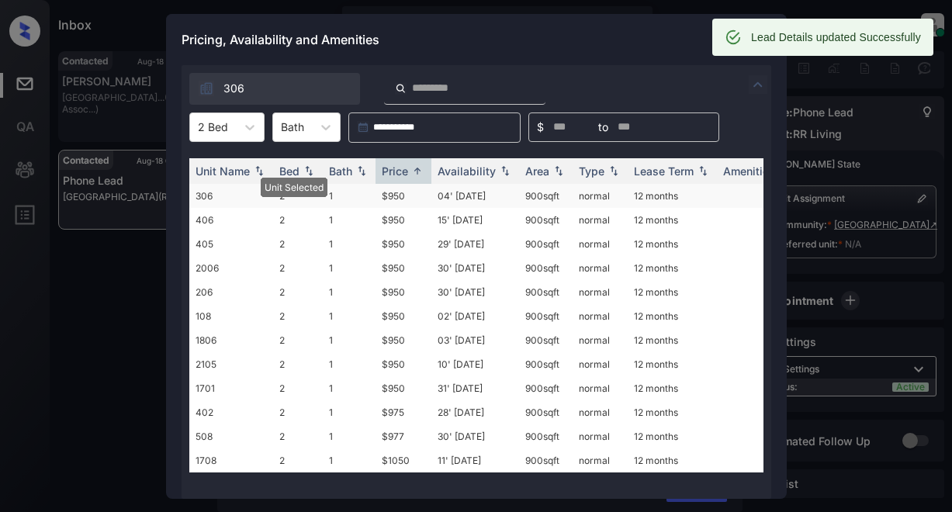
click at [394, 191] on td "$950" at bounding box center [404, 196] width 56 height 24
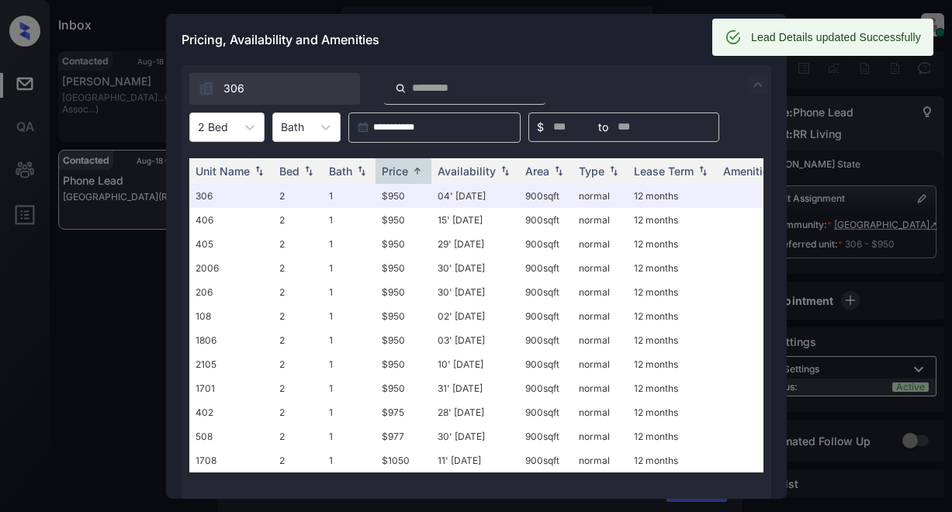
click at [676, 83] on div "306" at bounding box center [477, 85] width 590 height 40
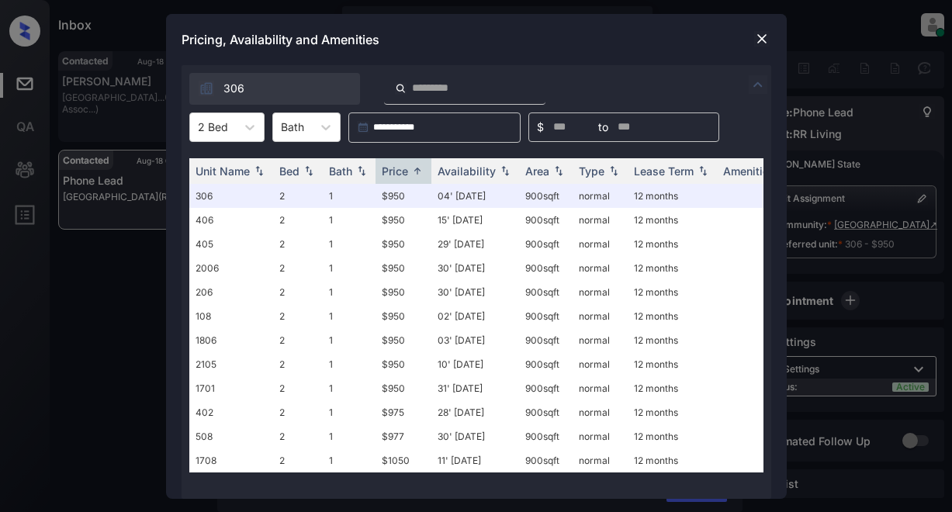
click at [622, 43] on div "Pricing, Availability and Amenities" at bounding box center [476, 39] width 621 height 51
click at [762, 41] on img at bounding box center [762, 39] width 16 height 16
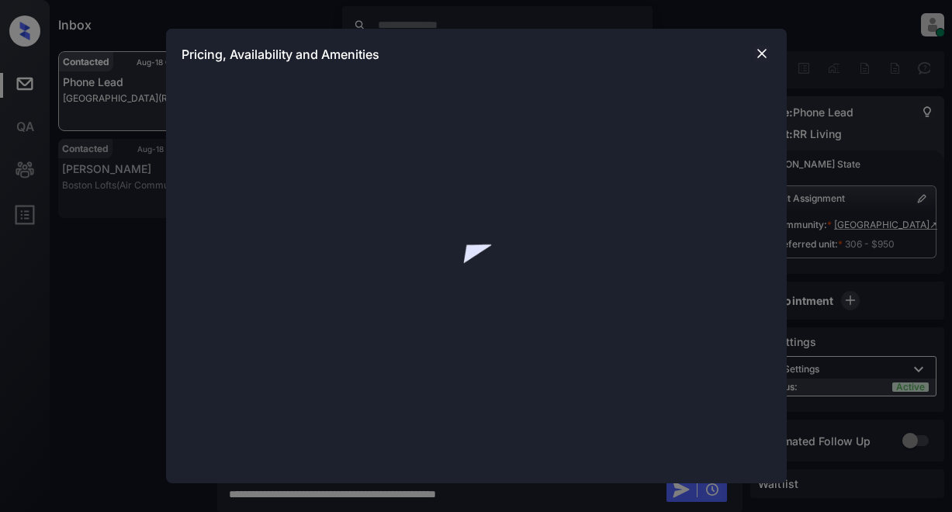
scroll to position [4587, 0]
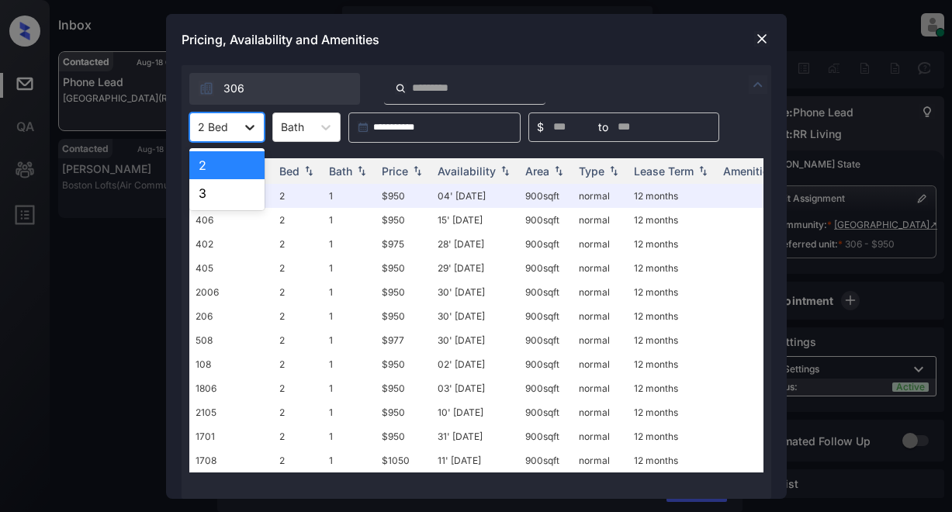
click at [247, 123] on icon at bounding box center [250, 128] width 16 height 16
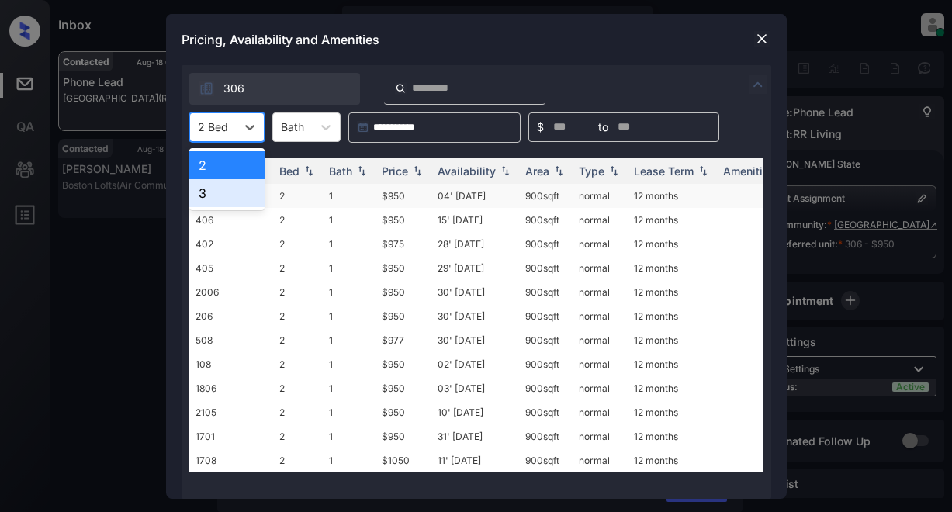
drag, startPoint x: 219, startPoint y: 186, endPoint x: 234, endPoint y: 186, distance: 15.5
click at [224, 186] on div "3" at bounding box center [226, 193] width 75 height 28
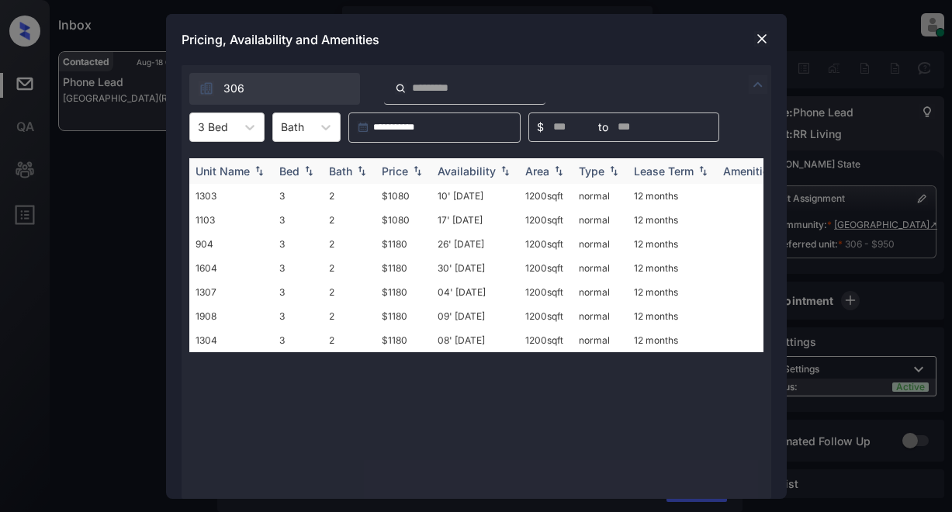
click at [406, 169] on div "Price" at bounding box center [395, 171] width 26 height 13
click at [406, 168] on div "Price" at bounding box center [395, 171] width 26 height 13
click at [396, 197] on td "$1080" at bounding box center [404, 196] width 56 height 24
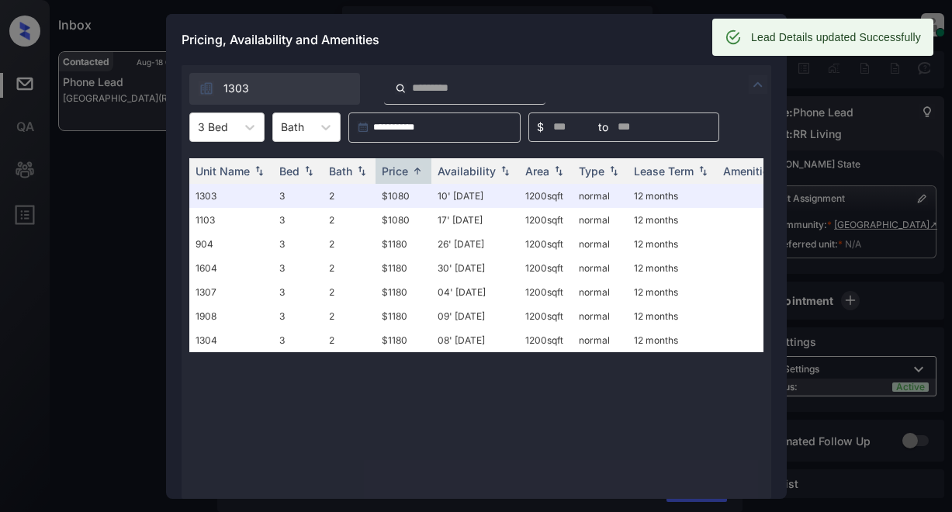
click at [755, 40] on div "Lead Details updated Successfully" at bounding box center [836, 37] width 170 height 28
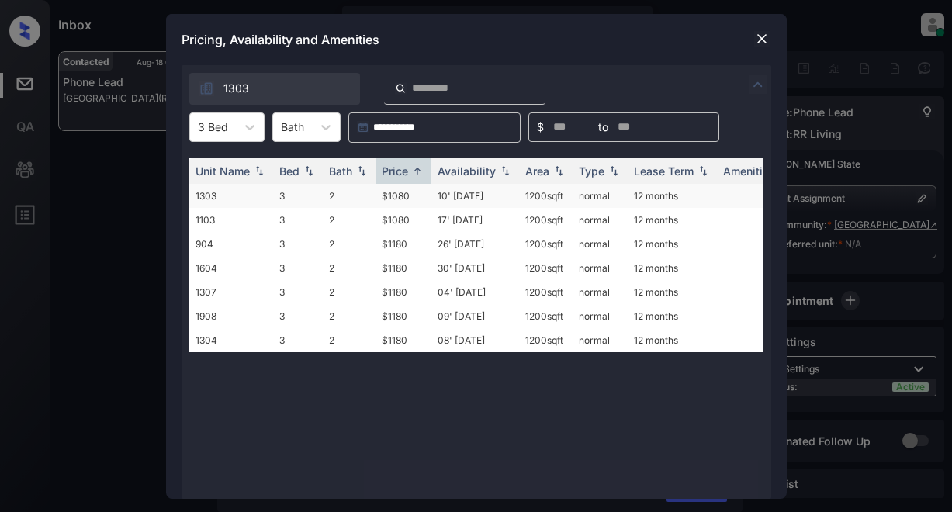
click at [401, 200] on td "$1080" at bounding box center [404, 196] width 56 height 24
click at [402, 200] on td "$1080" at bounding box center [404, 196] width 56 height 24
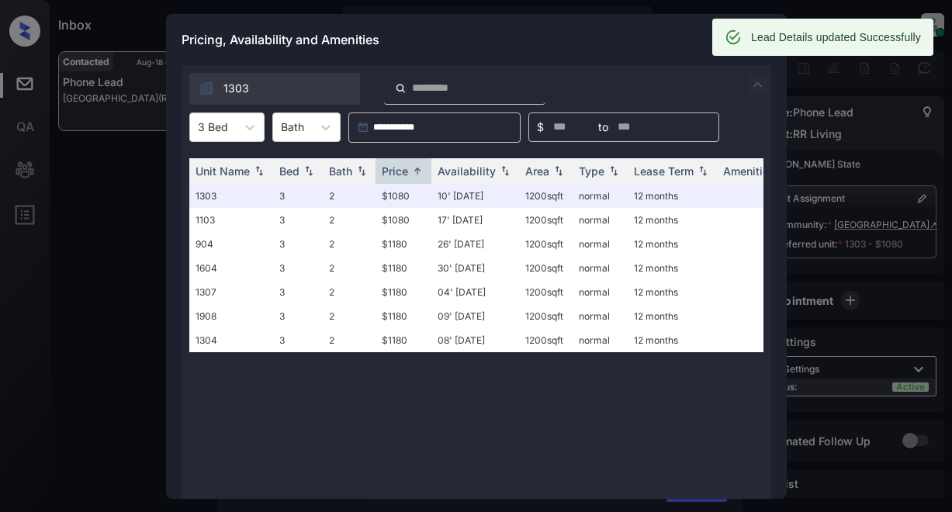
click at [643, 43] on div "Pricing, Availability and Amenities" at bounding box center [476, 39] width 621 height 51
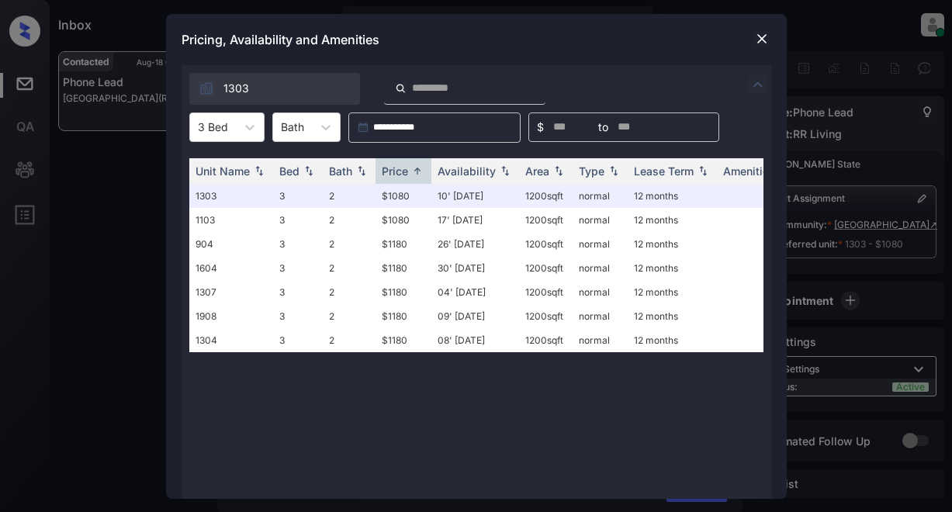
click at [761, 38] on img at bounding box center [762, 39] width 16 height 16
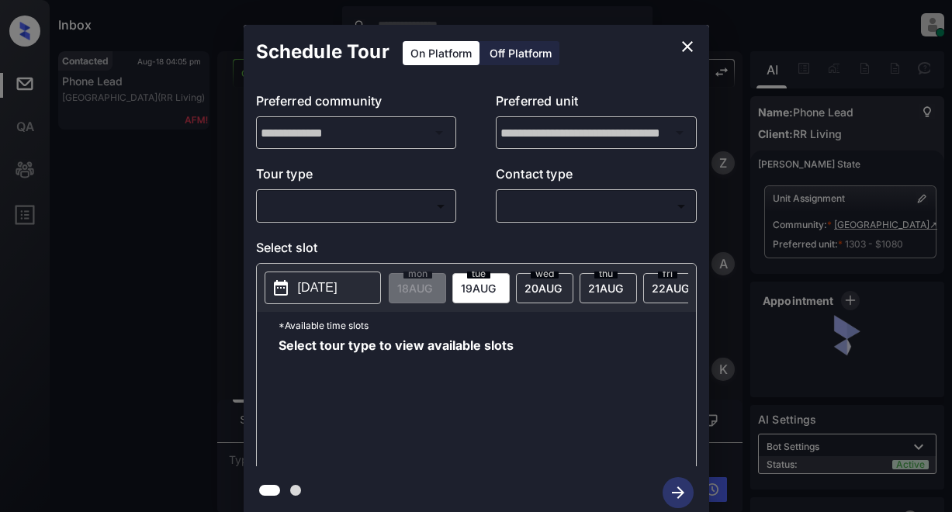
scroll to position [6150, 0]
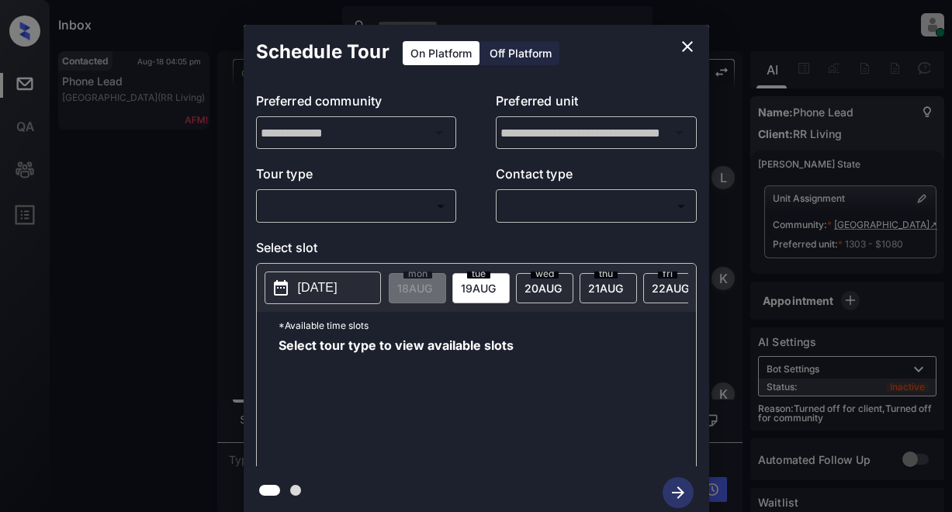
click at [395, 209] on body "Inbox Lyzzelle [PERSON_NAME] Online Set yourself offline Set yourself on break …" at bounding box center [476, 256] width 952 height 512
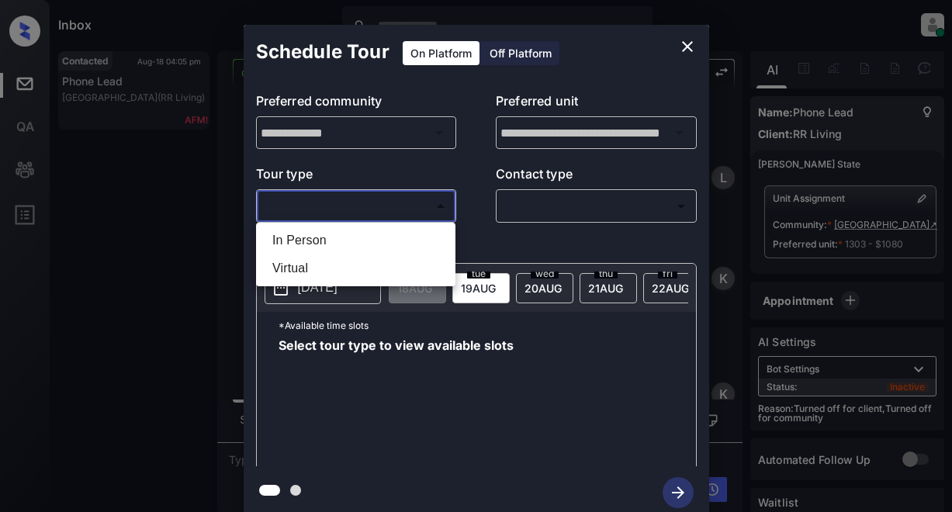
drag, startPoint x: 300, startPoint y: 241, endPoint x: 424, endPoint y: 228, distance: 124.1
click at [309, 241] on li "In Person" at bounding box center [356, 241] width 192 height 28
type input "********"
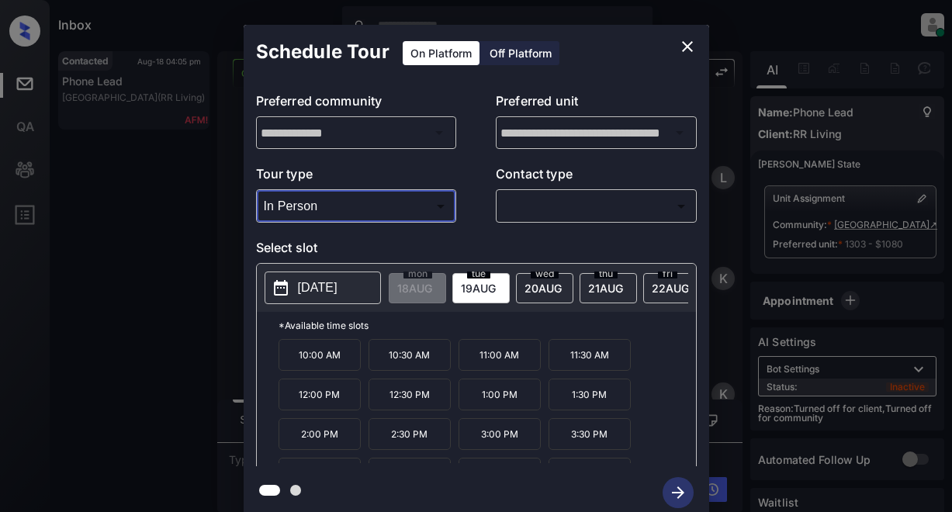
click at [562, 205] on body "Inbox Lyzzelle [PERSON_NAME] Online Set yourself offline Set yourself on break …" at bounding box center [476, 256] width 952 height 512
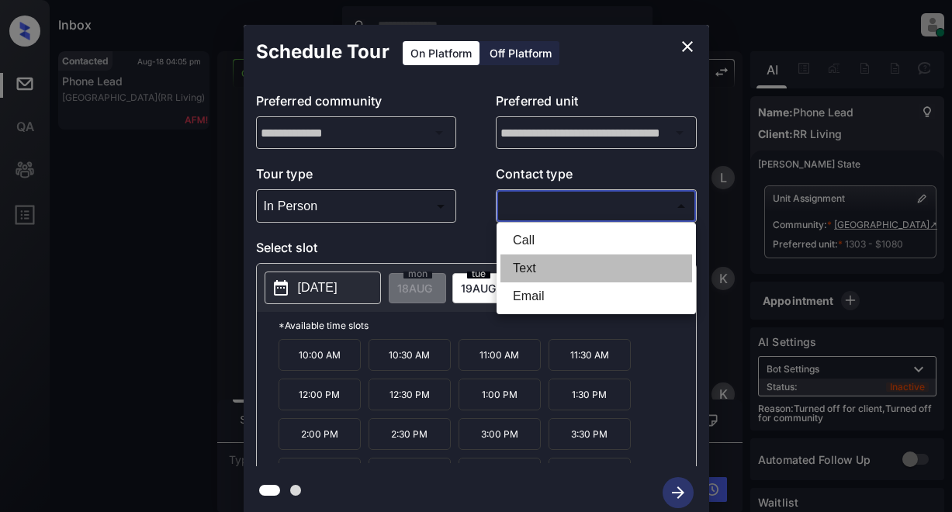
click at [521, 265] on li "Text" at bounding box center [597, 269] width 192 height 28
type input "****"
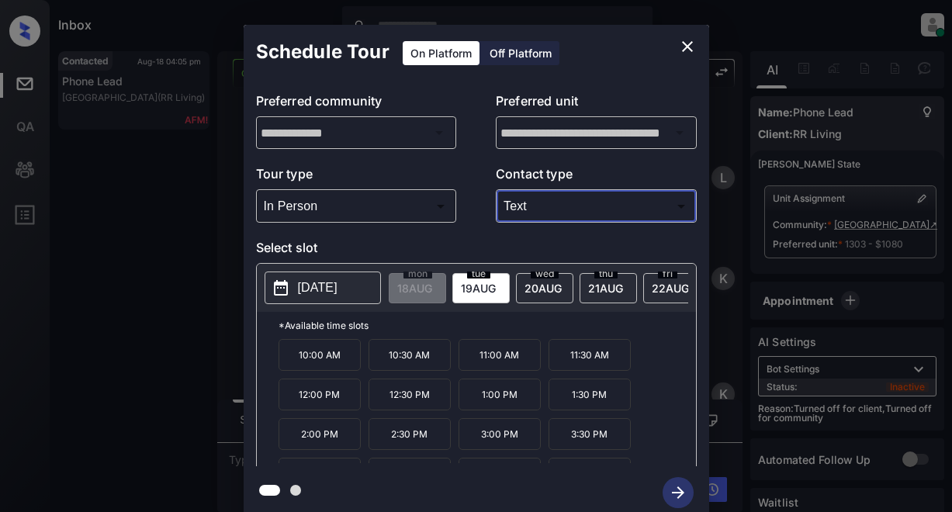
click at [151, 246] on div "**********" at bounding box center [476, 272] width 952 height 544
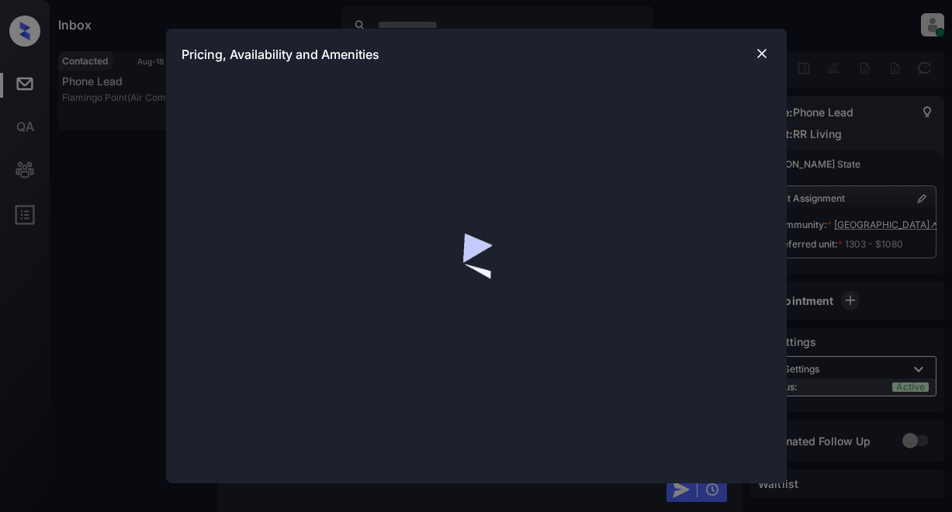
scroll to position [6801, 0]
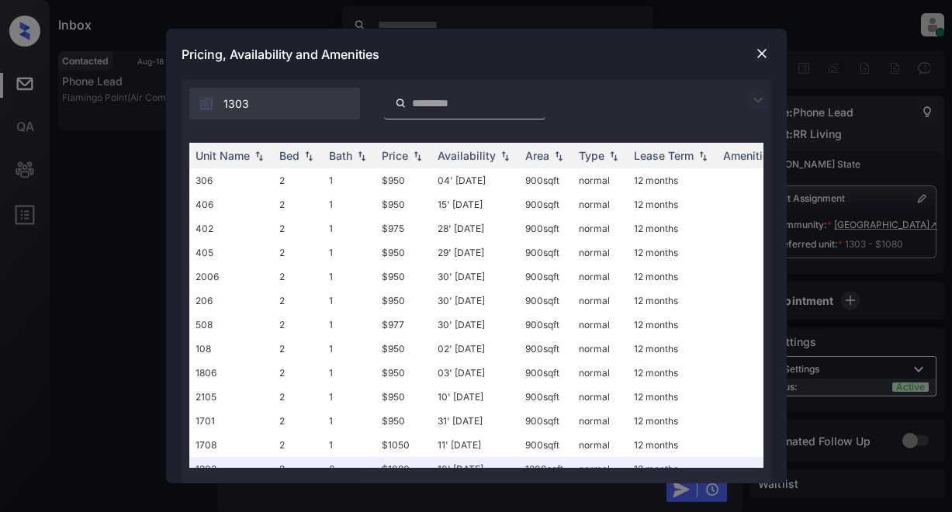
click at [706, 67] on div "Pricing, Availability and Amenities" at bounding box center [476, 54] width 621 height 51
click at [759, 49] on img at bounding box center [762, 54] width 16 height 16
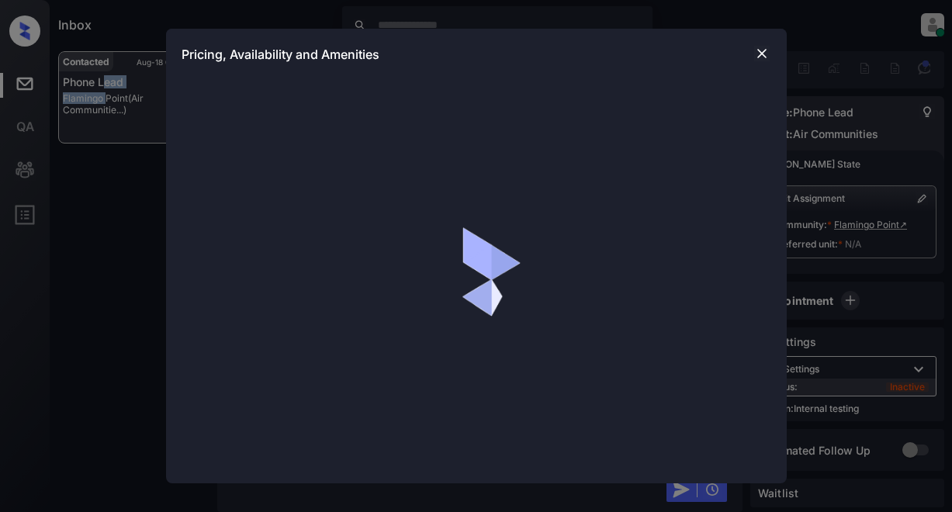
scroll to position [6819, 0]
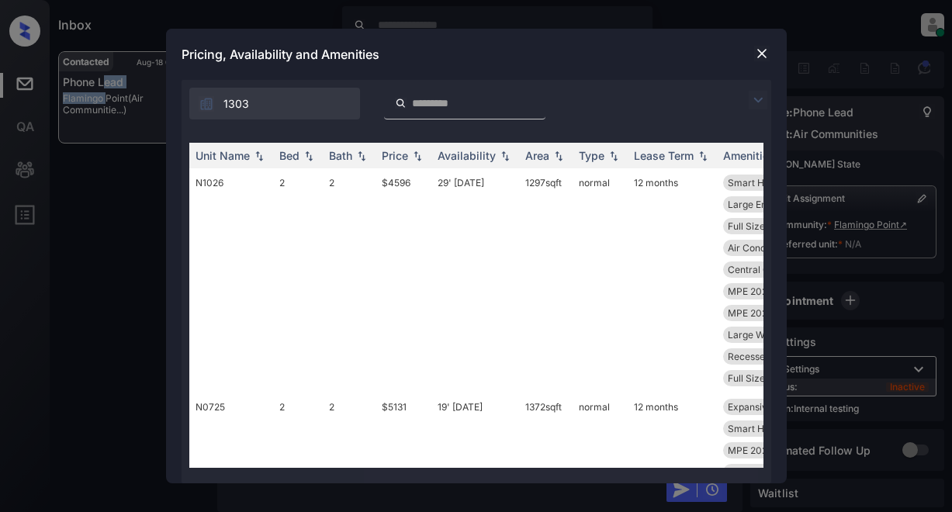
click at [754, 96] on img at bounding box center [758, 100] width 19 height 19
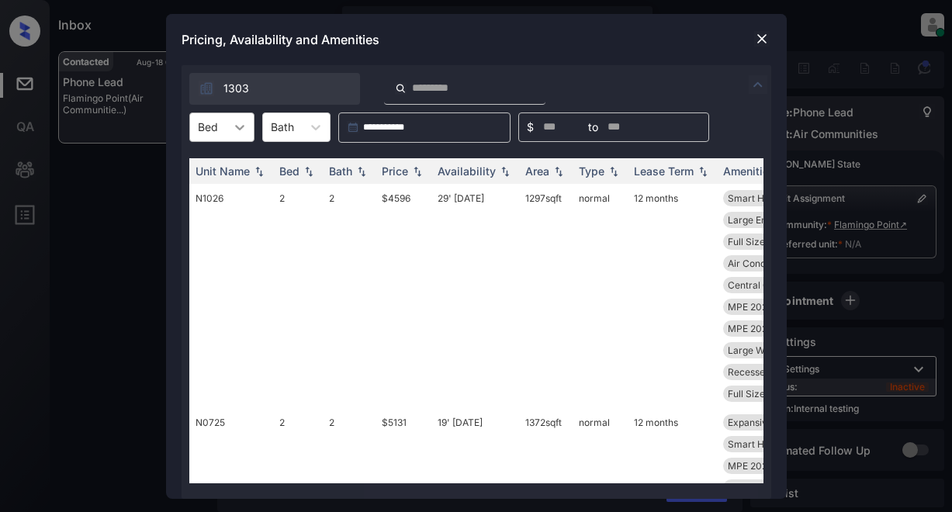
click at [245, 127] on icon at bounding box center [240, 128] width 16 height 16
drag, startPoint x: 206, startPoint y: 199, endPoint x: 258, endPoint y: 178, distance: 56.1
click at [214, 196] on div "2" at bounding box center [221, 193] width 65 height 28
click at [401, 168] on div "Price" at bounding box center [395, 171] width 26 height 13
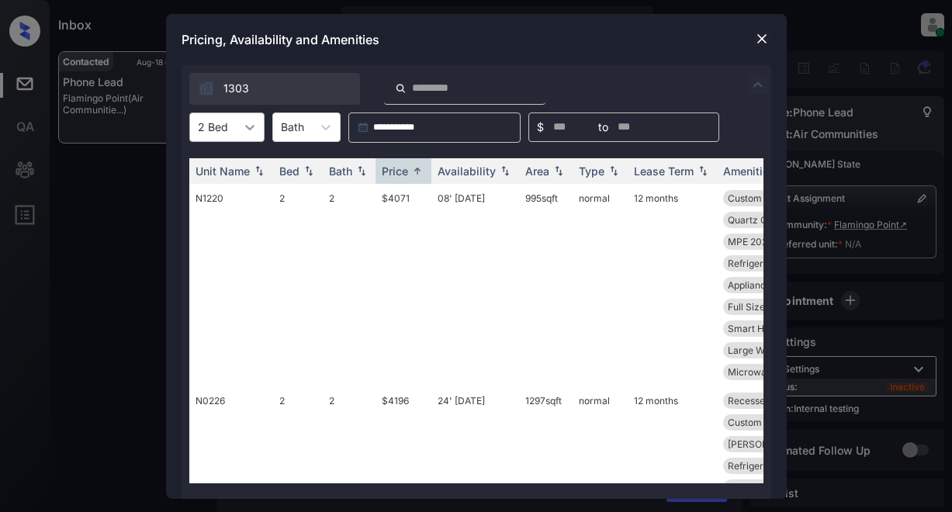
click at [252, 127] on icon at bounding box center [250, 128] width 16 height 16
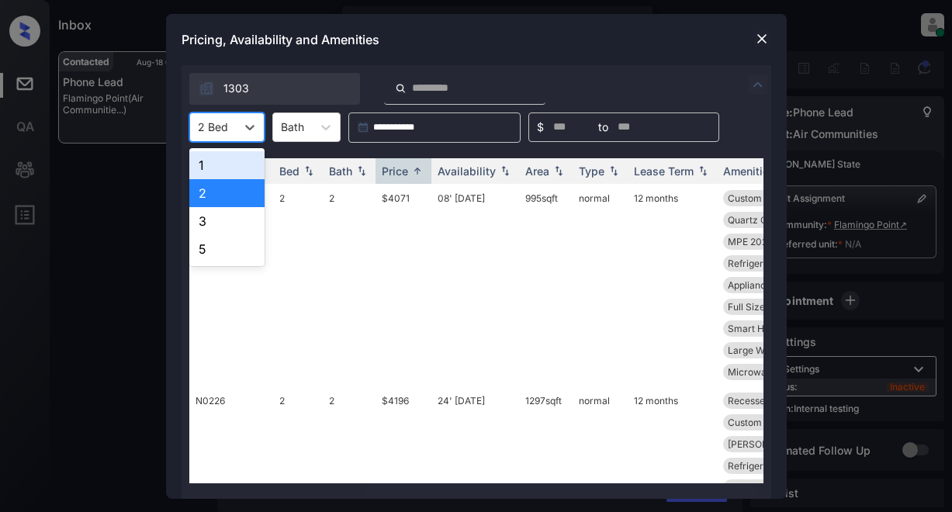
drag, startPoint x: 217, startPoint y: 158, endPoint x: 234, endPoint y: 154, distance: 17.4
click at [219, 158] on div "1" at bounding box center [226, 165] width 75 height 28
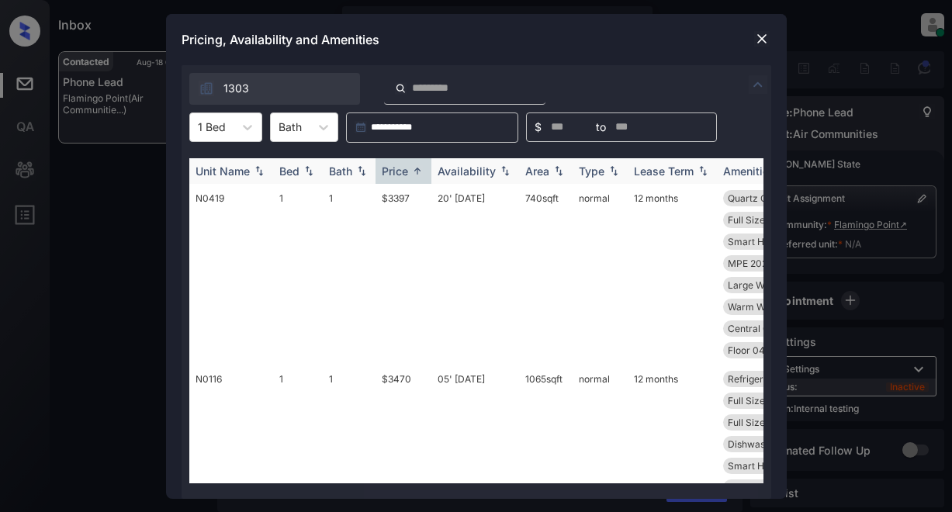
click at [387, 168] on div "Price" at bounding box center [395, 171] width 26 height 13
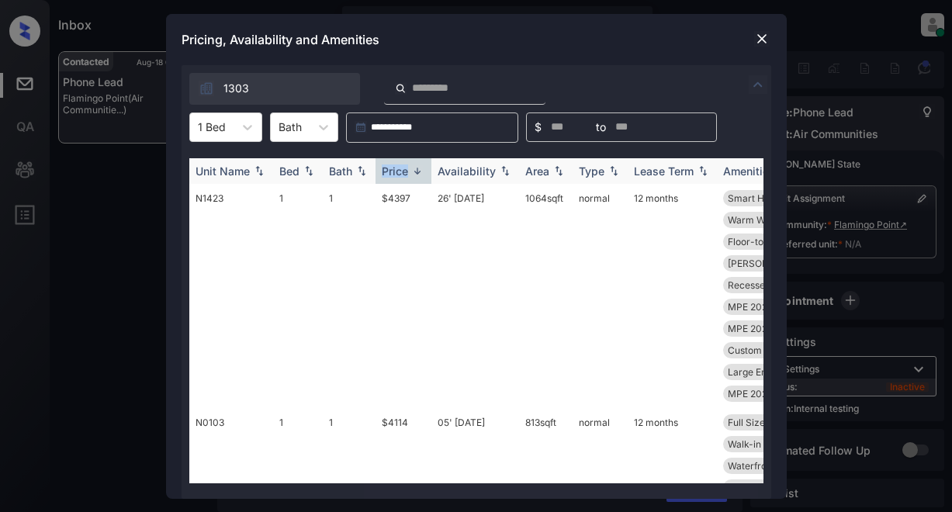
click at [387, 168] on div "Price" at bounding box center [395, 171] width 26 height 13
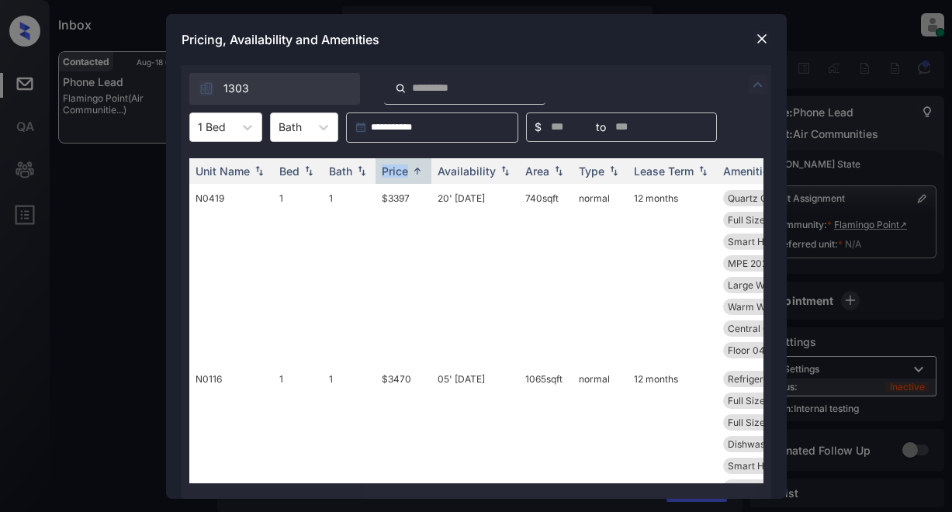
click at [768, 36] on img at bounding box center [762, 39] width 16 height 16
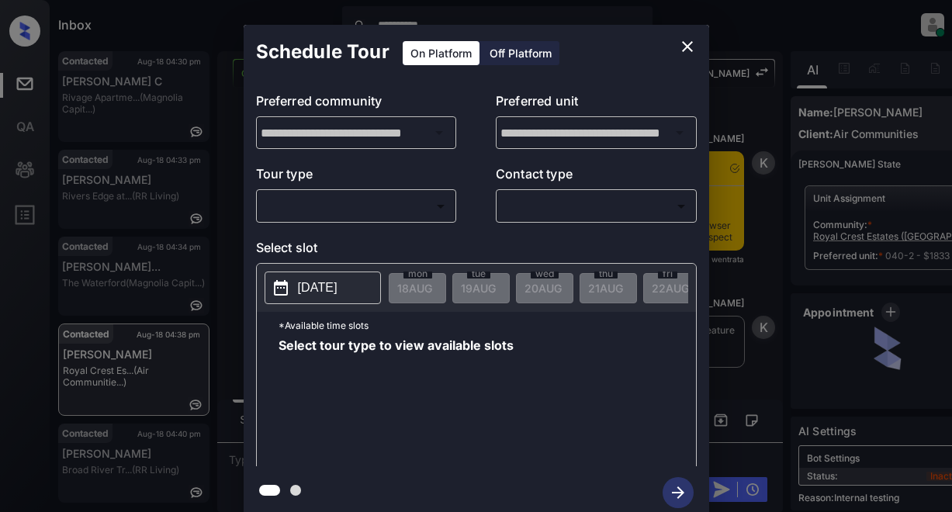
scroll to position [2254, 0]
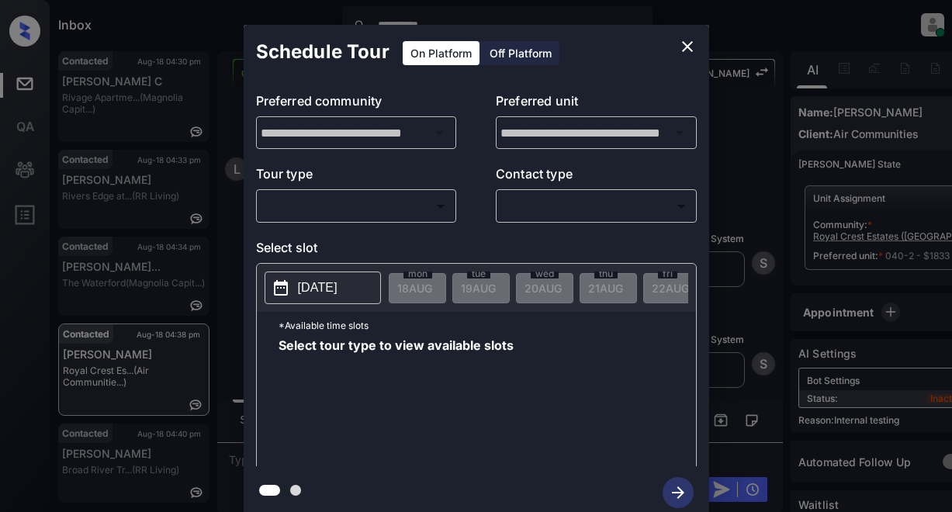
click at [366, 200] on body "**********" at bounding box center [476, 256] width 952 height 512
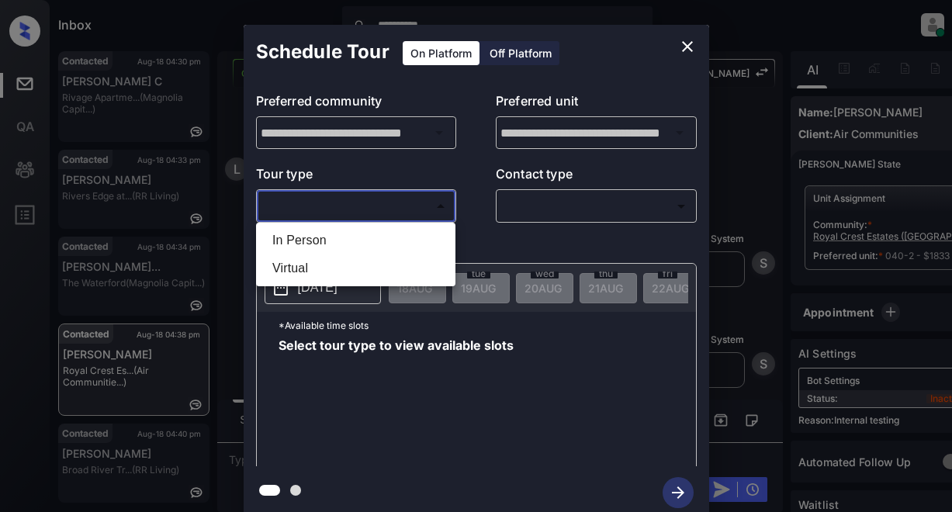
drag, startPoint x: 317, startPoint y: 234, endPoint x: 368, endPoint y: 226, distance: 51.8
click at [325, 228] on li "In Person" at bounding box center [356, 241] width 192 height 28
type input "********"
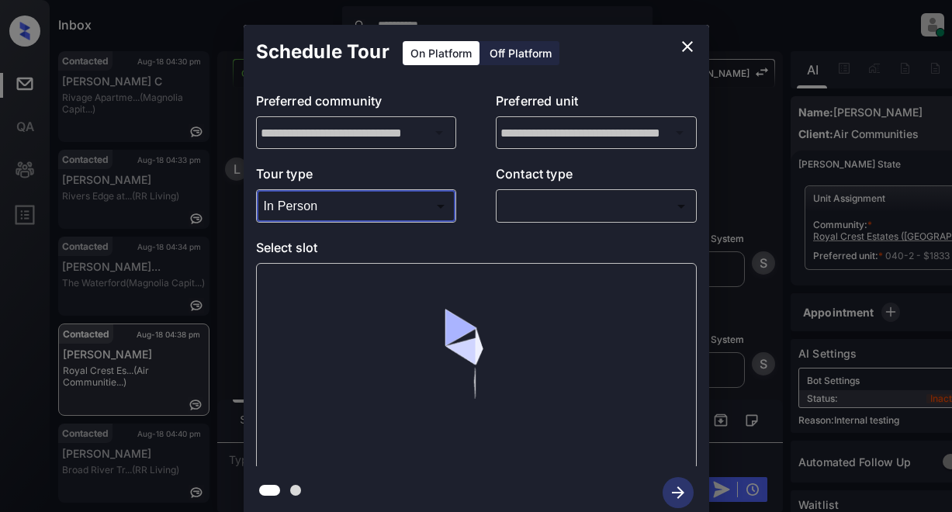
click at [536, 217] on body "**********" at bounding box center [476, 256] width 952 height 512
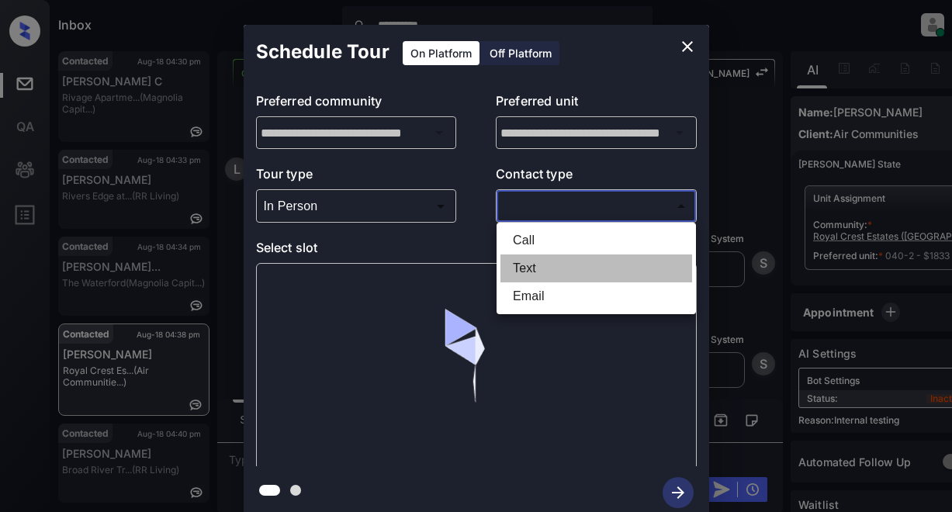
drag, startPoint x: 526, startPoint y: 266, endPoint x: 529, endPoint y: 258, distance: 8.4
click at [528, 264] on li "Text" at bounding box center [597, 269] width 192 height 28
type input "****"
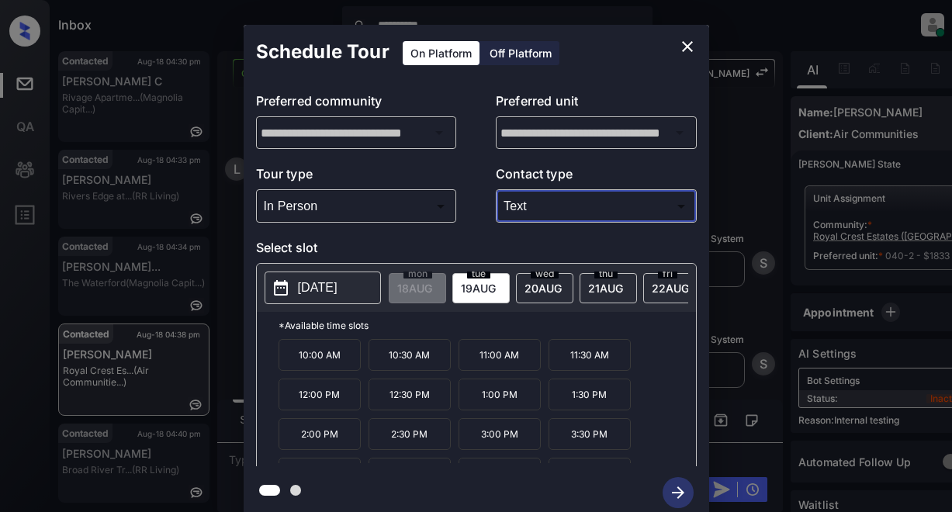
scroll to position [26, 0]
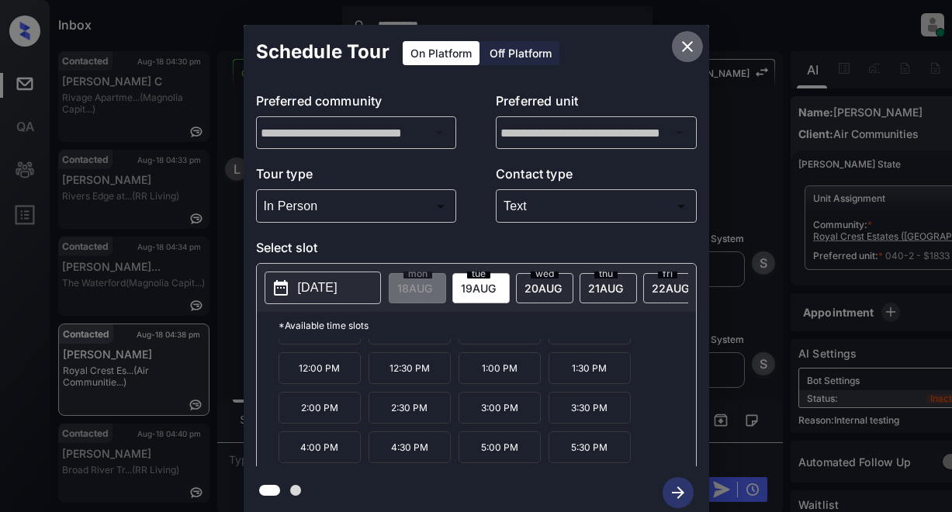
click at [682, 48] on icon "close" at bounding box center [687, 46] width 19 height 19
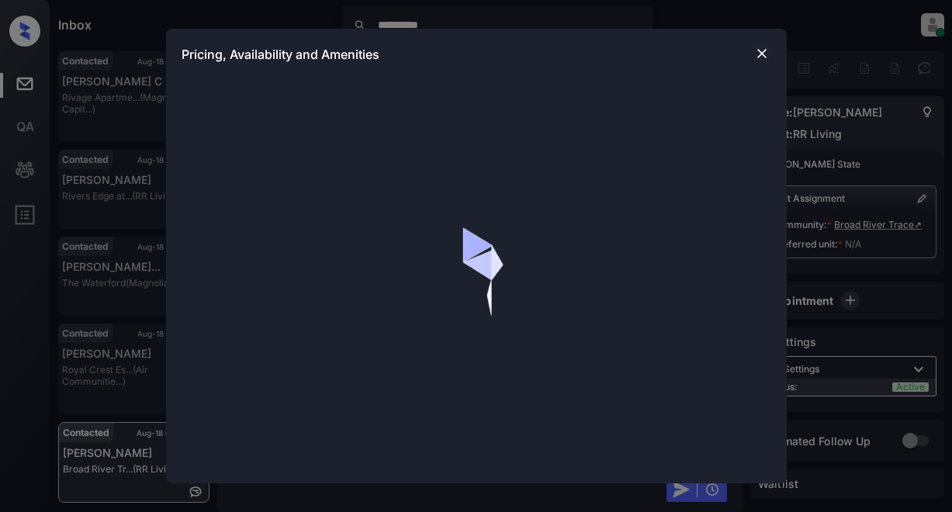
scroll to position [1944, 0]
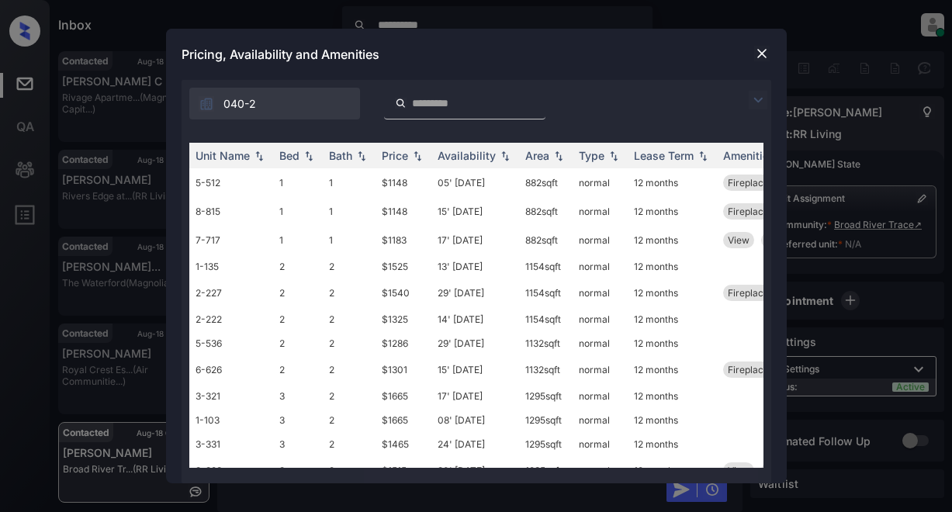
click at [763, 96] on img at bounding box center [758, 100] width 19 height 19
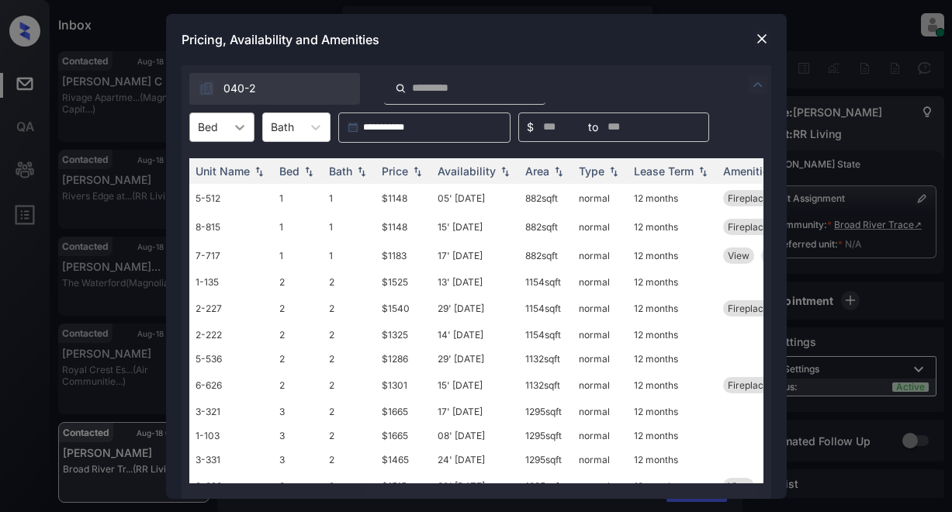
click at [247, 128] on icon at bounding box center [240, 128] width 16 height 16
drag, startPoint x: 213, startPoint y: 192, endPoint x: 232, endPoint y: 184, distance: 21.2
click at [216, 191] on div "2" at bounding box center [221, 193] width 65 height 28
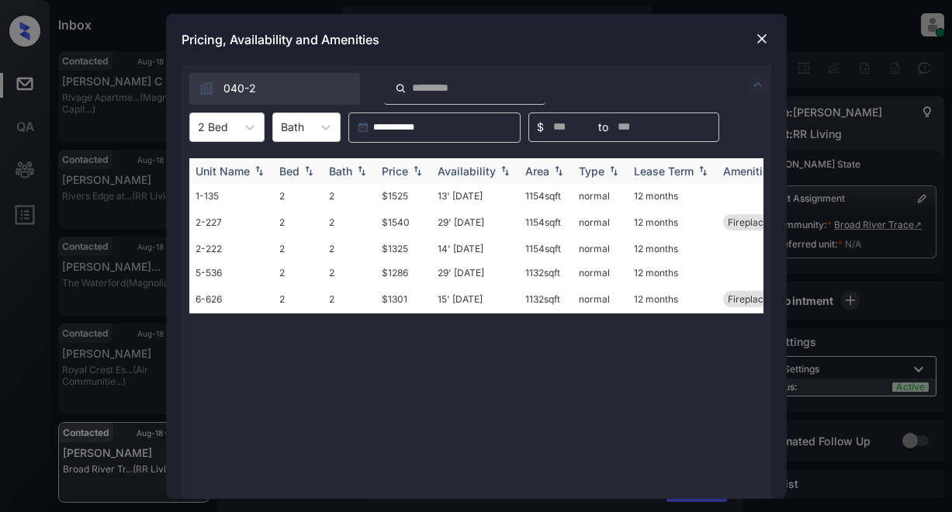
click at [393, 172] on div "Price" at bounding box center [395, 171] width 26 height 13
click at [401, 200] on td "$1286" at bounding box center [404, 196] width 56 height 24
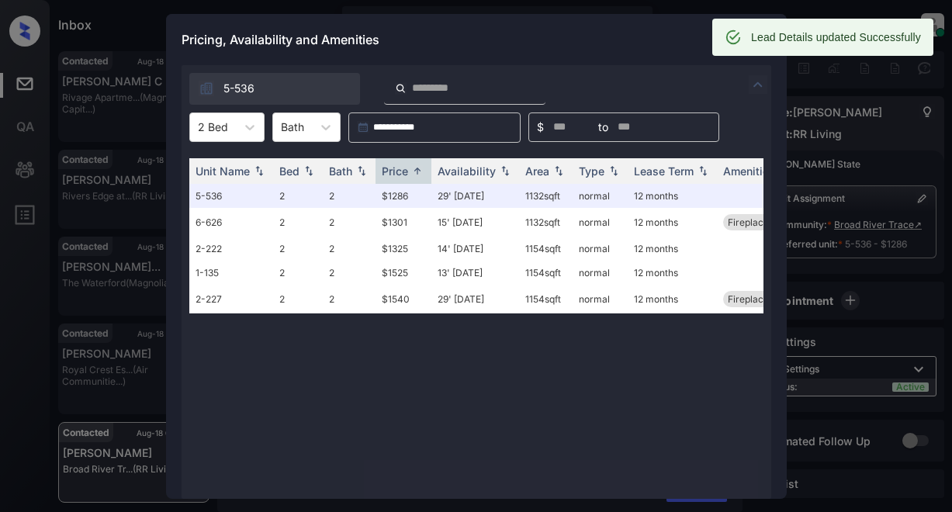
click at [764, 42] on div "Lead Details updated Successfully" at bounding box center [836, 37] width 170 height 28
drag, startPoint x: 672, startPoint y: 57, endPoint x: 689, endPoint y: 56, distance: 17.1
click at [676, 57] on div "Pricing, Availability and Amenities" at bounding box center [476, 39] width 621 height 51
click at [676, 38] on div "Pricing, Availability and Amenities" at bounding box center [476, 39] width 621 height 51
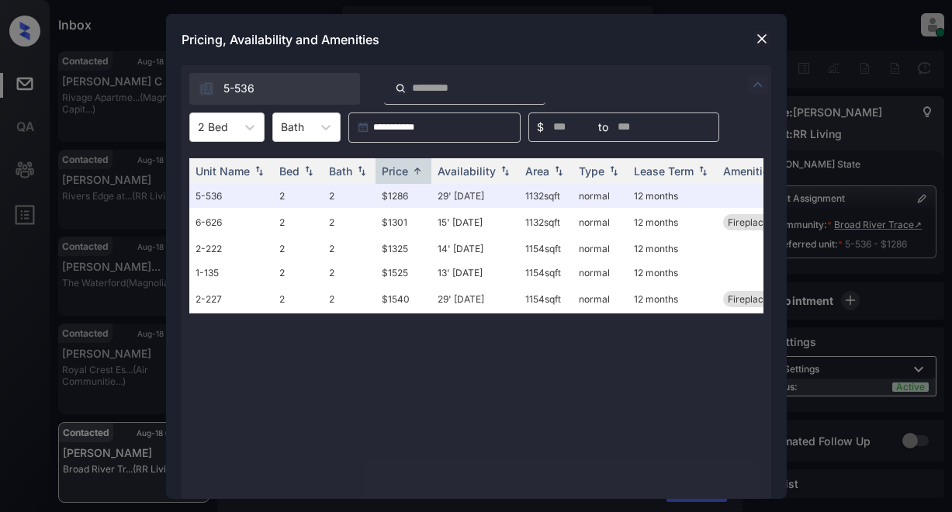
click at [761, 39] on img at bounding box center [762, 39] width 16 height 16
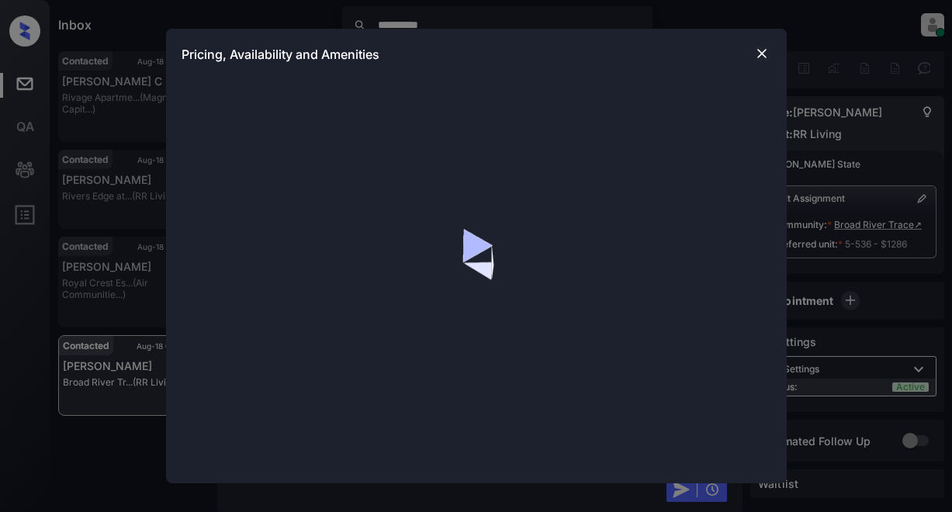
scroll to position [1944, 0]
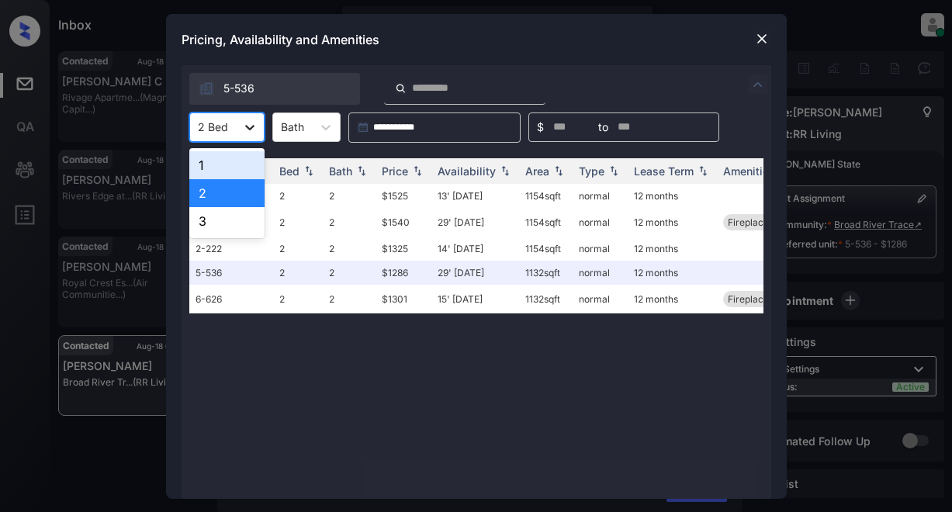
click at [258, 127] on div at bounding box center [250, 127] width 28 height 28
click at [205, 164] on div "1" at bounding box center [226, 165] width 75 height 28
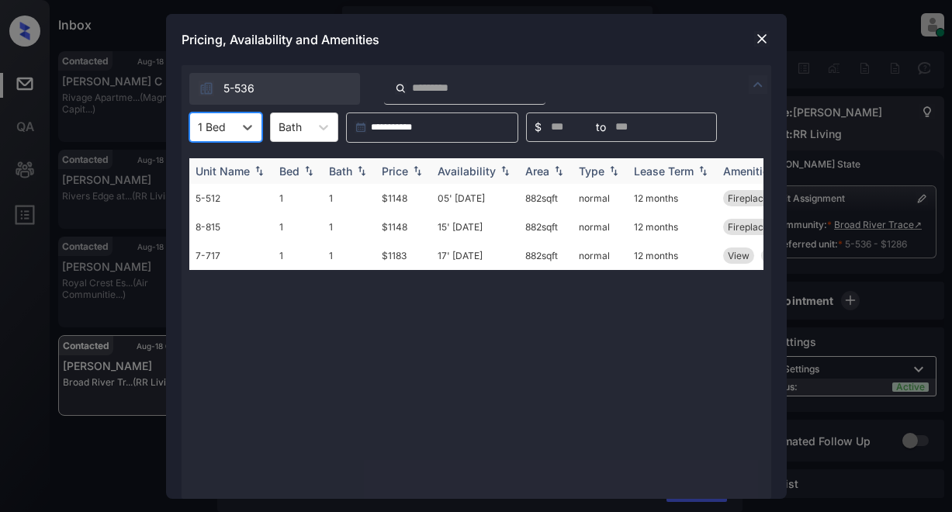
click at [400, 175] on div "Price" at bounding box center [395, 171] width 26 height 13
click at [387, 203] on td "$1148" at bounding box center [404, 198] width 56 height 29
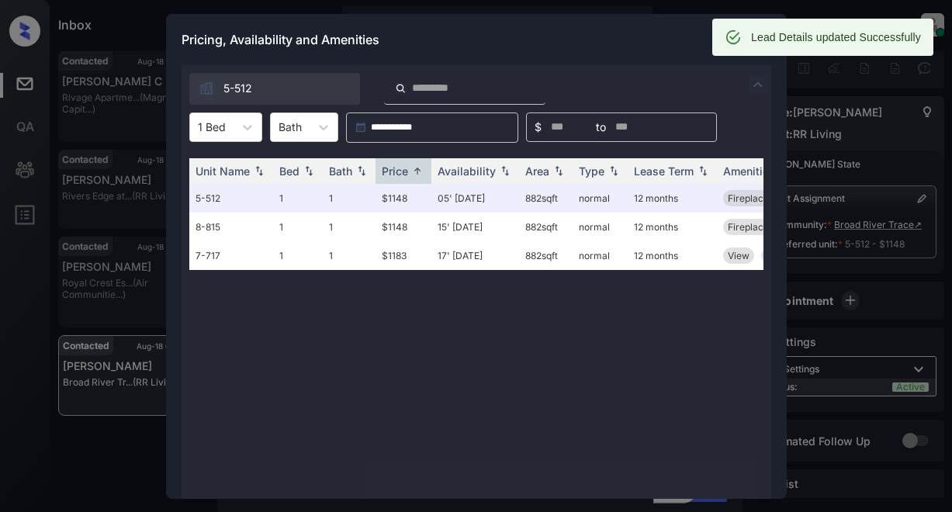
click at [643, 36] on div "Pricing, Availability and Amenities" at bounding box center [476, 39] width 621 height 51
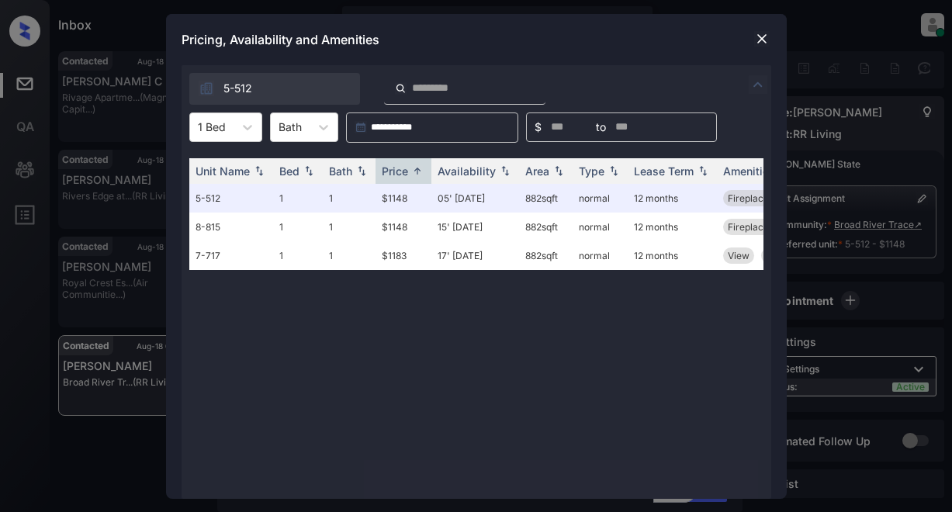
click at [765, 43] on img at bounding box center [762, 39] width 16 height 16
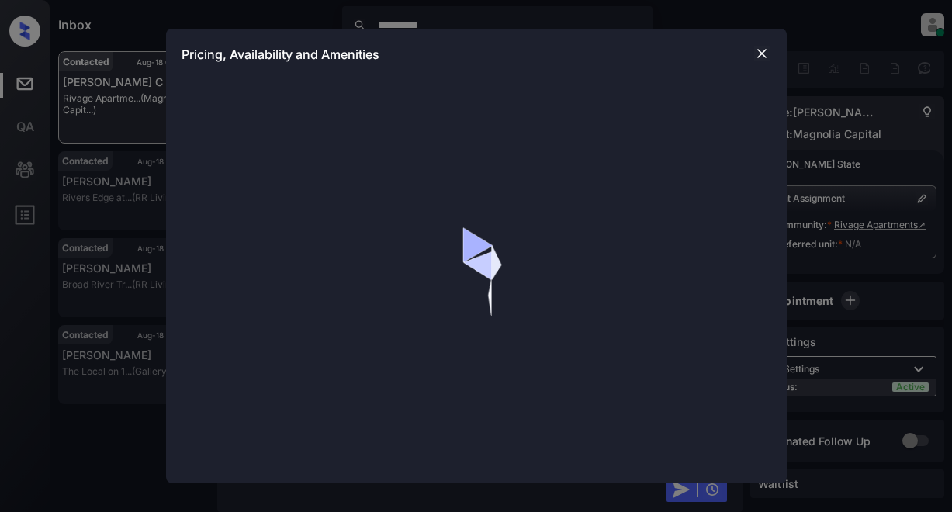
scroll to position [697, 0]
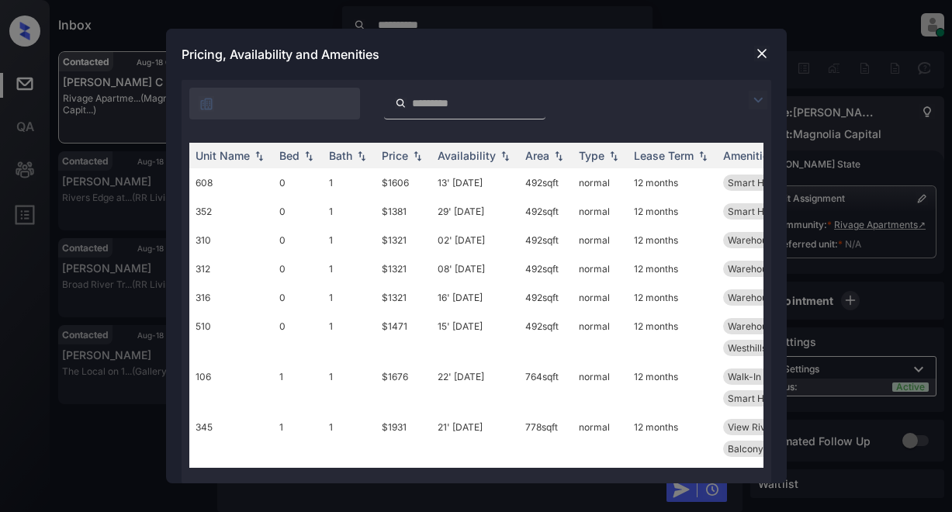
click at [761, 101] on img at bounding box center [758, 100] width 19 height 19
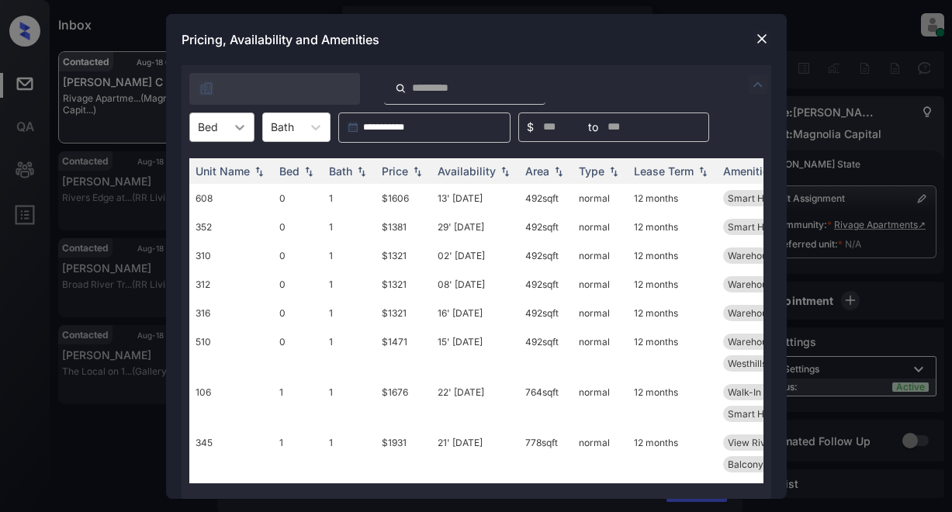
click at [240, 125] on icon at bounding box center [240, 128] width 16 height 16
drag, startPoint x: 206, startPoint y: 195, endPoint x: 214, endPoint y: 196, distance: 8.6
click at [206, 195] on div "1" at bounding box center [221, 193] width 65 height 28
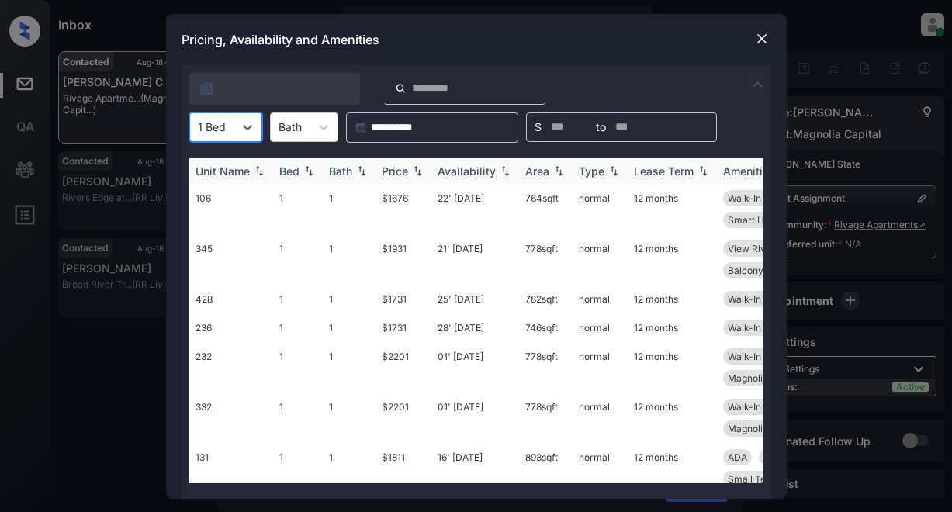
click at [396, 173] on div "Price" at bounding box center [395, 171] width 26 height 13
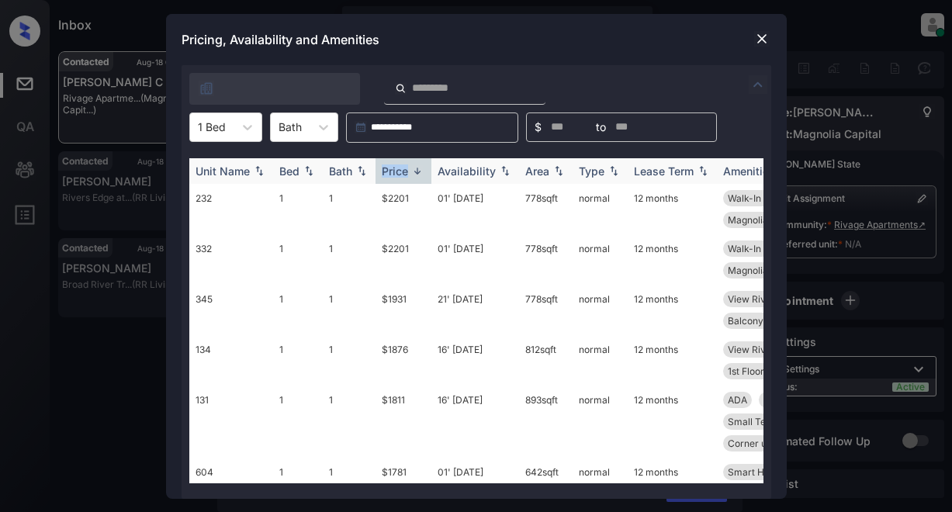
click at [396, 173] on div "Price" at bounding box center [395, 171] width 26 height 13
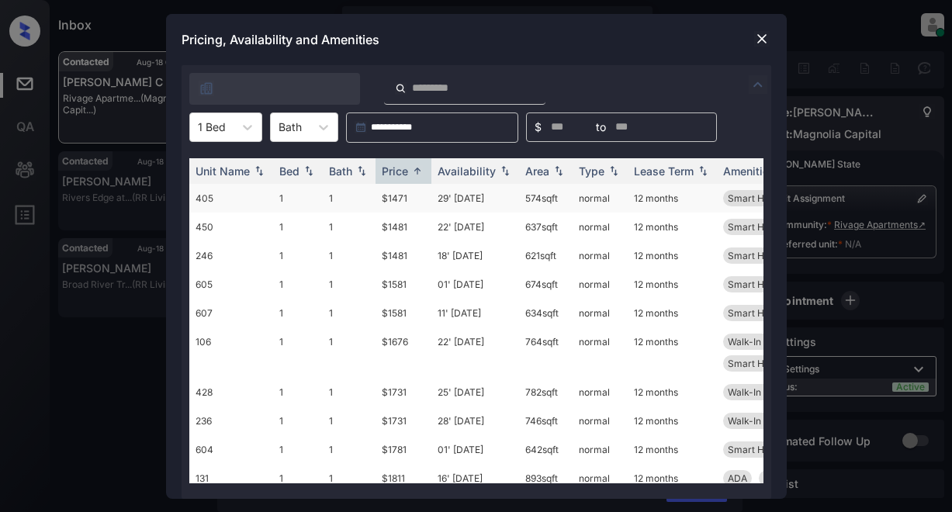
click at [399, 198] on td "$1471" at bounding box center [404, 198] width 56 height 29
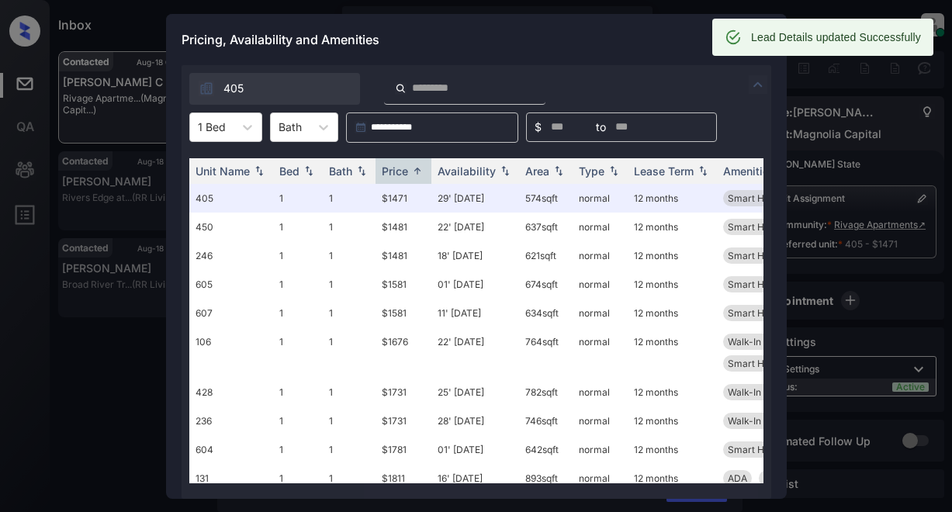
click at [619, 35] on div "Pricing, Availability and Amenities" at bounding box center [476, 39] width 621 height 51
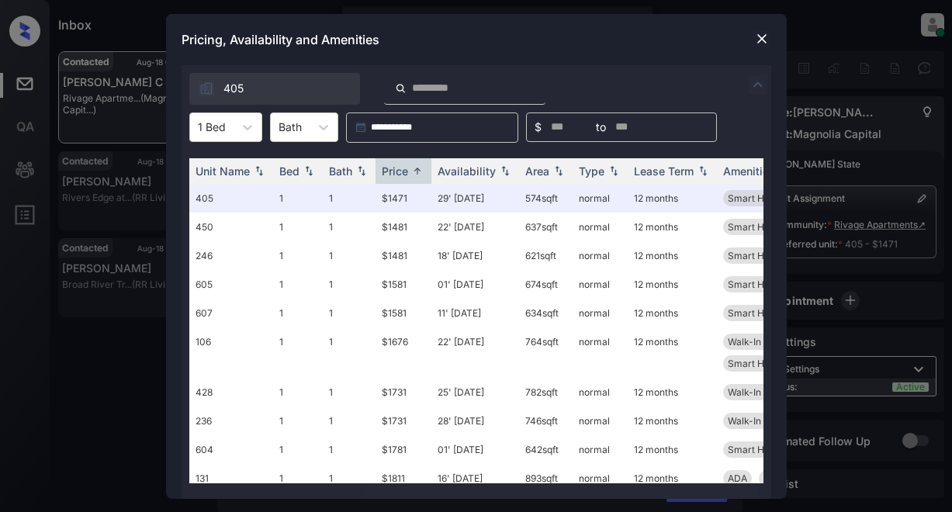
click at [760, 39] on img at bounding box center [762, 39] width 16 height 16
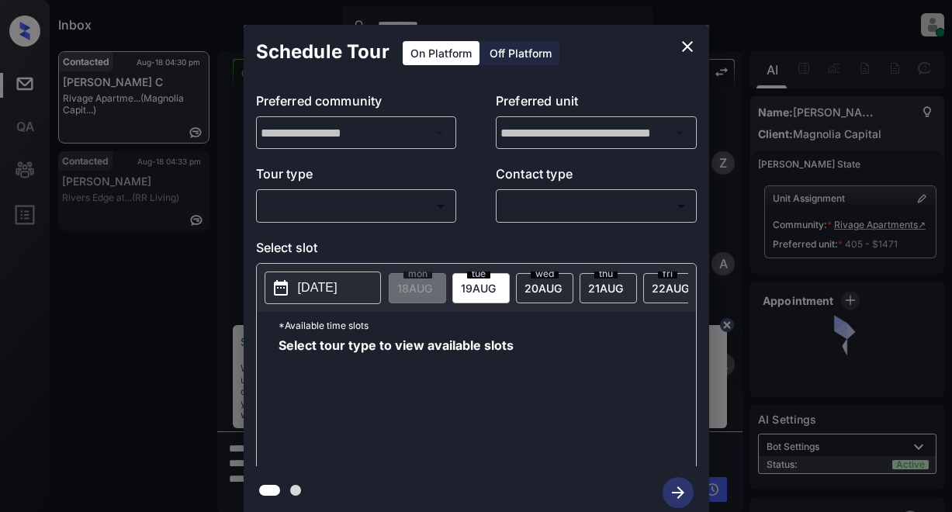
scroll to position [720, 0]
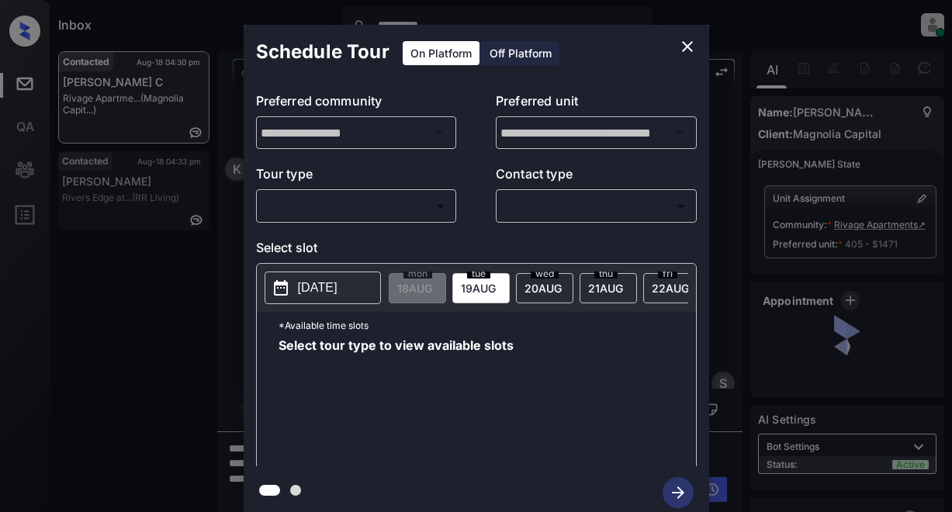
click at [364, 210] on body "**********" at bounding box center [476, 256] width 952 height 512
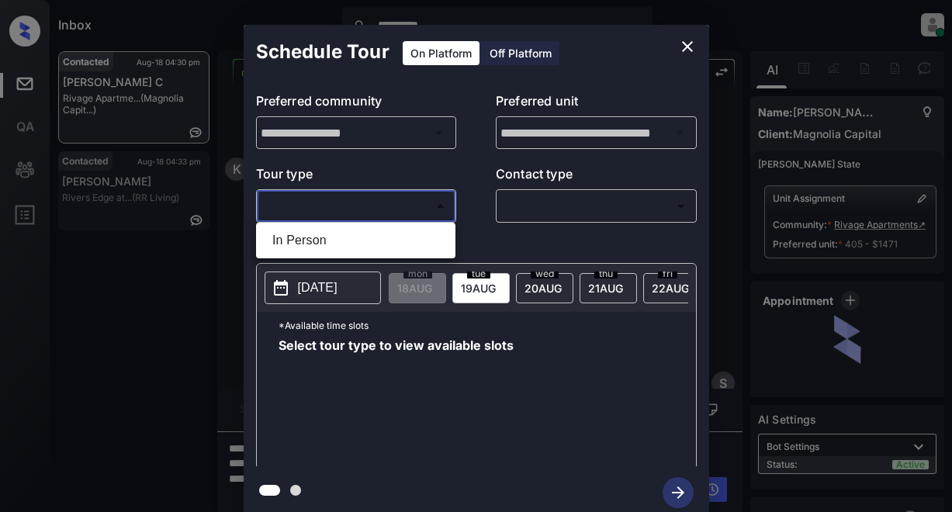
drag, startPoint x: 331, startPoint y: 242, endPoint x: 368, endPoint y: 239, distance: 37.4
click at [334, 242] on li "In Person" at bounding box center [356, 241] width 192 height 28
type input "********"
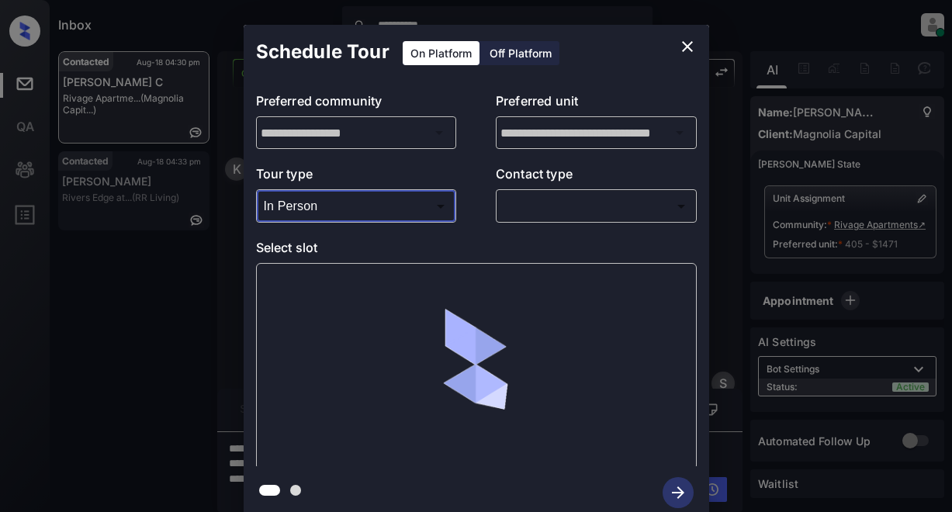
click at [537, 205] on body "**********" at bounding box center [476, 256] width 952 height 512
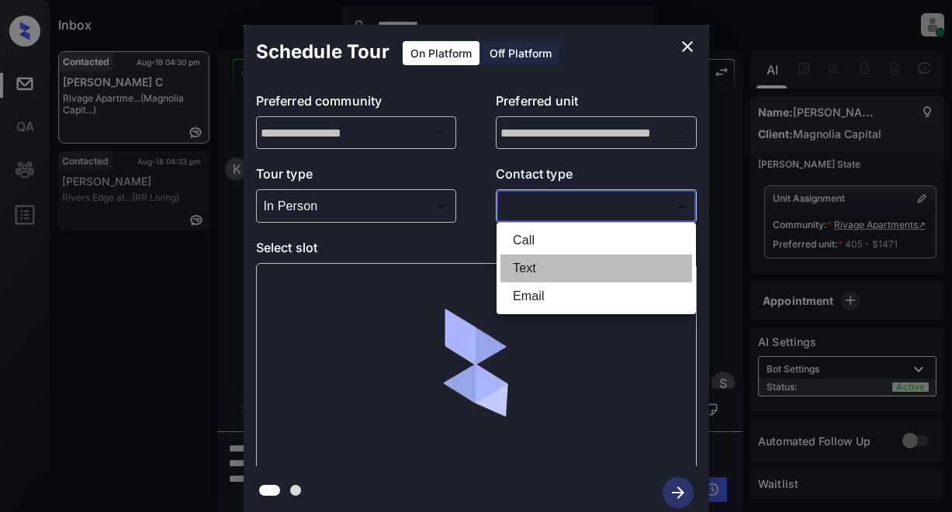
click at [533, 269] on li "Text" at bounding box center [597, 269] width 192 height 28
type input "****"
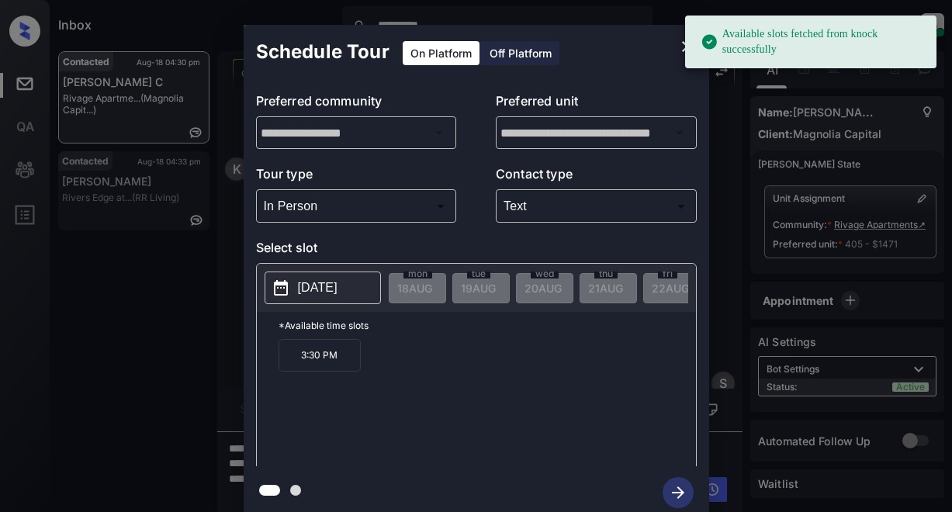
click at [316, 295] on p "[DATE]" at bounding box center [318, 288] width 40 height 19
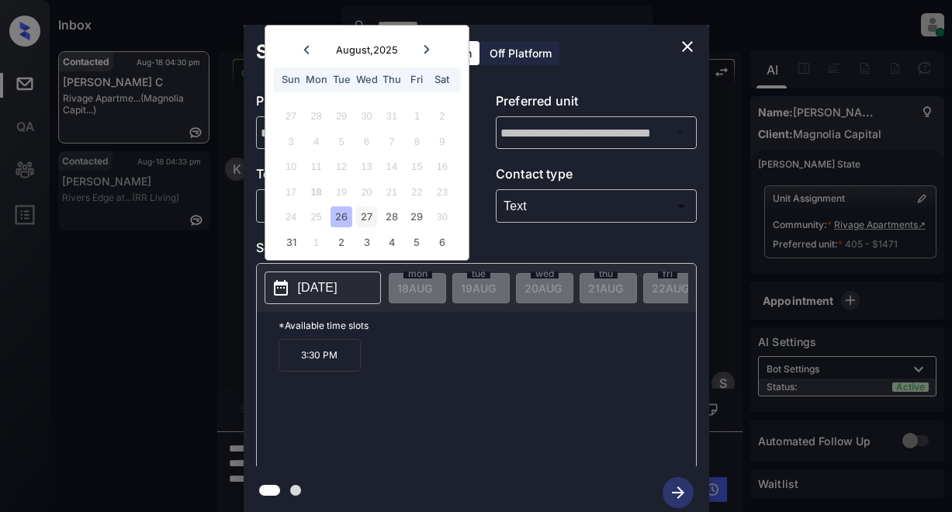
click at [363, 224] on div "27" at bounding box center [366, 216] width 21 height 21
click at [344, 222] on div "26" at bounding box center [341, 216] width 21 height 21
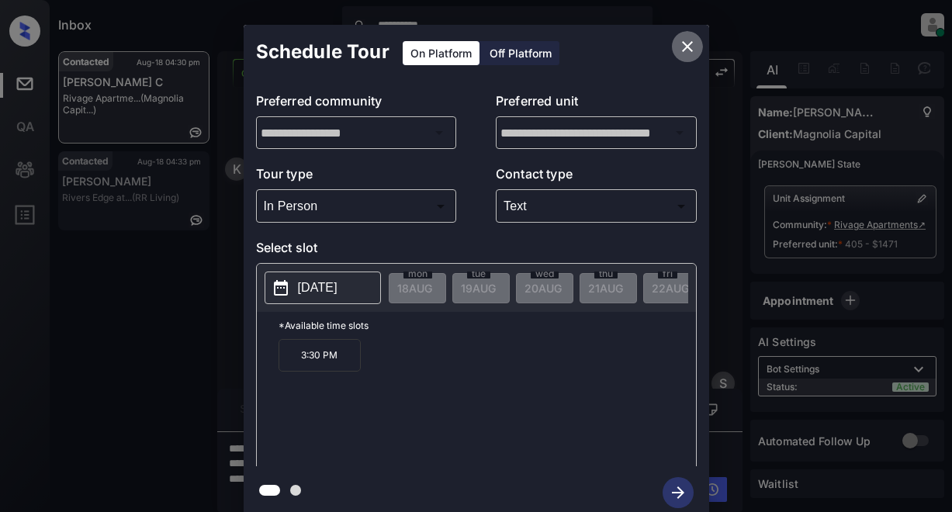
click at [686, 45] on icon "close" at bounding box center [687, 46] width 11 height 11
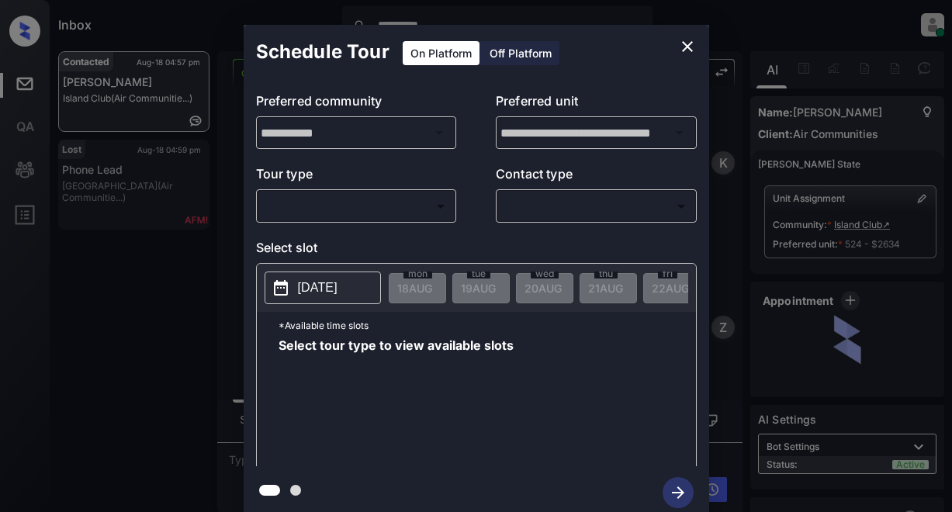
scroll to position [6380, 0]
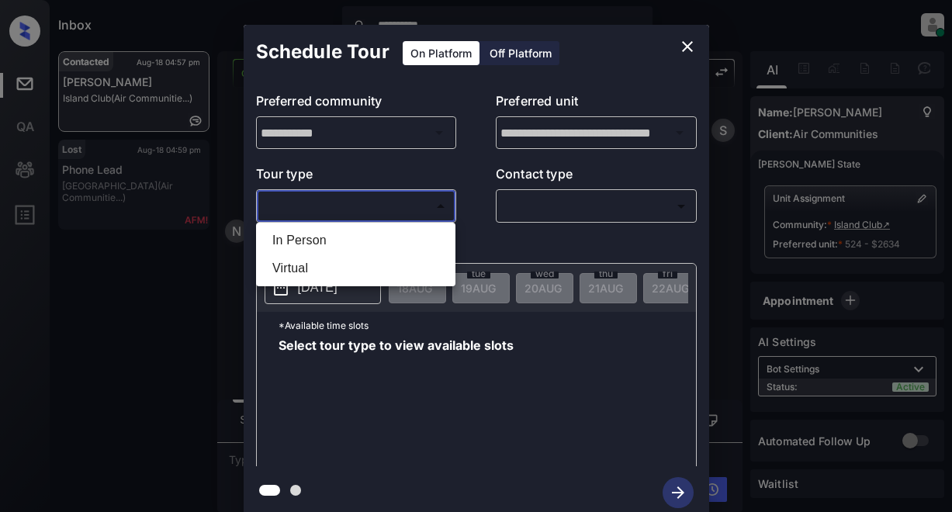
click at [347, 200] on body "**********" at bounding box center [476, 256] width 952 height 512
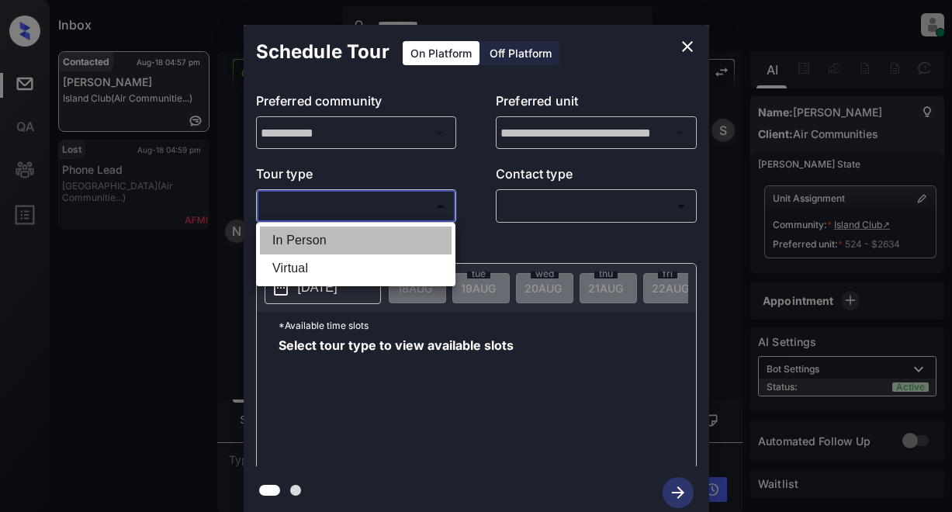
drag, startPoint x: 315, startPoint y: 238, endPoint x: 453, endPoint y: 228, distance: 137.7
click at [317, 238] on li "In Person" at bounding box center [356, 241] width 192 height 28
type input "********"
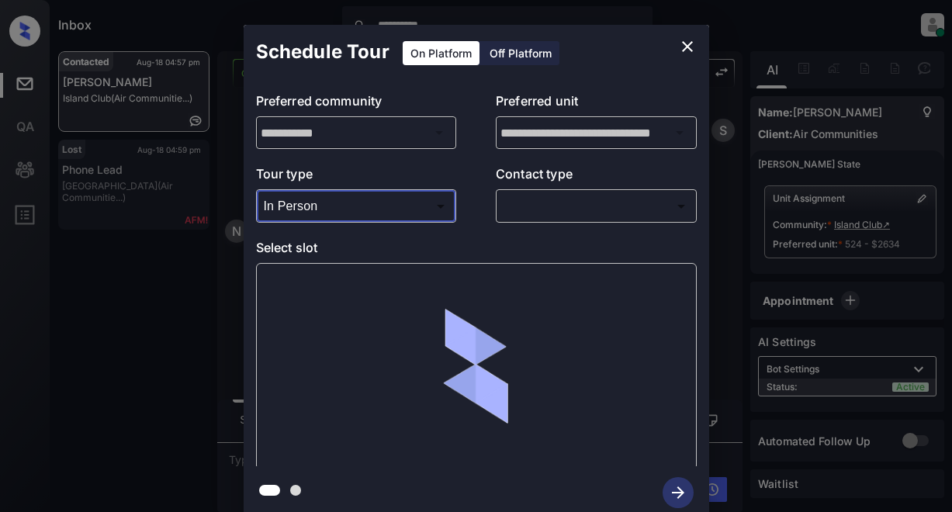
click at [523, 209] on body "**********" at bounding box center [476, 256] width 952 height 512
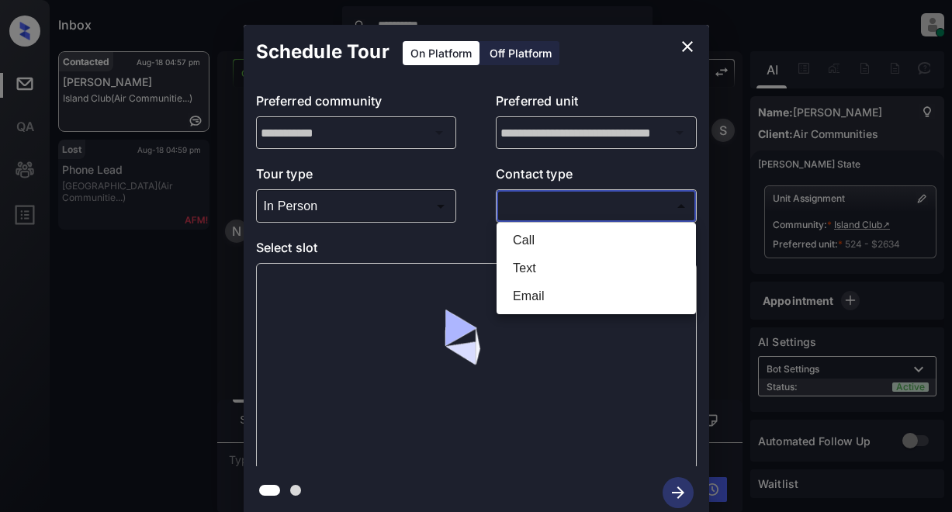
click at [522, 266] on li "Text" at bounding box center [597, 269] width 192 height 28
type input "****"
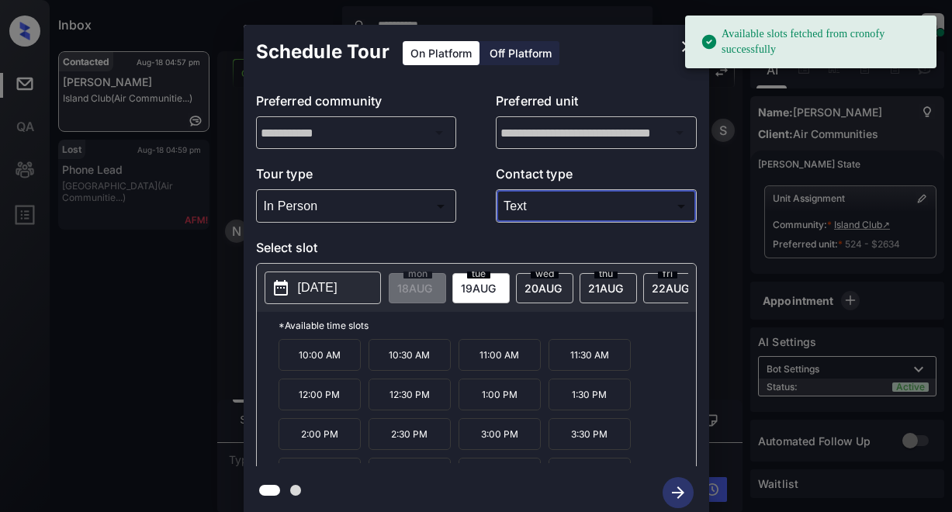
click at [338, 282] on p "[DATE]" at bounding box center [318, 288] width 40 height 19
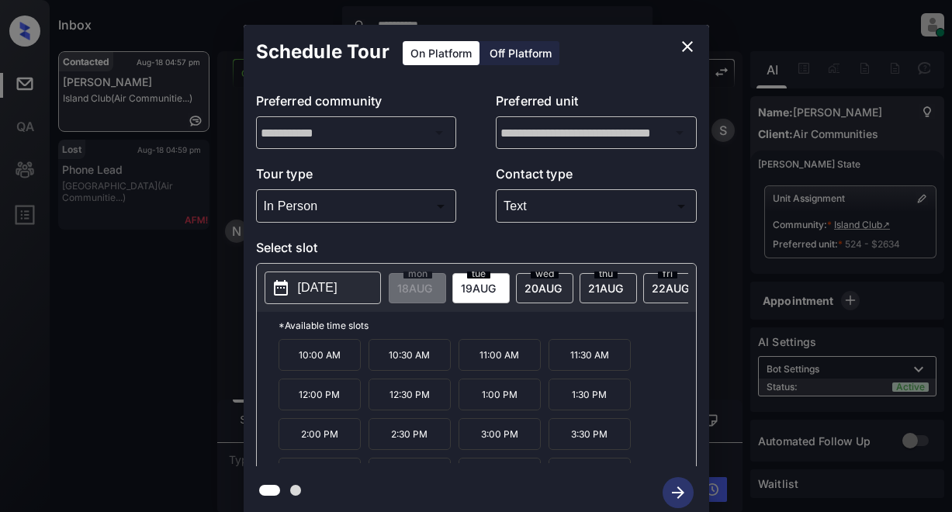
scroll to position [66, 0]
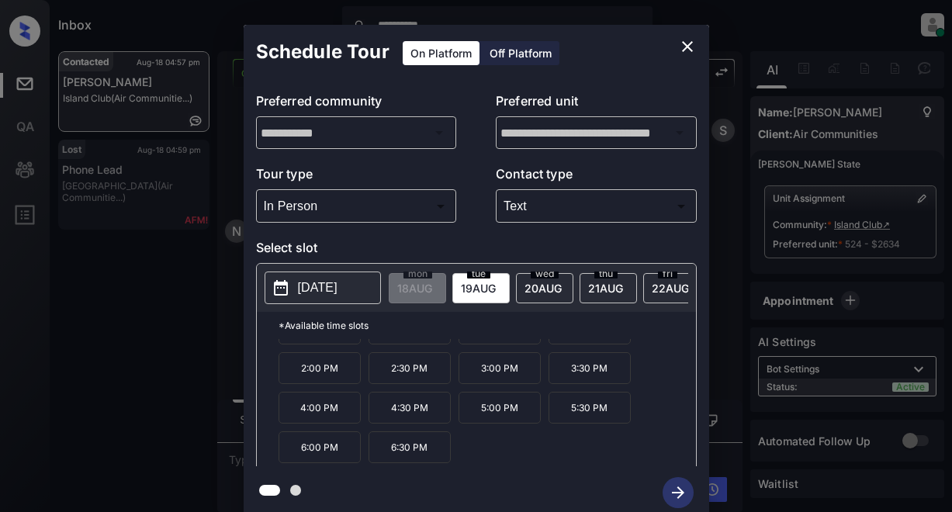
click at [504, 421] on p "5:00 PM" at bounding box center [500, 408] width 82 height 32
click at [681, 493] on icon "button" at bounding box center [678, 493] width 12 height 12
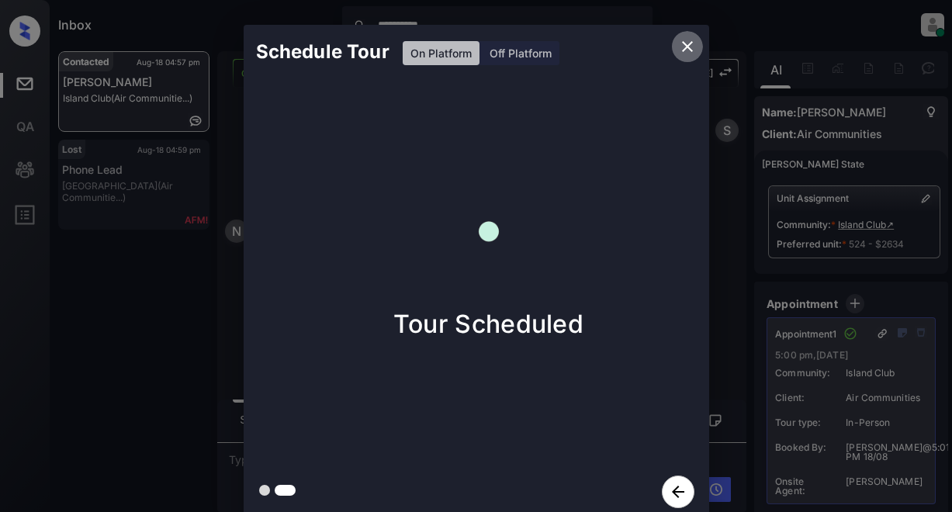
click at [684, 49] on icon "close" at bounding box center [687, 46] width 19 height 19
